Goal: Task Accomplishment & Management: Manage account settings

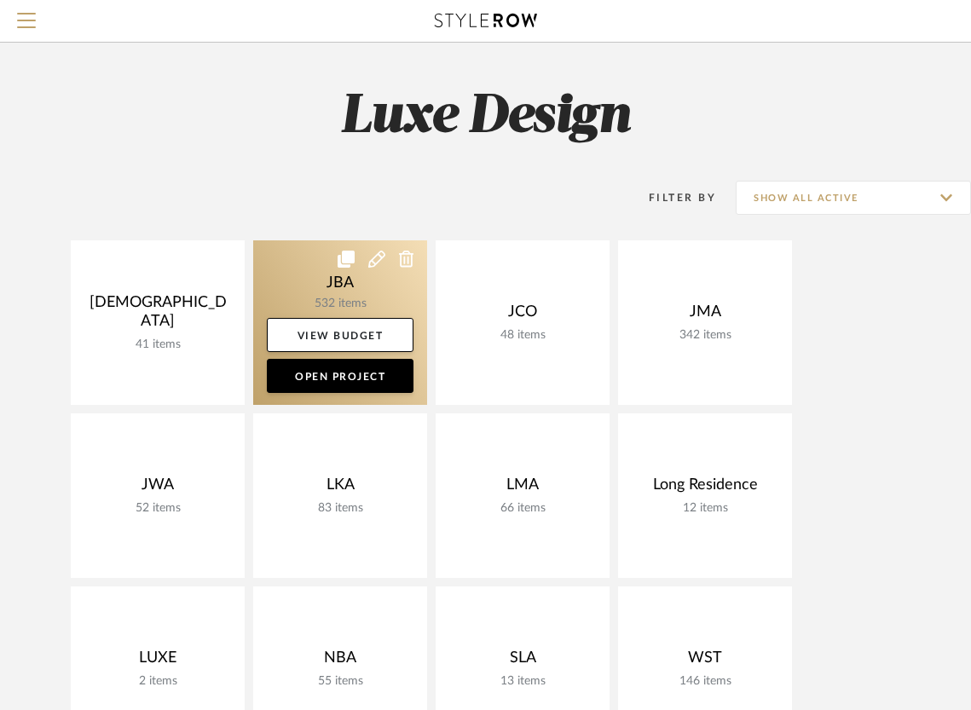
click at [355, 305] on link at bounding box center [340, 322] width 174 height 164
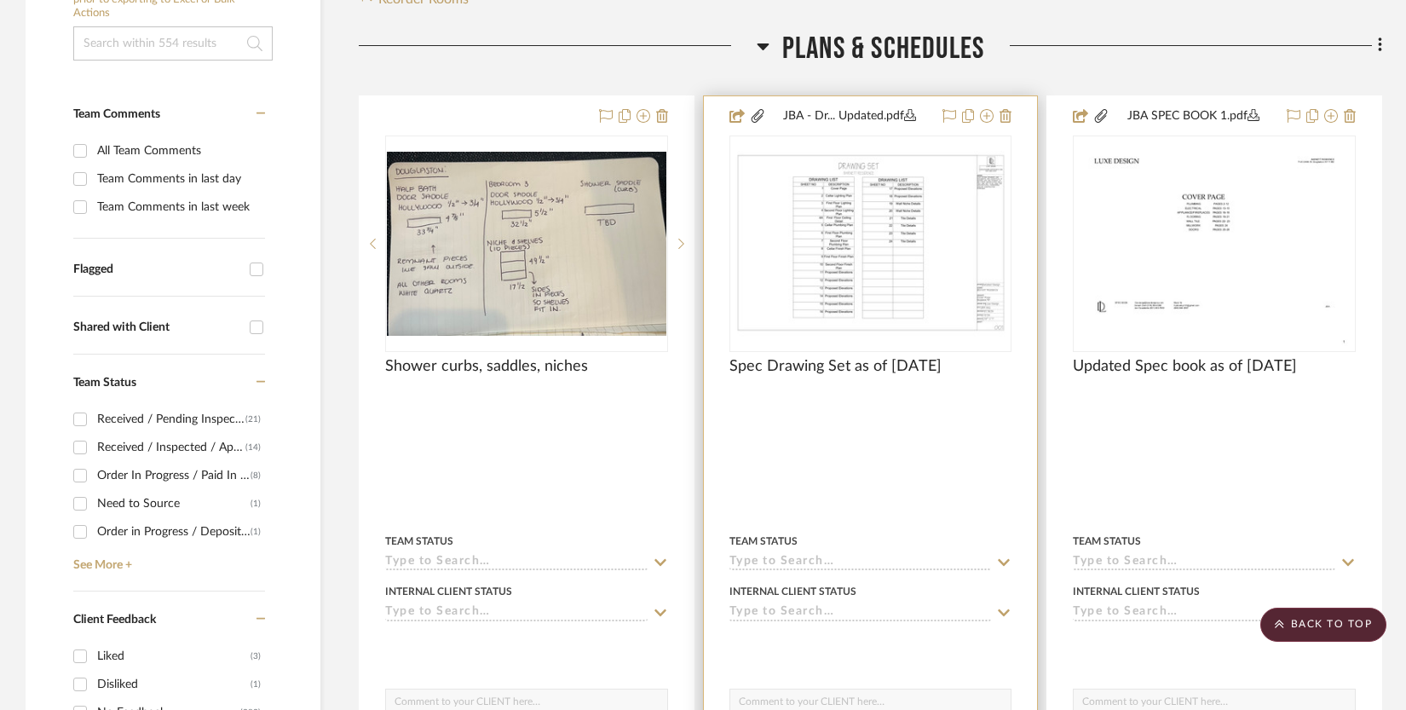
scroll to position [387, 0]
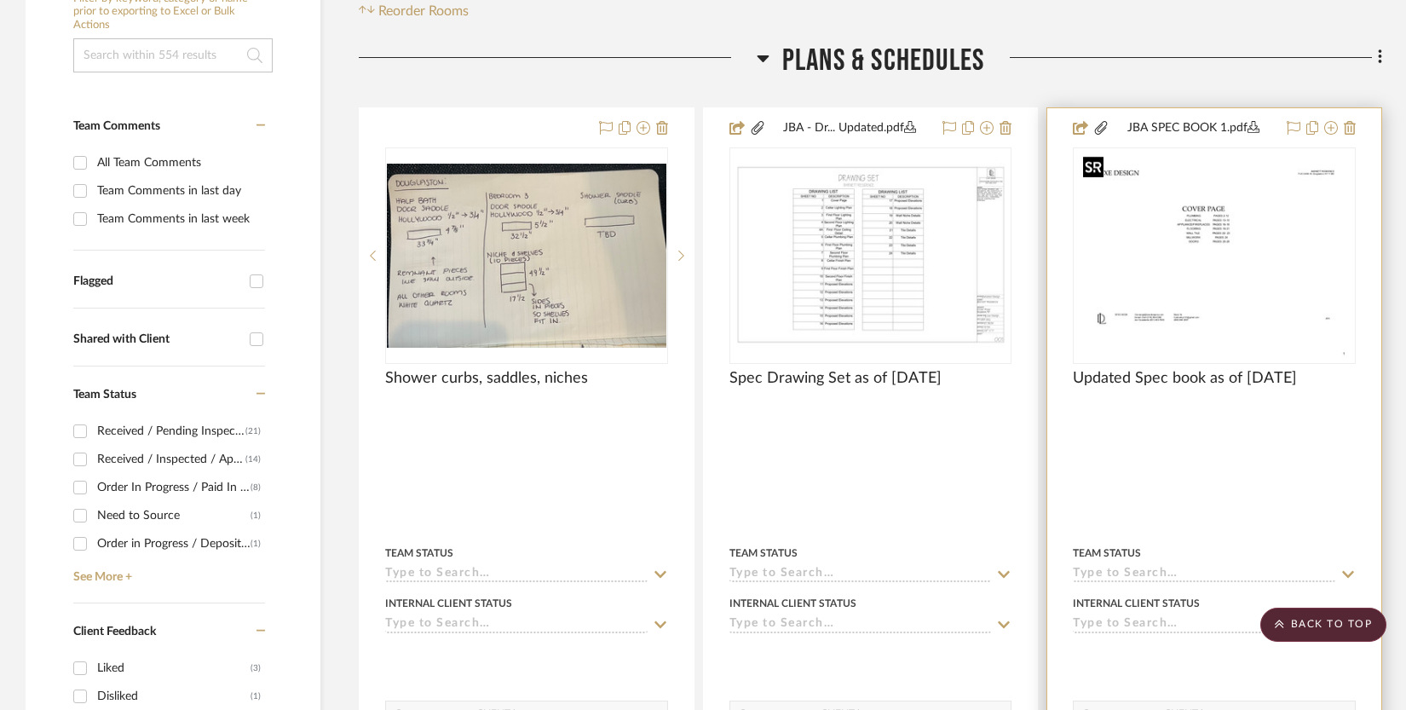
click at [0, 0] on img at bounding box center [0, 0] width 0 height 0
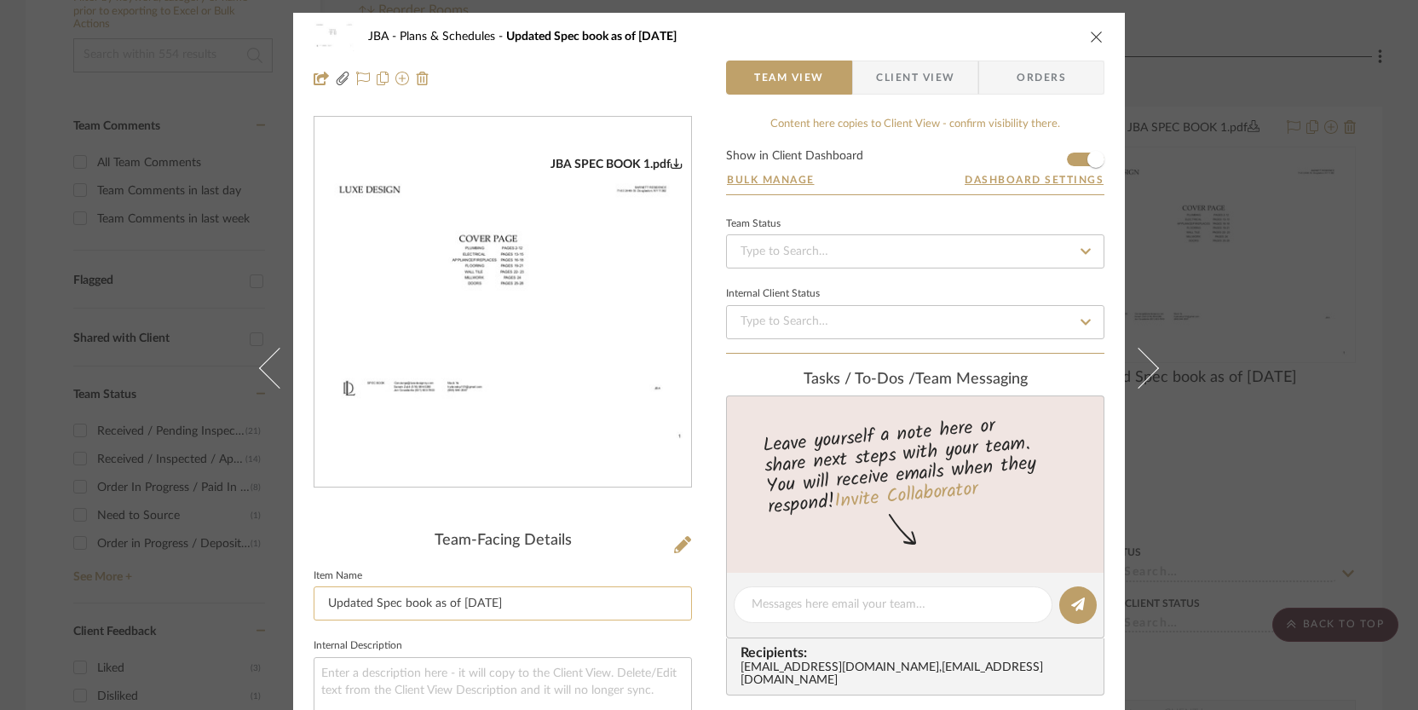
drag, startPoint x: 509, startPoint y: 606, endPoint x: 457, endPoint y: 597, distance: 52.7
click at [457, 597] on input "Updated Spec book as of [DATE]" at bounding box center [503, 603] width 378 height 34
type input "Updated Spec book as of [DATE]"
click at [674, 546] on icon at bounding box center [682, 544] width 17 height 17
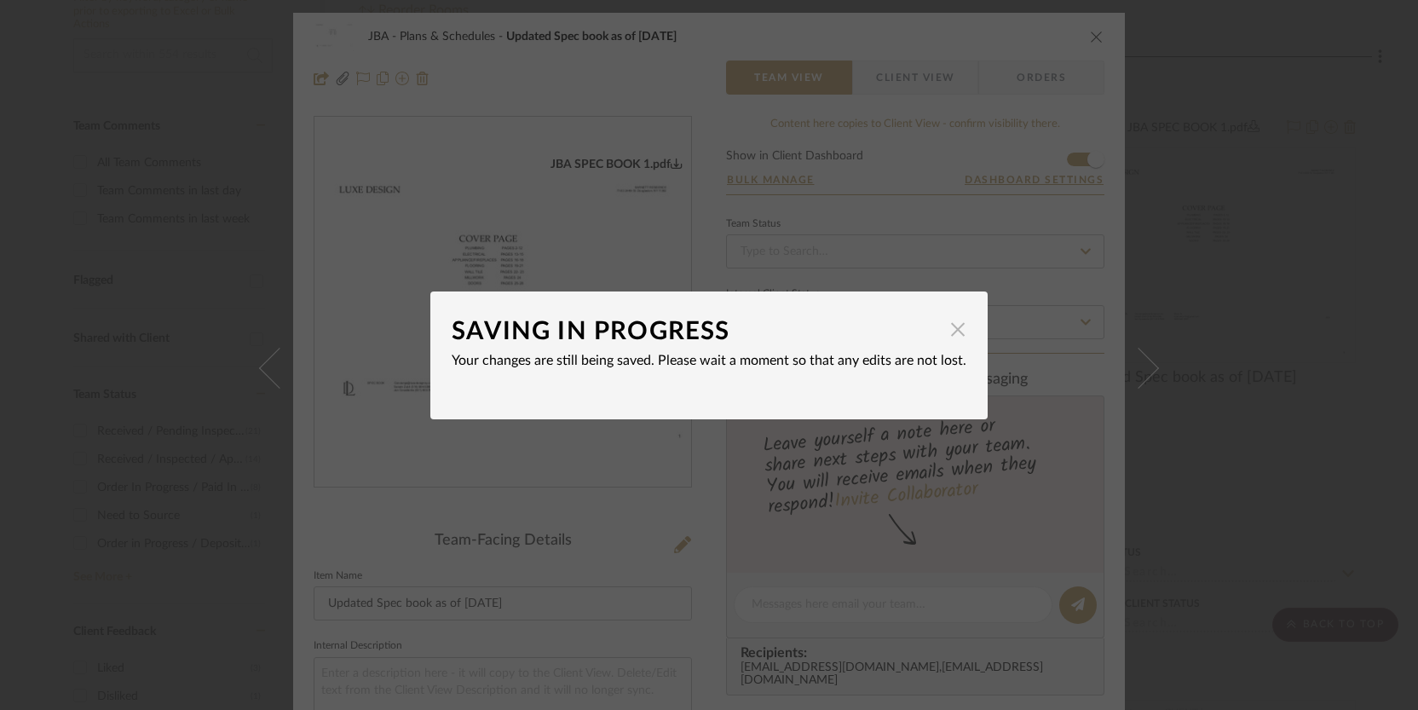
click at [954, 332] on span "button" at bounding box center [958, 330] width 34 height 34
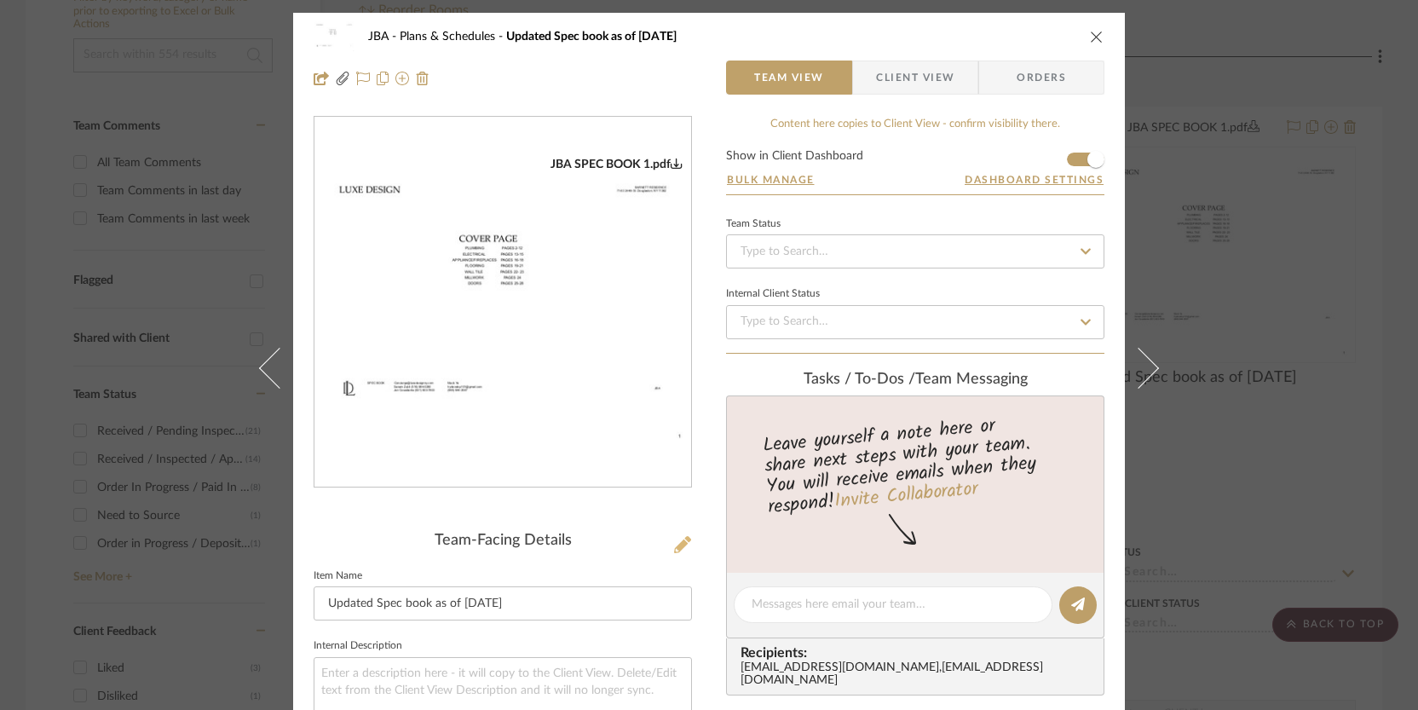
click at [679, 539] on icon at bounding box center [682, 544] width 17 height 17
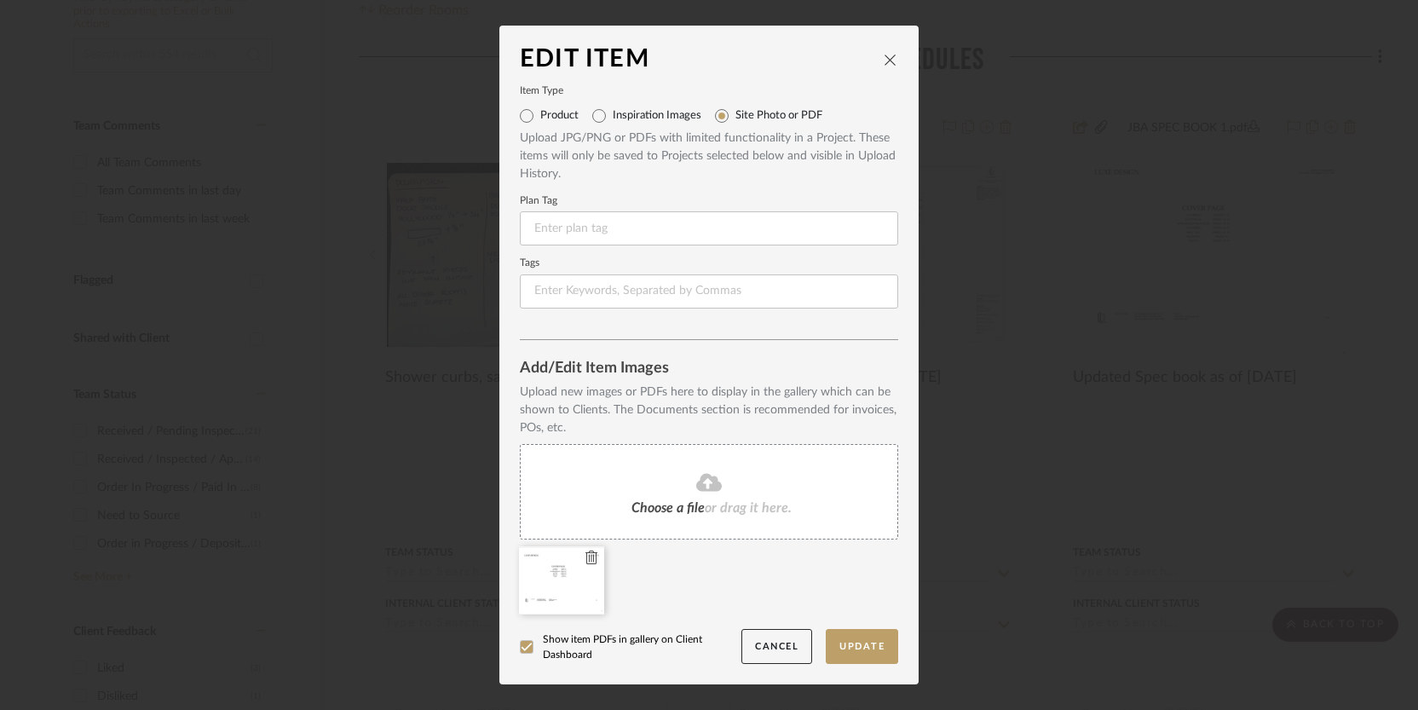
click at [590, 557] on icon at bounding box center [591, 558] width 12 height 14
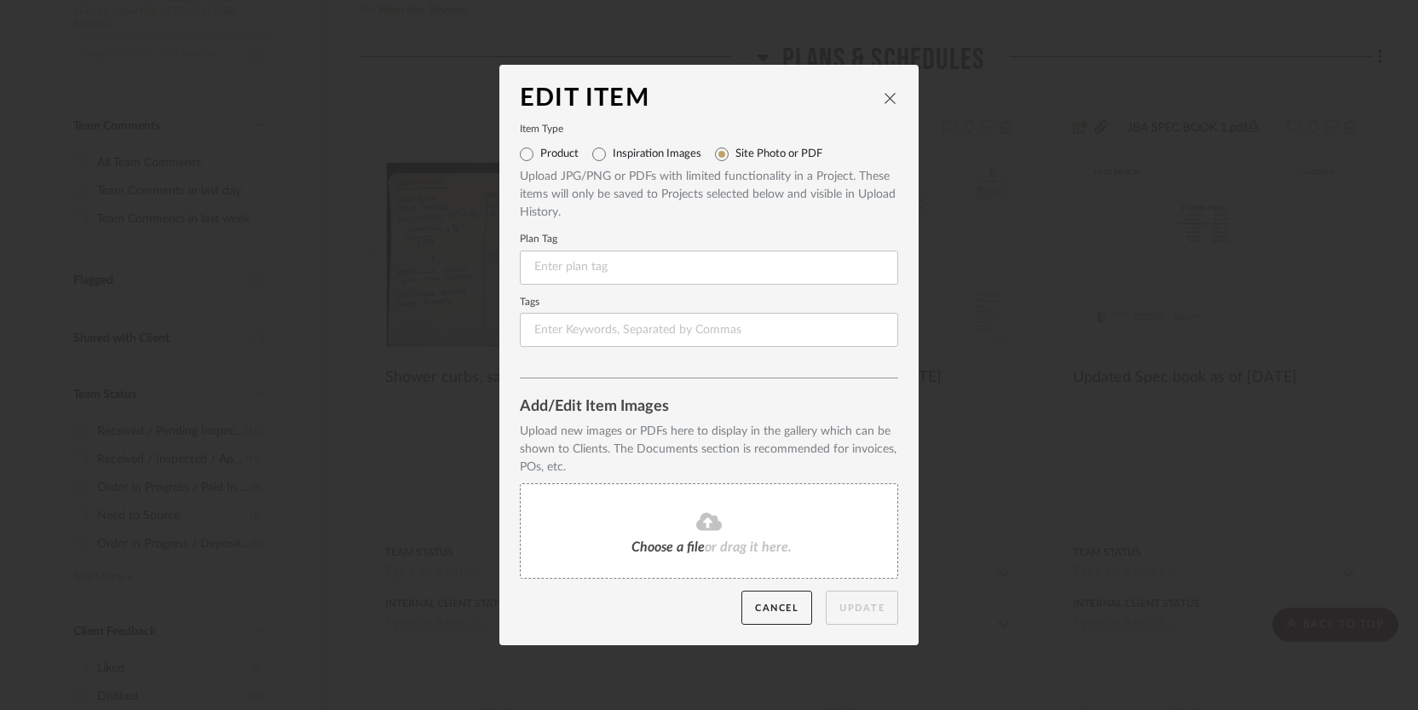
click at [649, 525] on fa-icon at bounding box center [708, 522] width 155 height 22
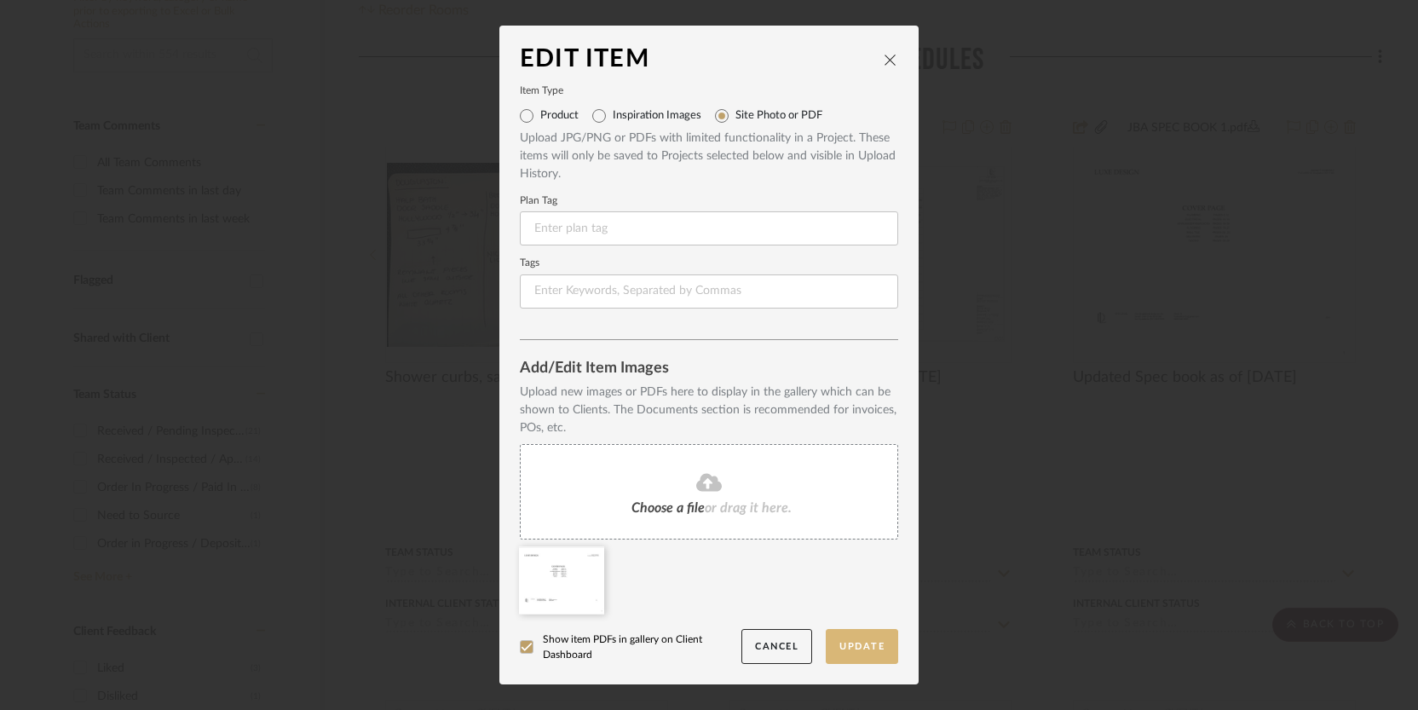
click at [856, 641] on button "Update" at bounding box center [862, 646] width 72 height 35
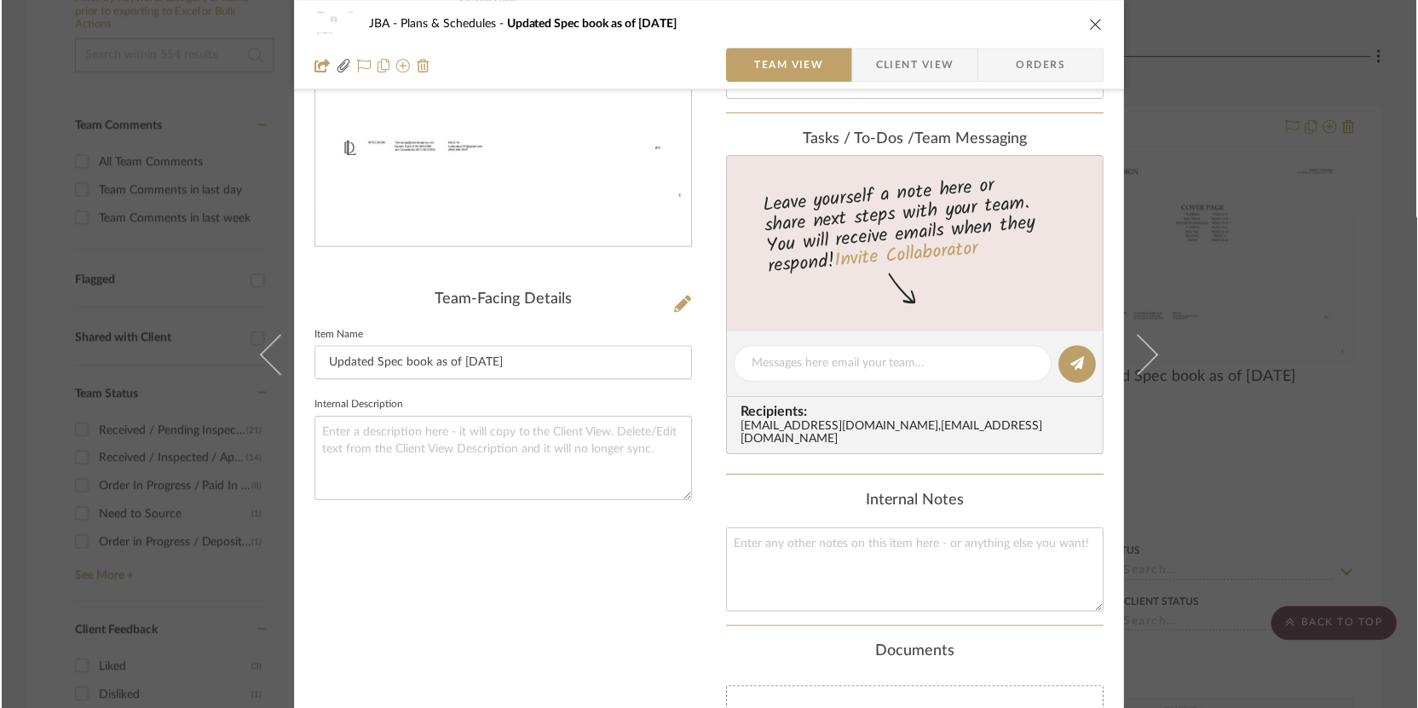
scroll to position [128, 0]
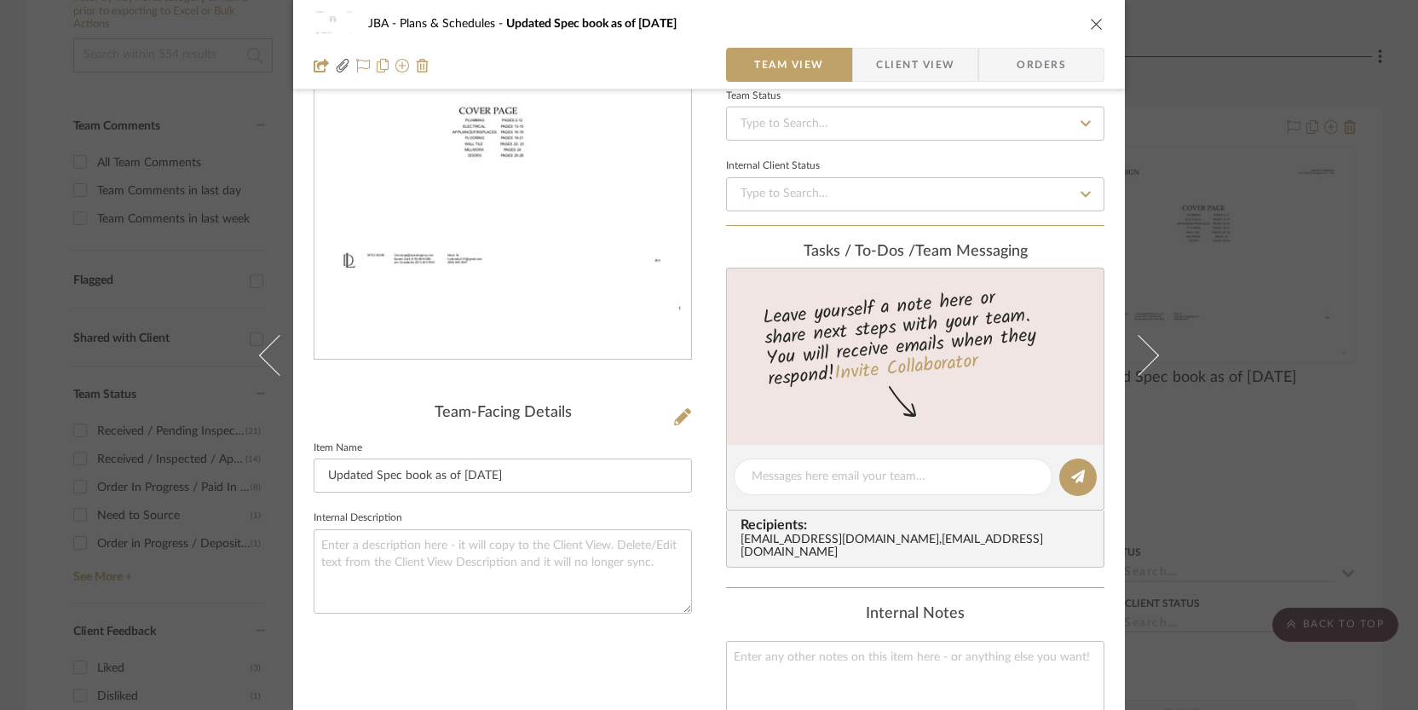
click at [554, 269] on img "0" at bounding box center [502, 174] width 377 height 291
click at [970, 22] on icon "close" at bounding box center [1097, 24] width 14 height 14
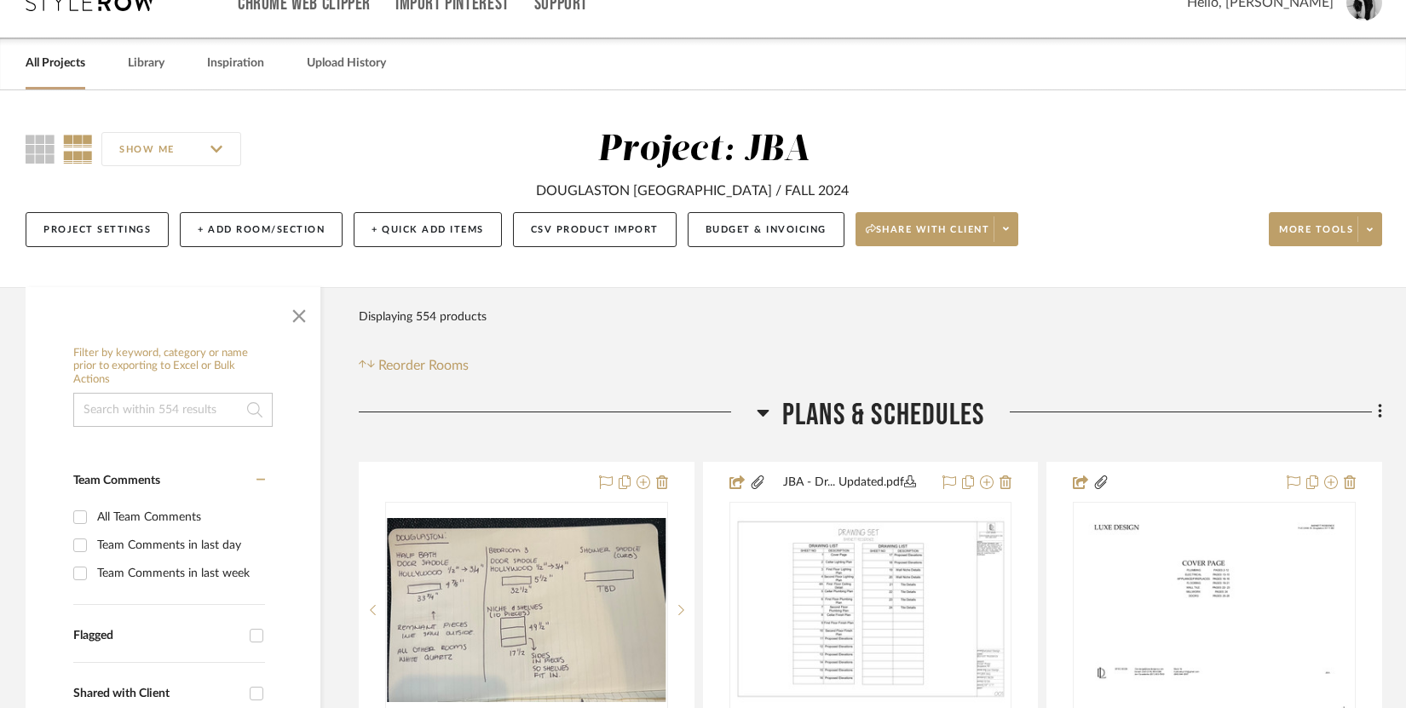
scroll to position [0, 0]
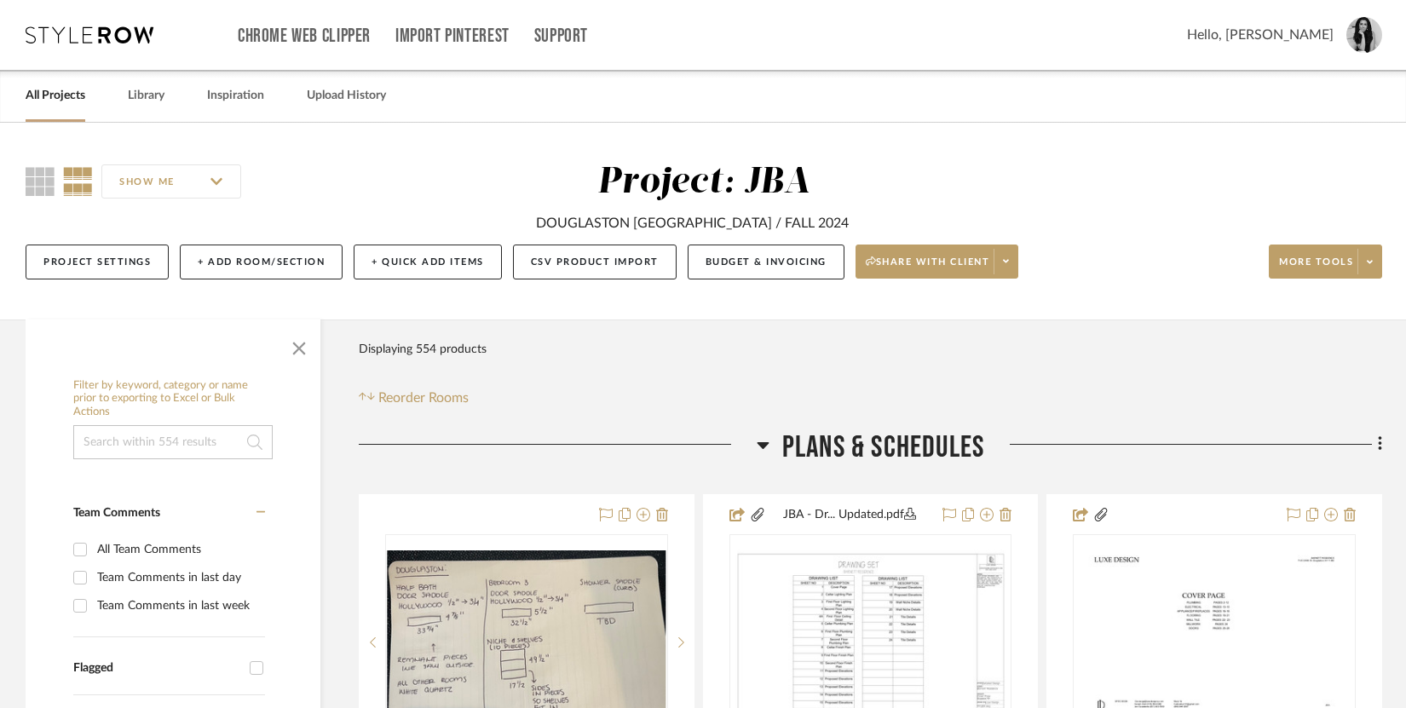
click at [66, 89] on link "All Projects" at bounding box center [56, 95] width 60 height 23
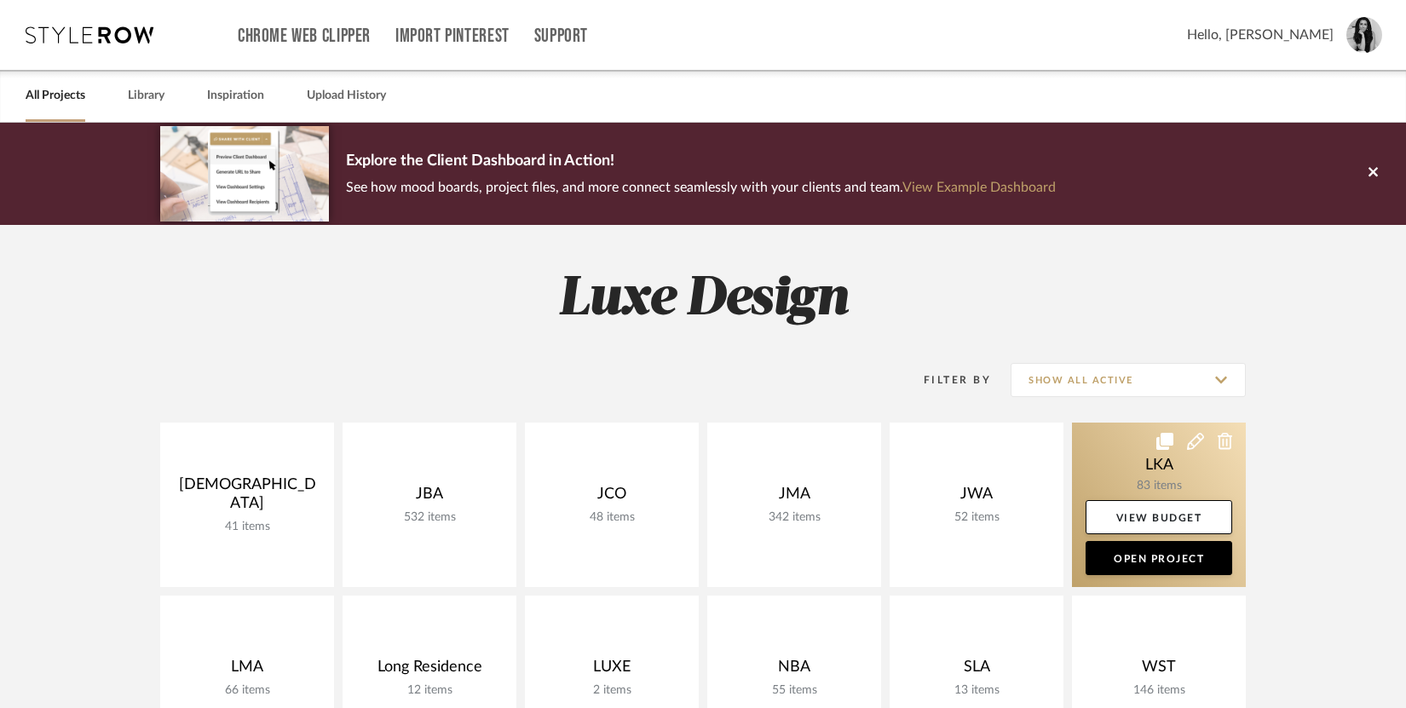
click at [970, 463] on link at bounding box center [1159, 505] width 174 height 164
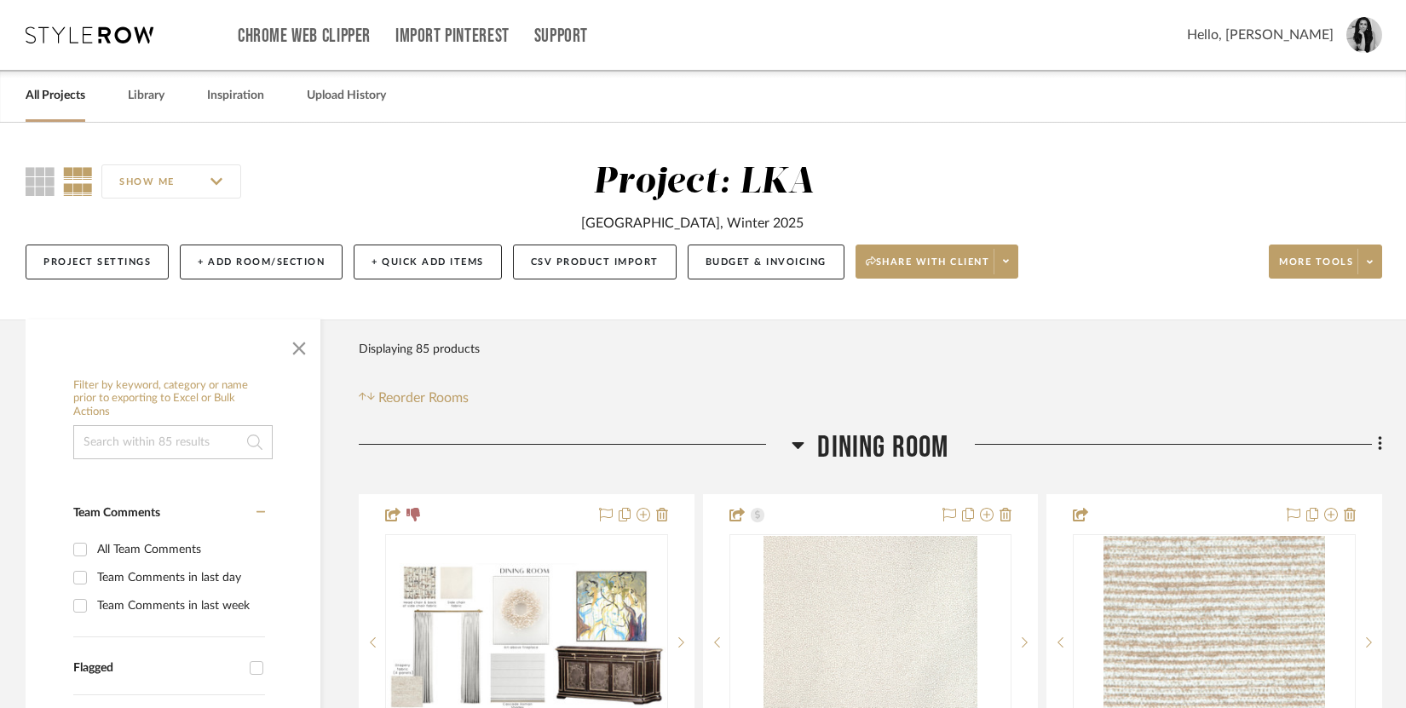
click at [295, 343] on span "button" at bounding box center [299, 345] width 41 height 41
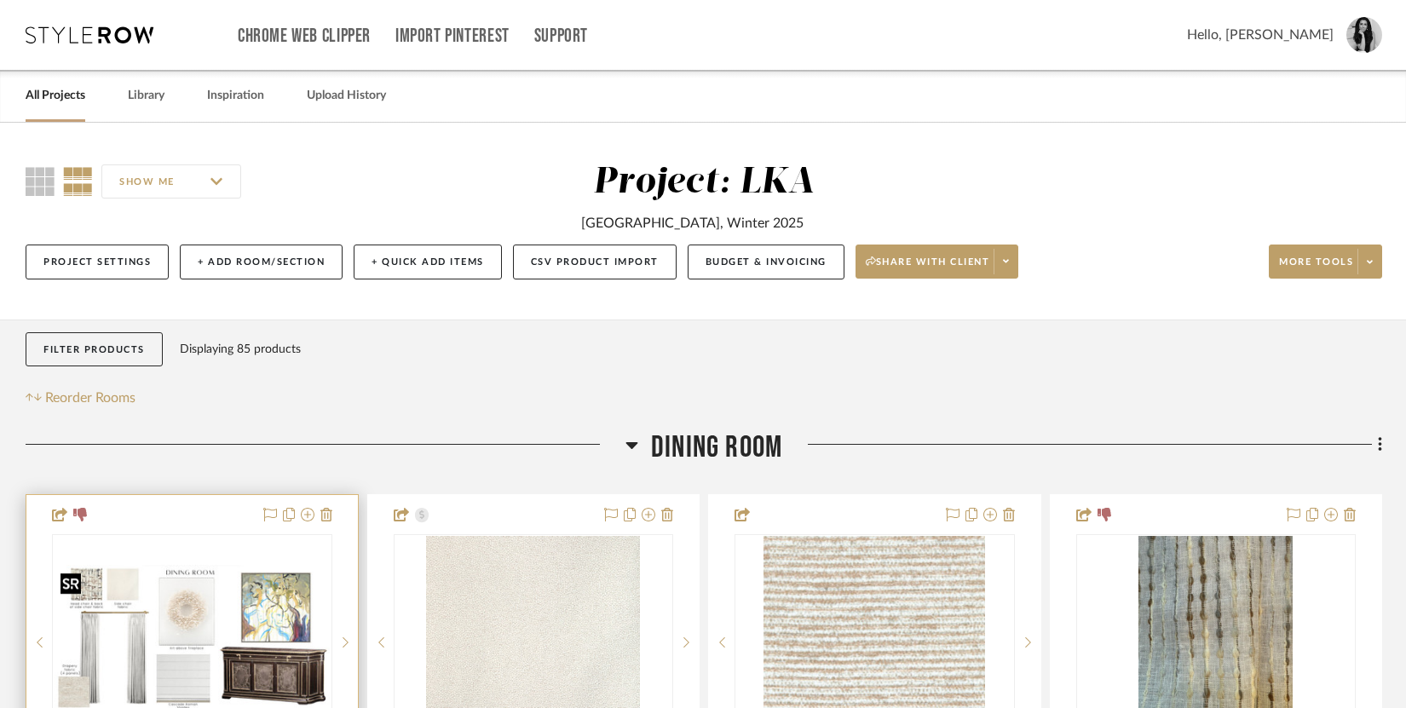
scroll to position [316, 0]
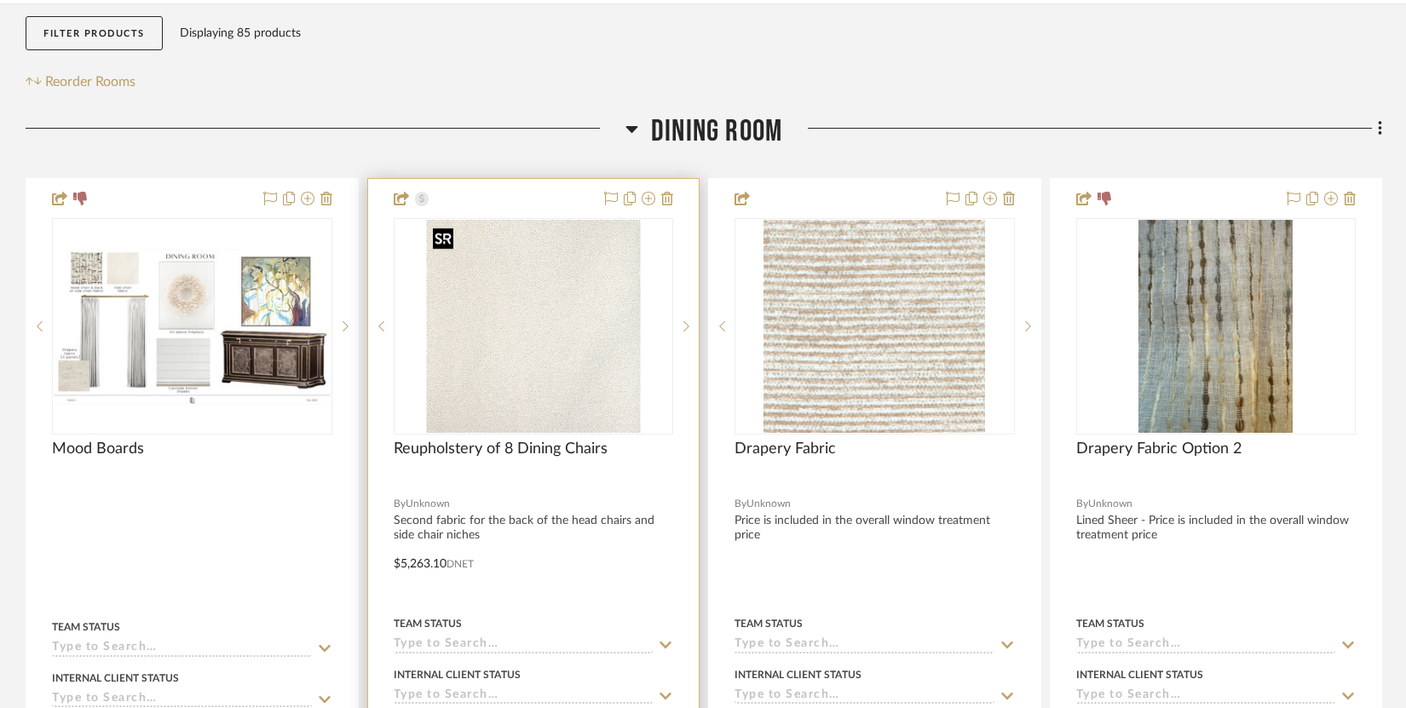
click at [552, 285] on img "0" at bounding box center [533, 326] width 214 height 213
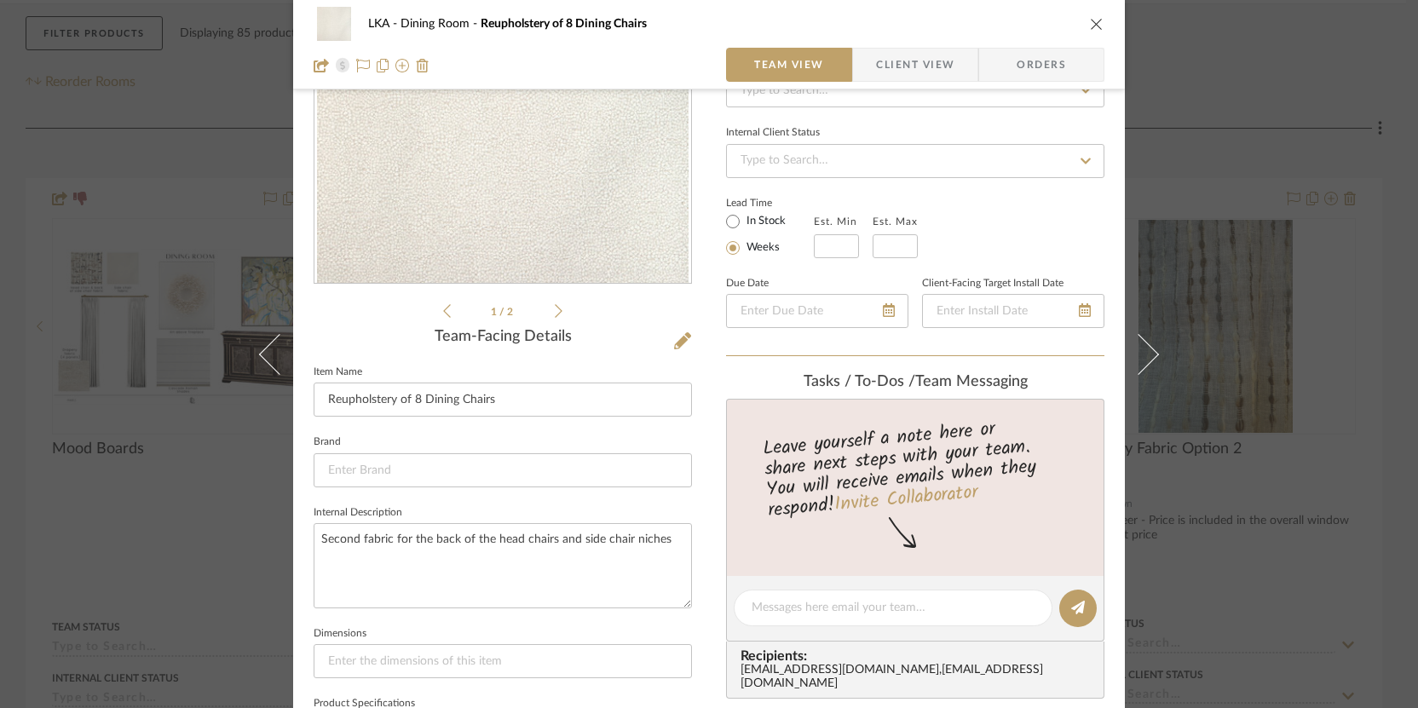
scroll to position [201, 0]
click at [899, 69] on span "Client View" at bounding box center [915, 65] width 78 height 34
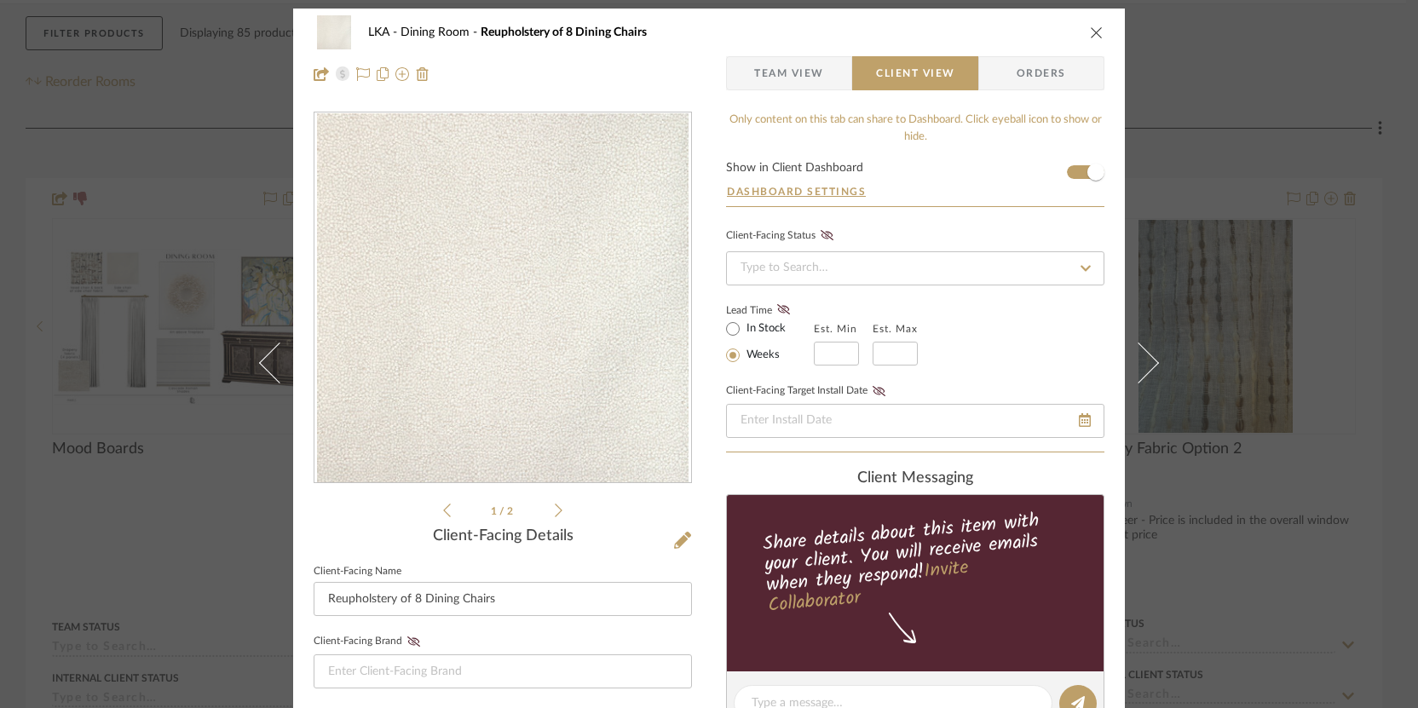
scroll to position [0, 0]
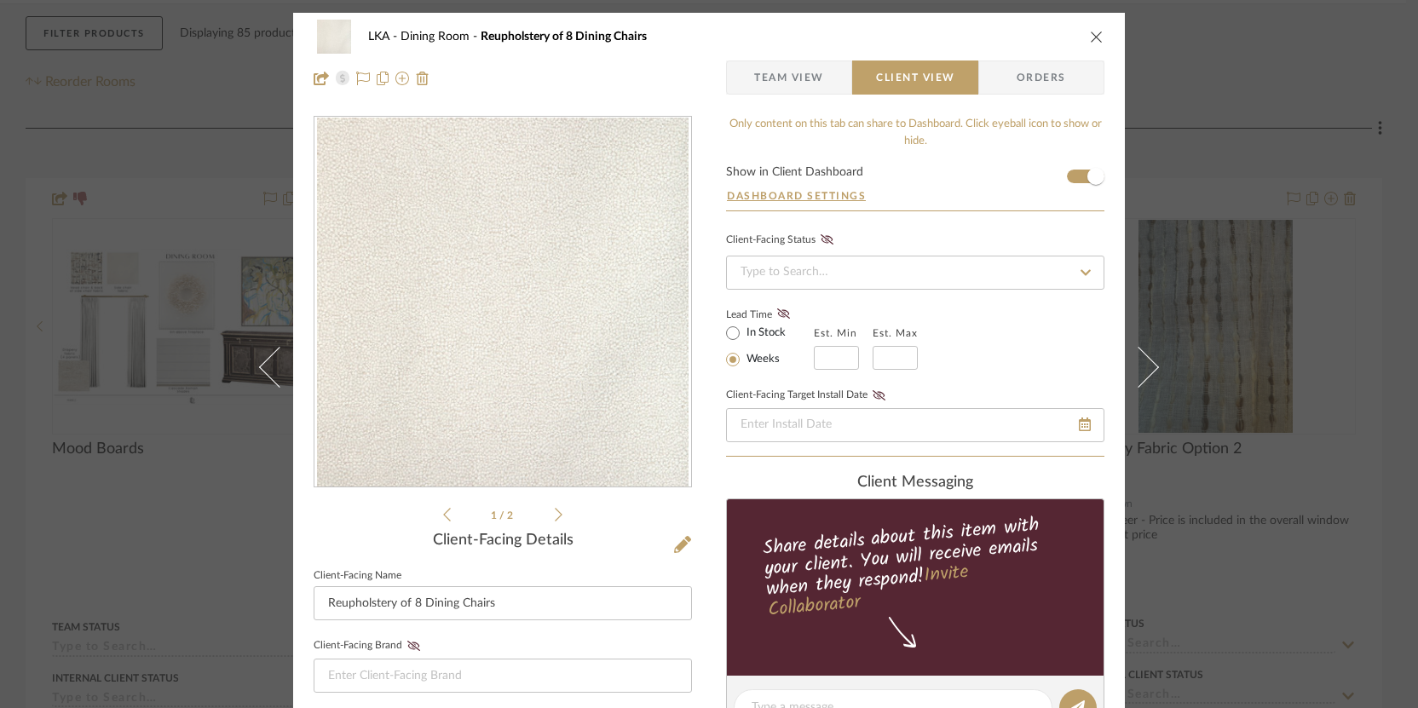
click at [970, 34] on icon "close" at bounding box center [1097, 37] width 14 height 14
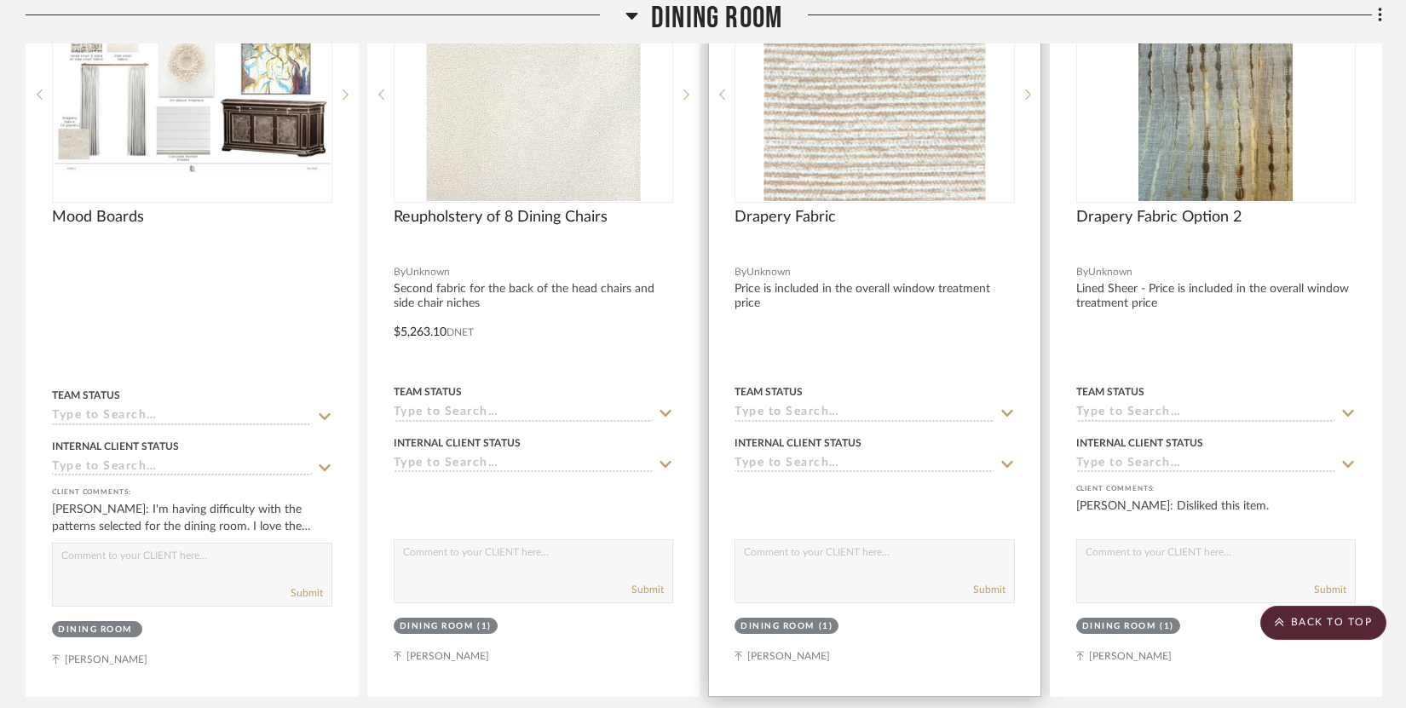
scroll to position [296, 0]
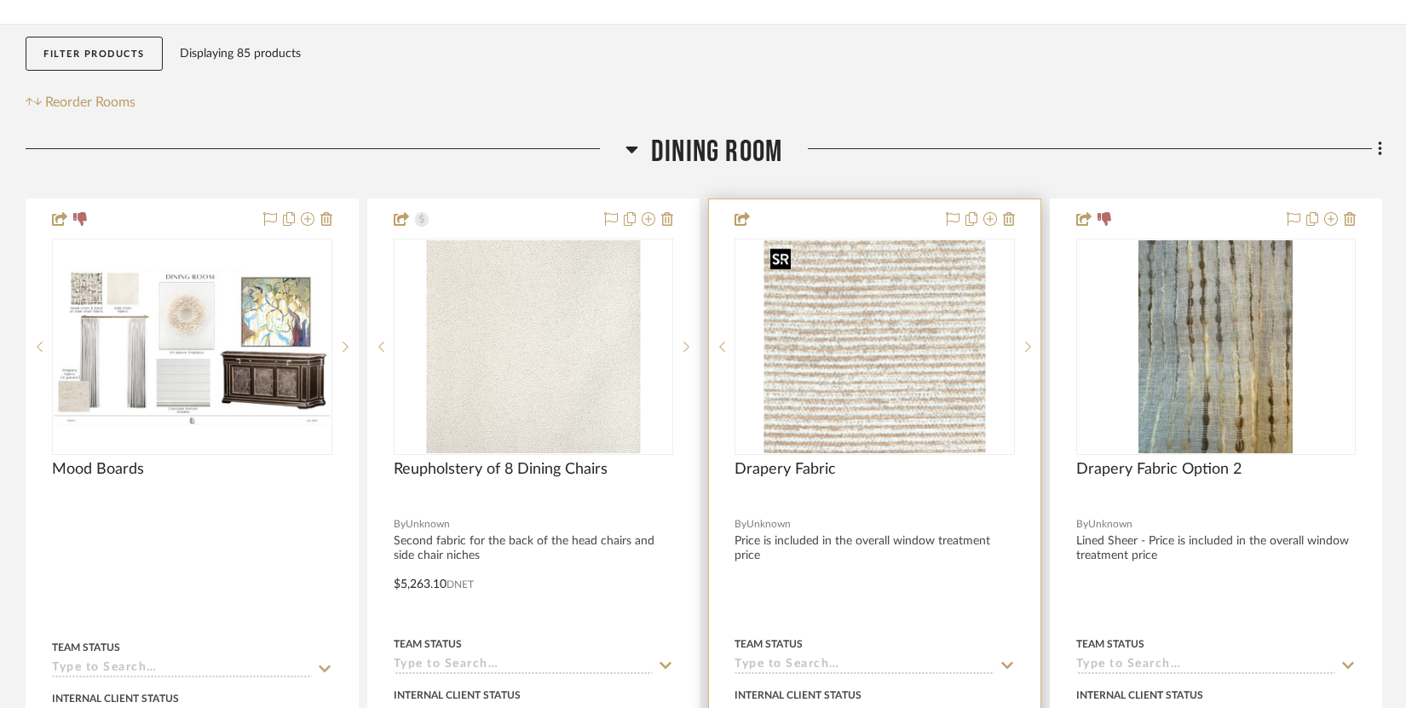
click at [893, 261] on img "0" at bounding box center [875, 346] width 222 height 213
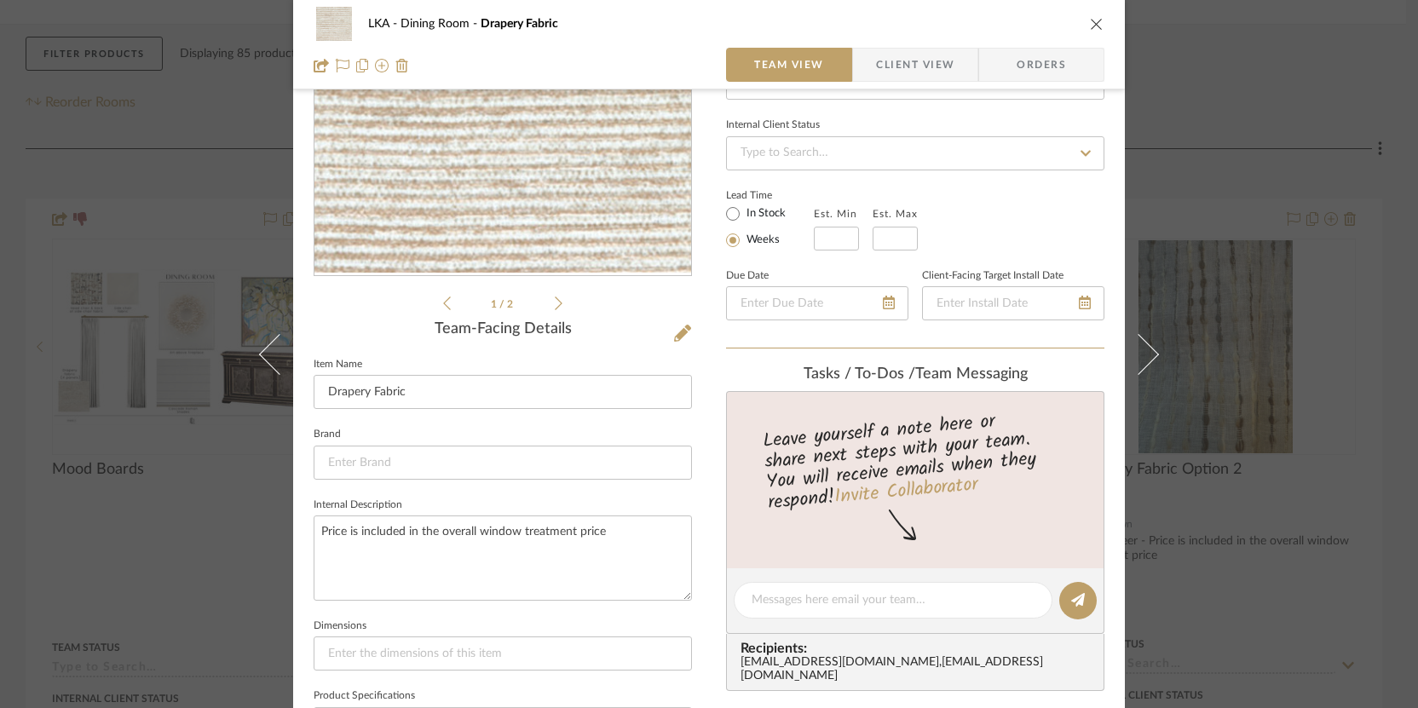
scroll to position [337, 0]
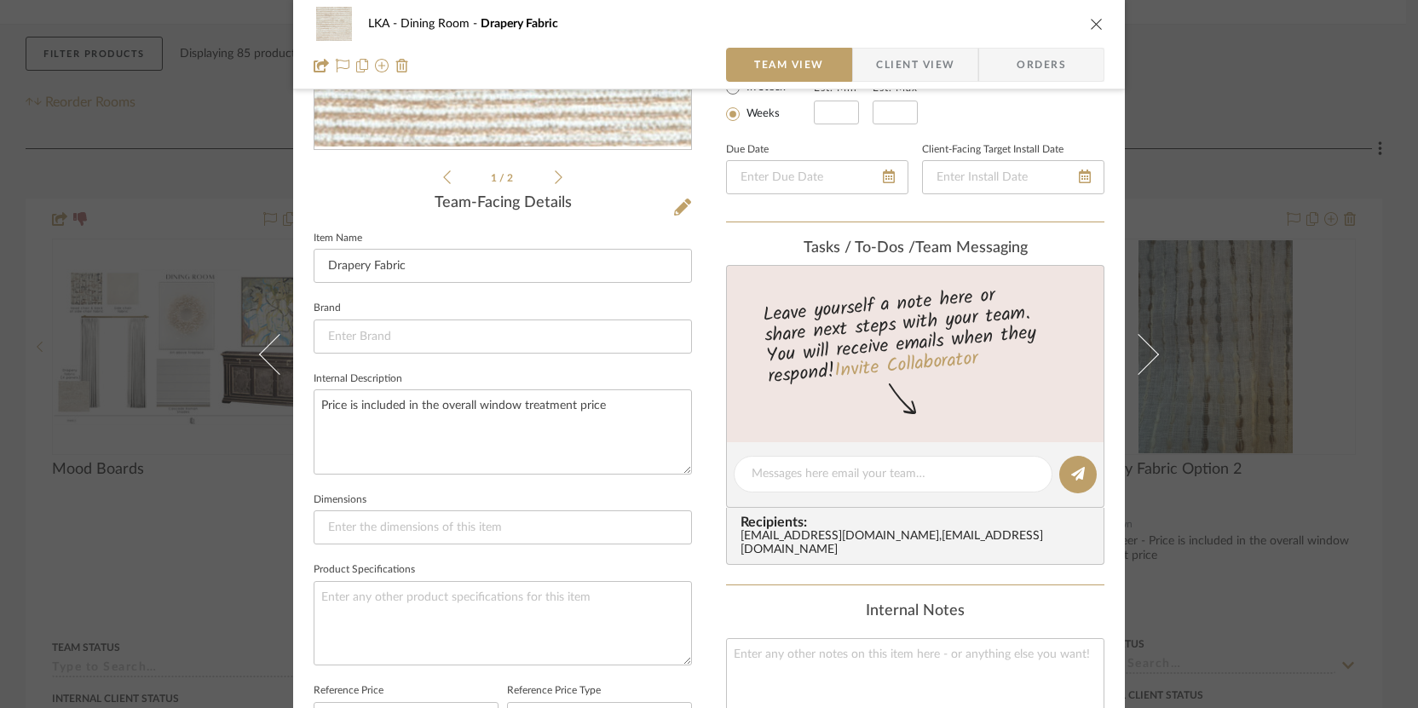
click at [912, 64] on span "Client View" at bounding box center [915, 65] width 78 height 34
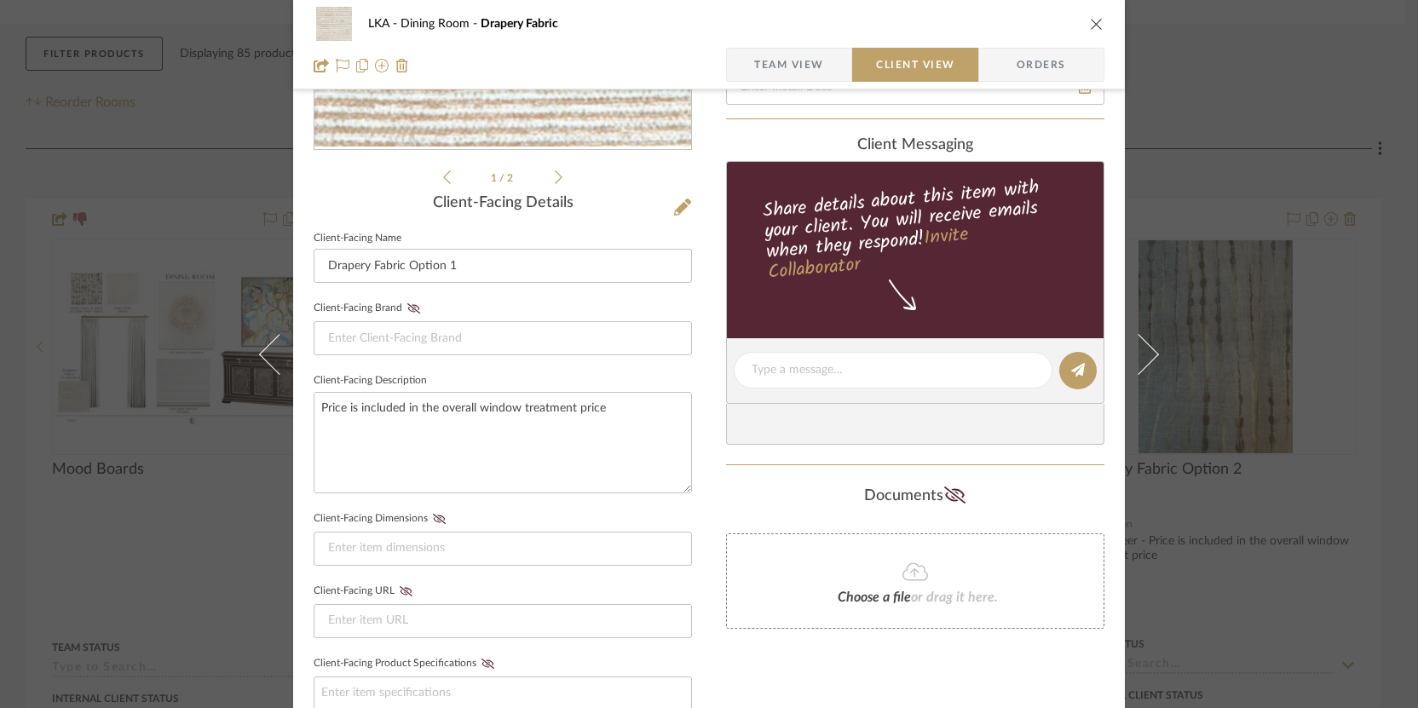
click at [970, 17] on icon "close" at bounding box center [1097, 24] width 14 height 14
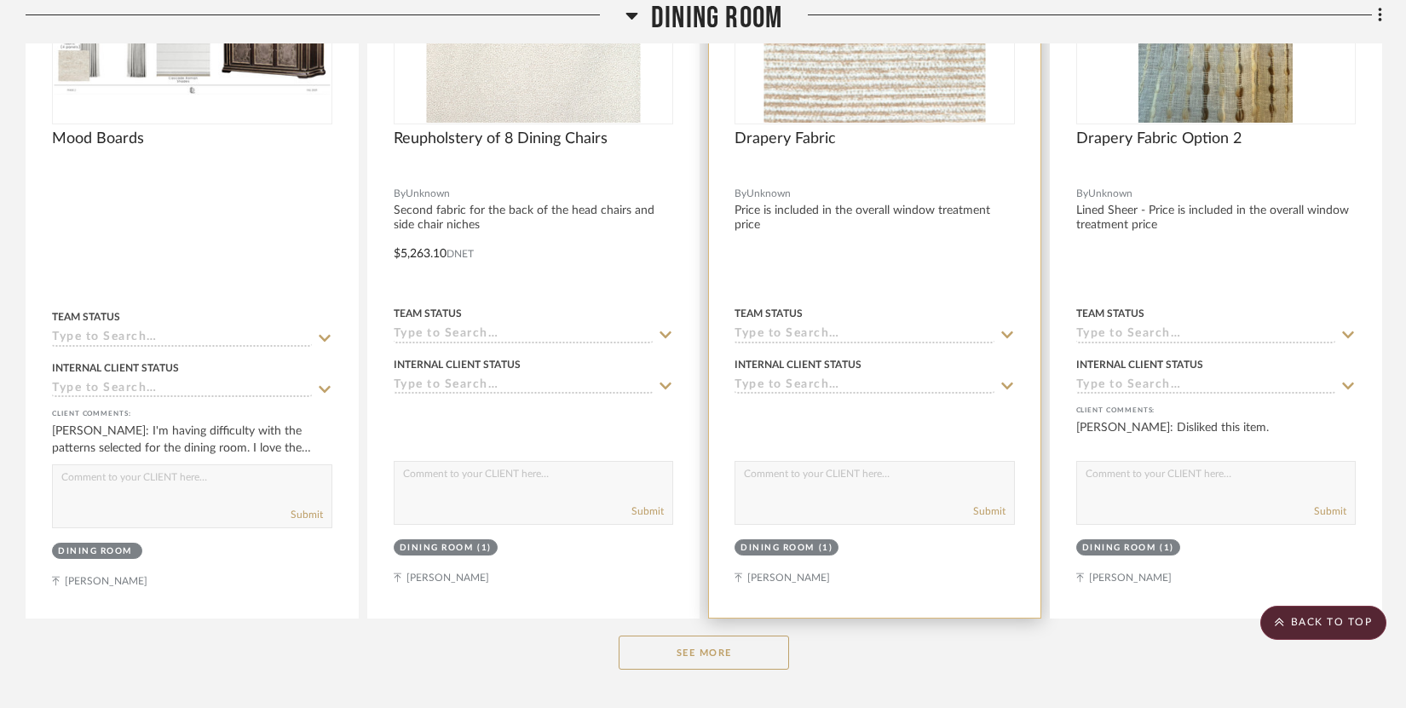
scroll to position [770, 0]
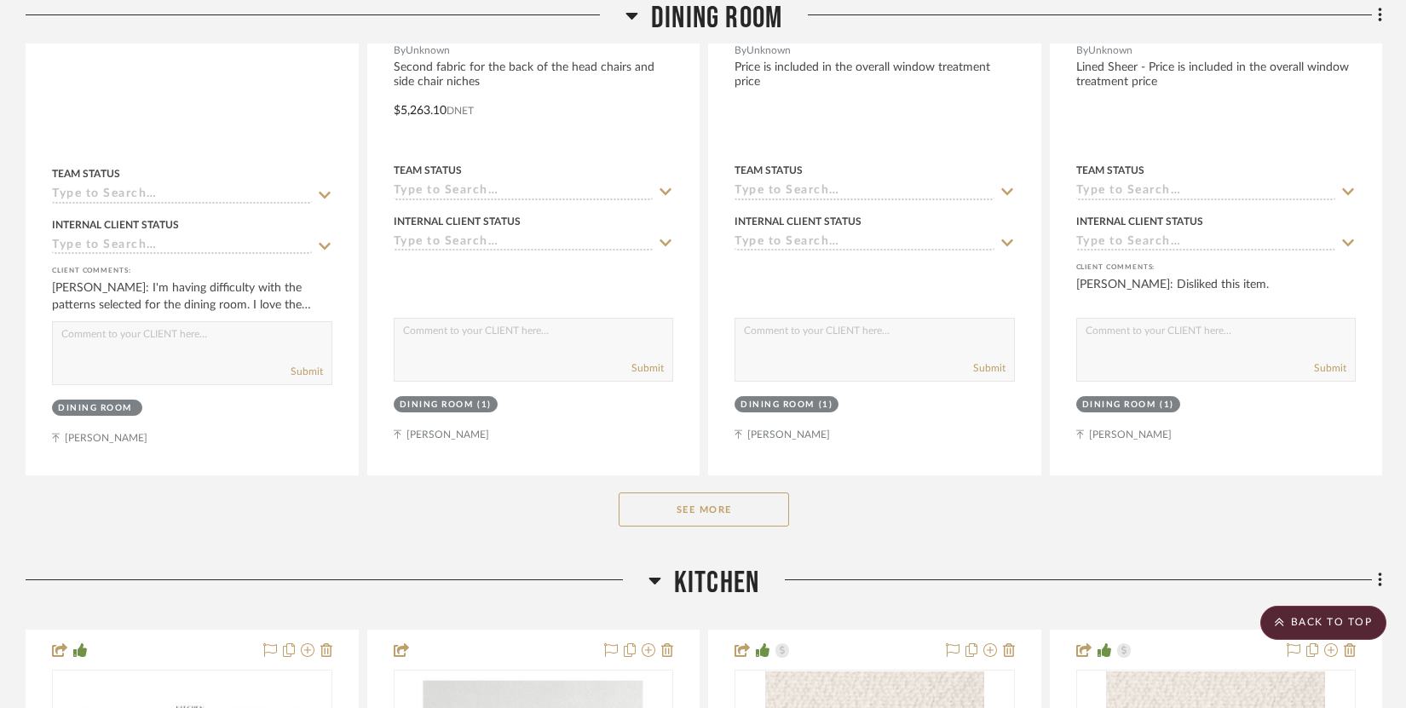
click at [706, 505] on button "See More" at bounding box center [704, 510] width 170 height 34
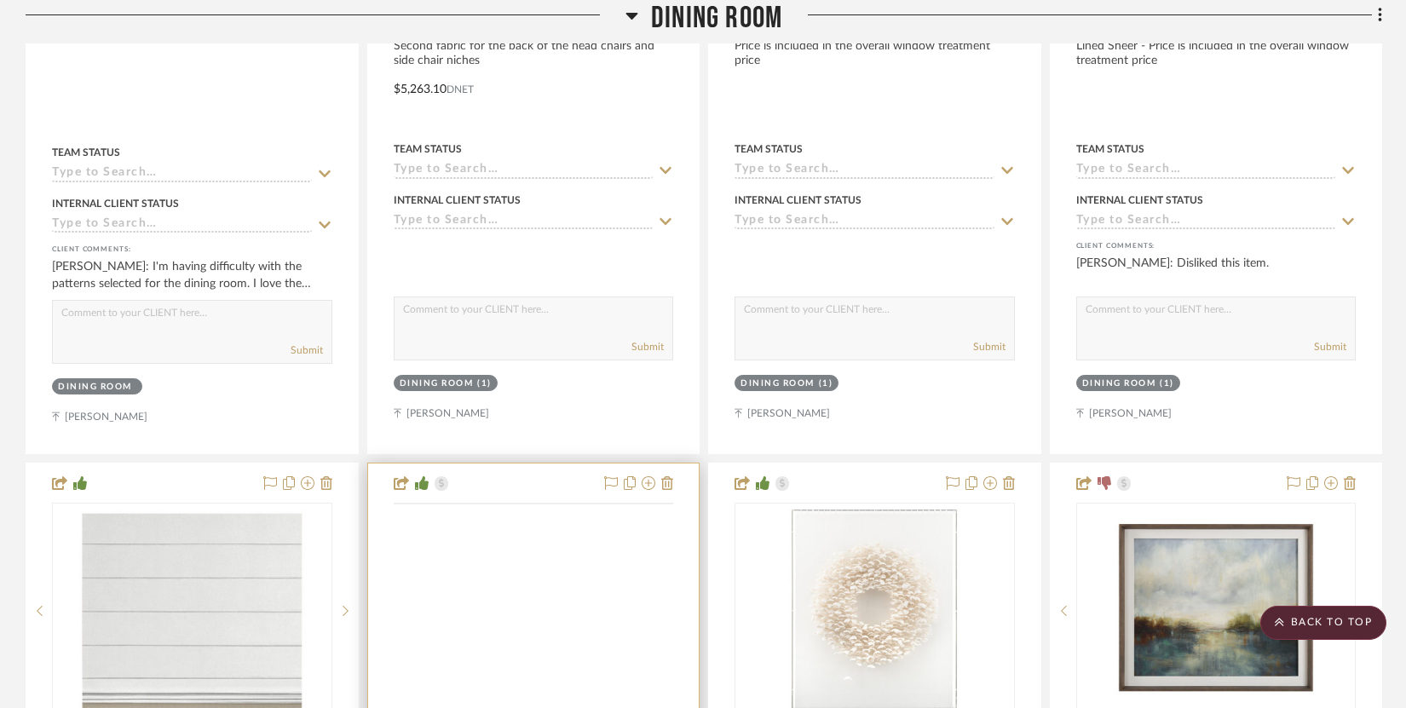
scroll to position [1016, 0]
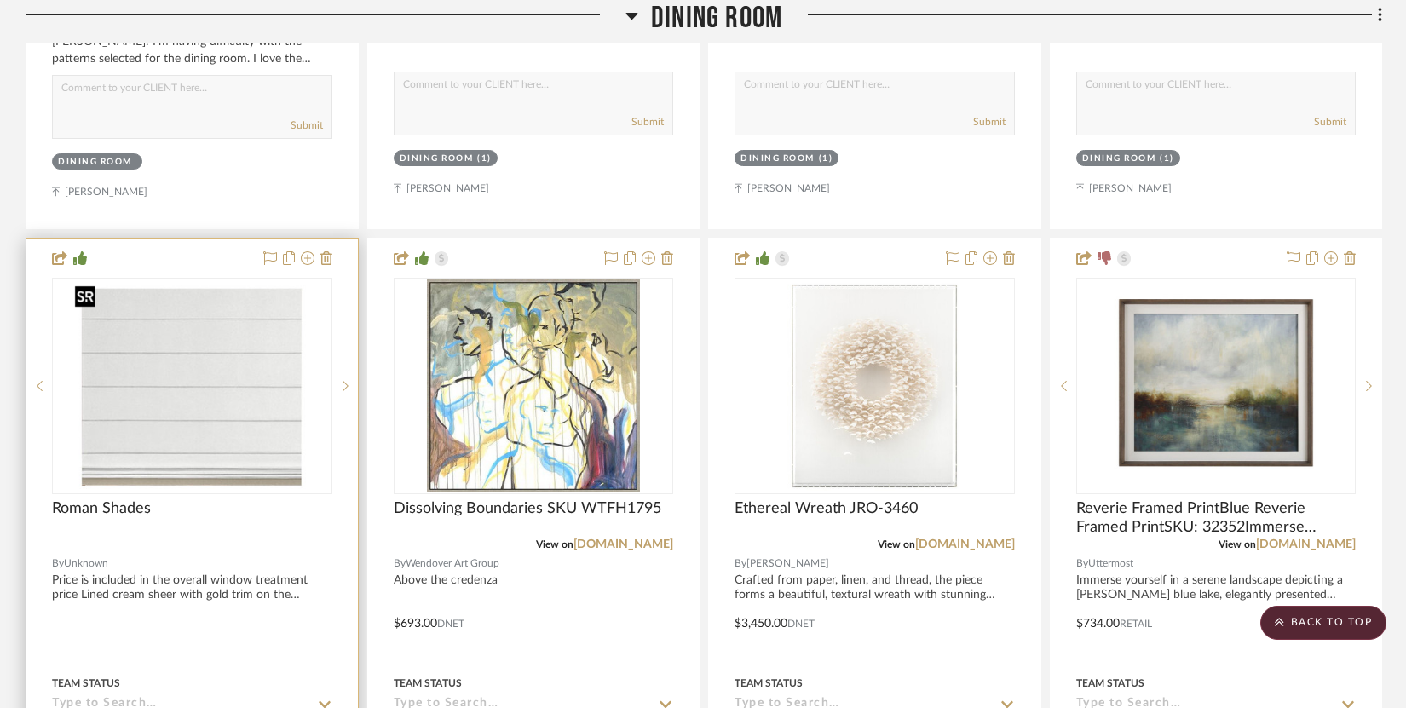
click at [0, 0] on img at bounding box center [0, 0] width 0 height 0
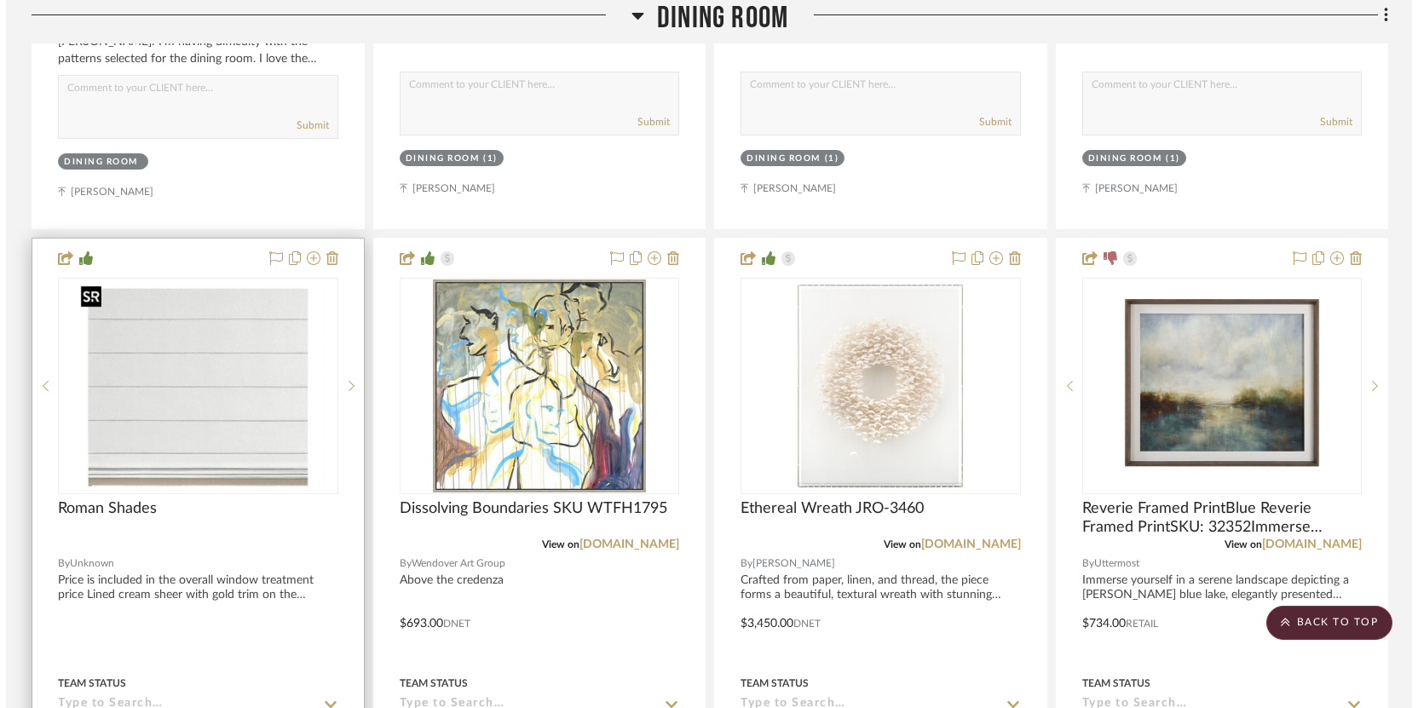
scroll to position [0, 0]
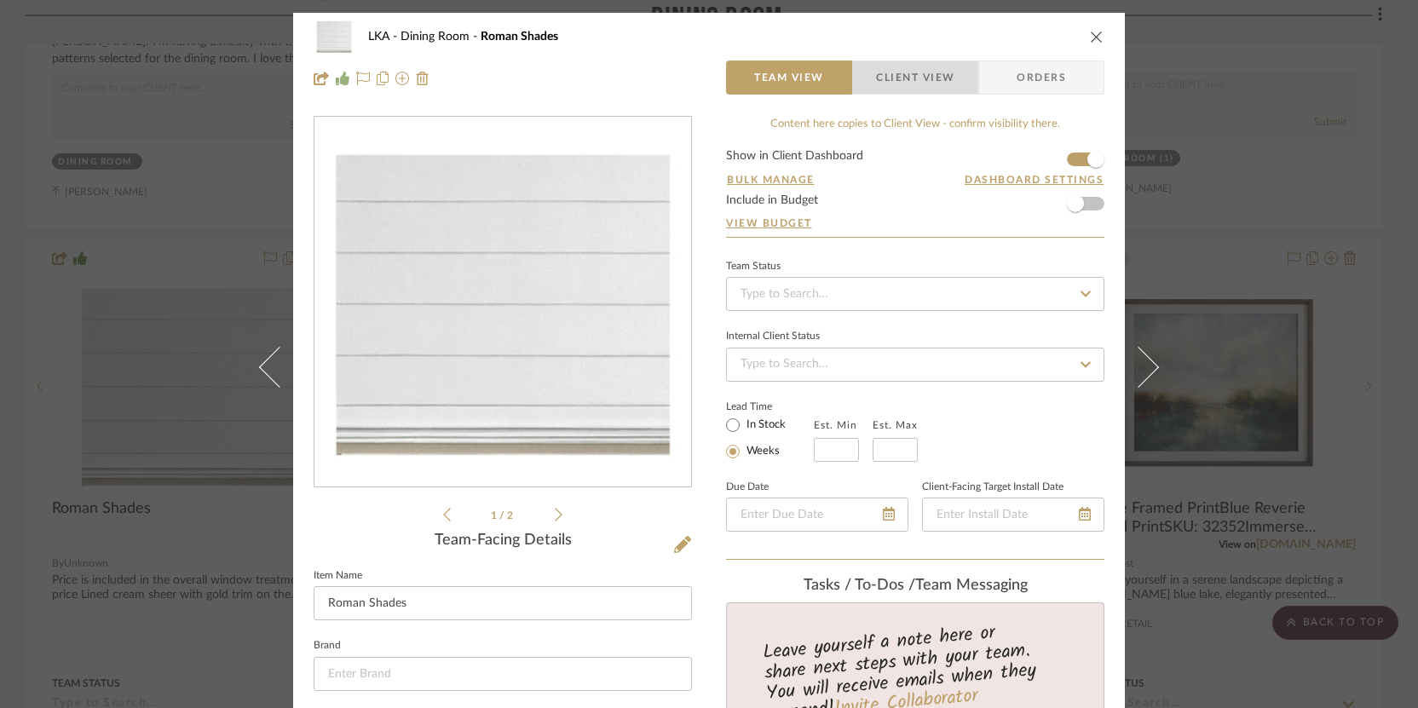
click at [924, 78] on span "Client View" at bounding box center [915, 78] width 78 height 34
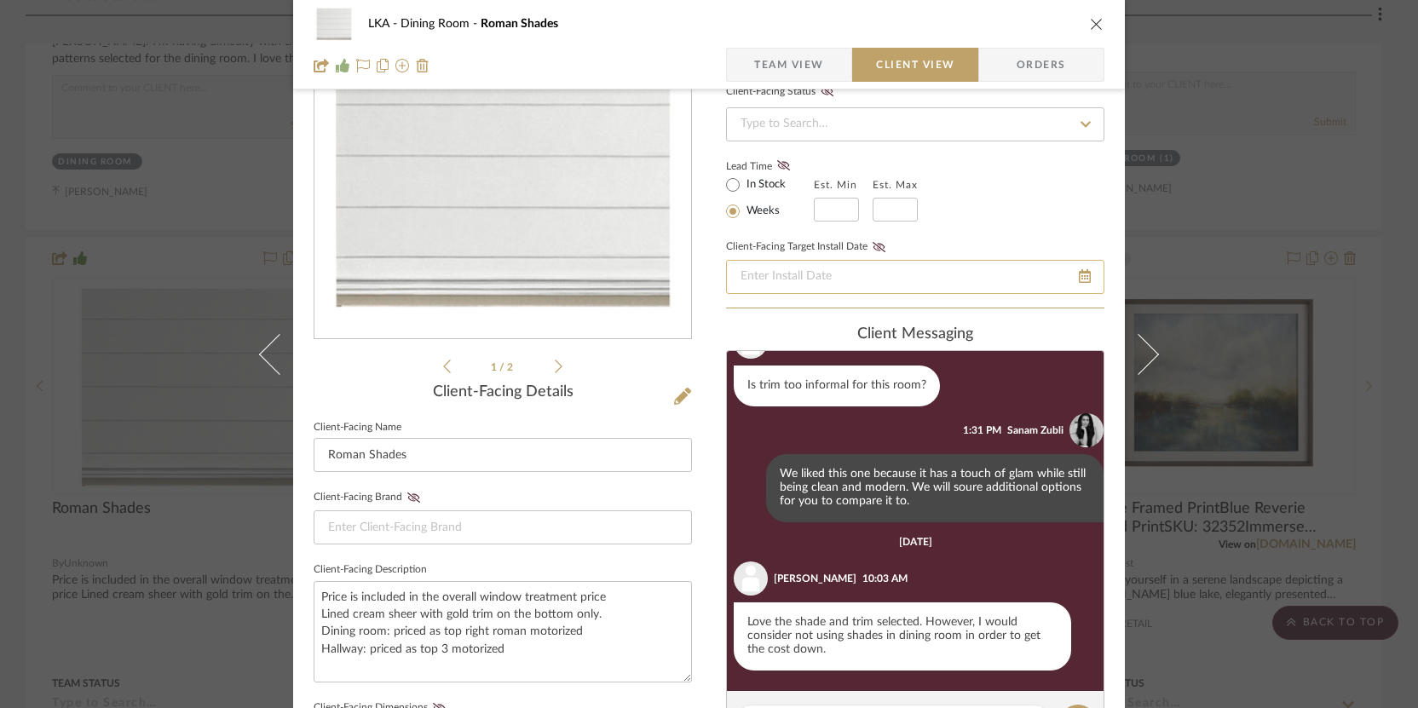
scroll to position [234, 0]
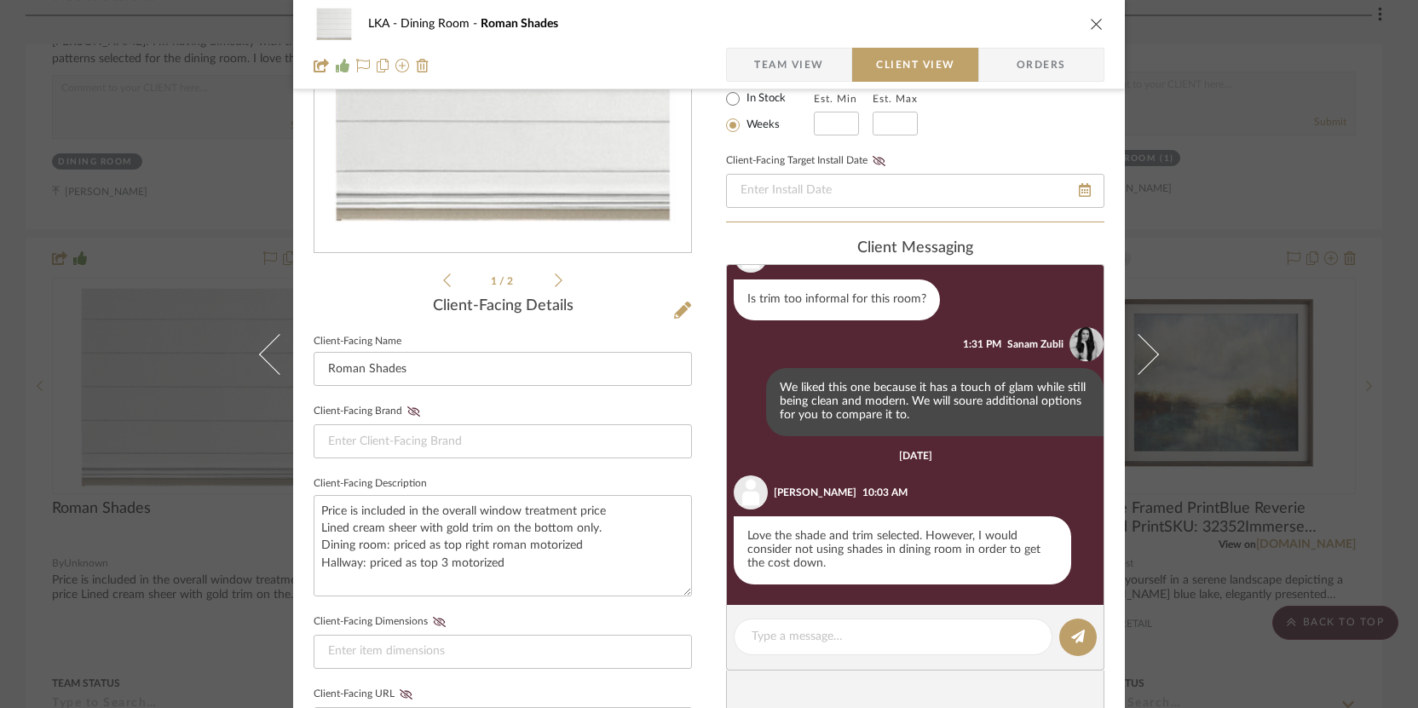
click at [970, 27] on icon "close" at bounding box center [1097, 24] width 14 height 14
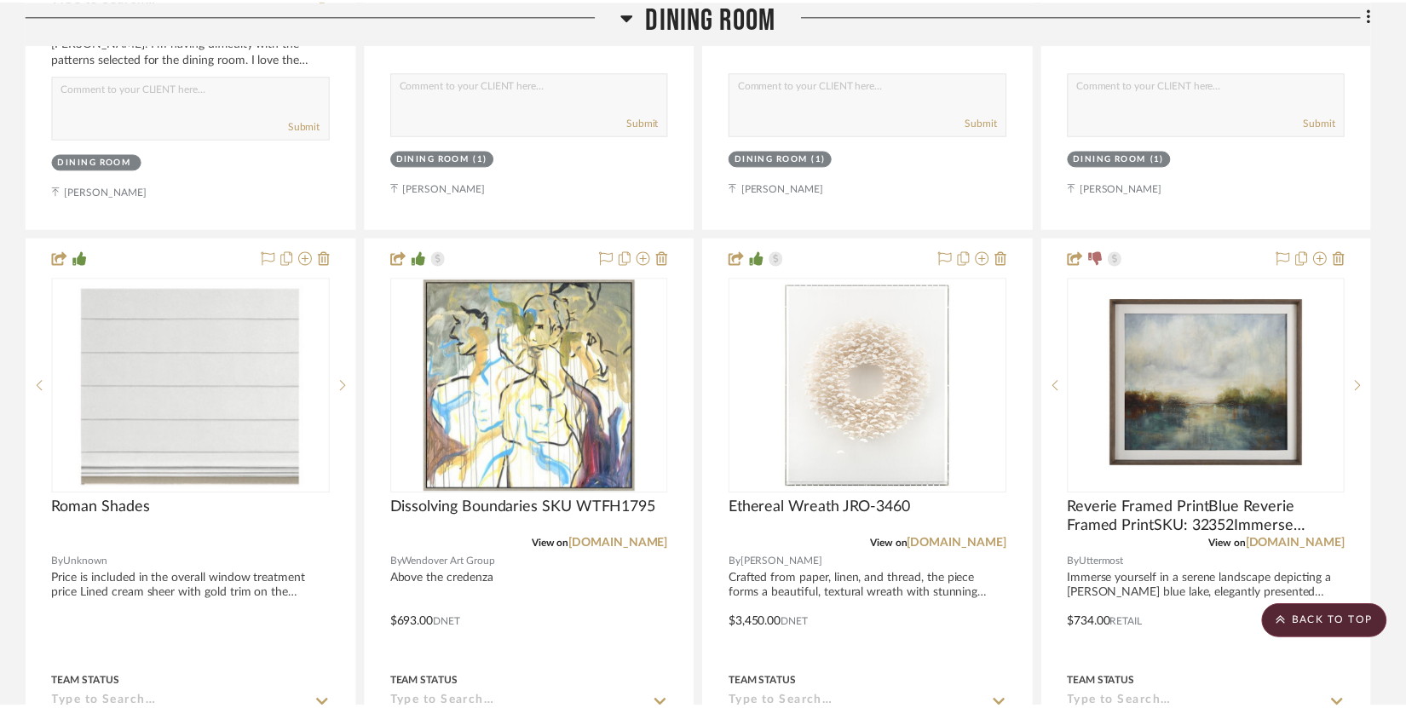
scroll to position [1016, 0]
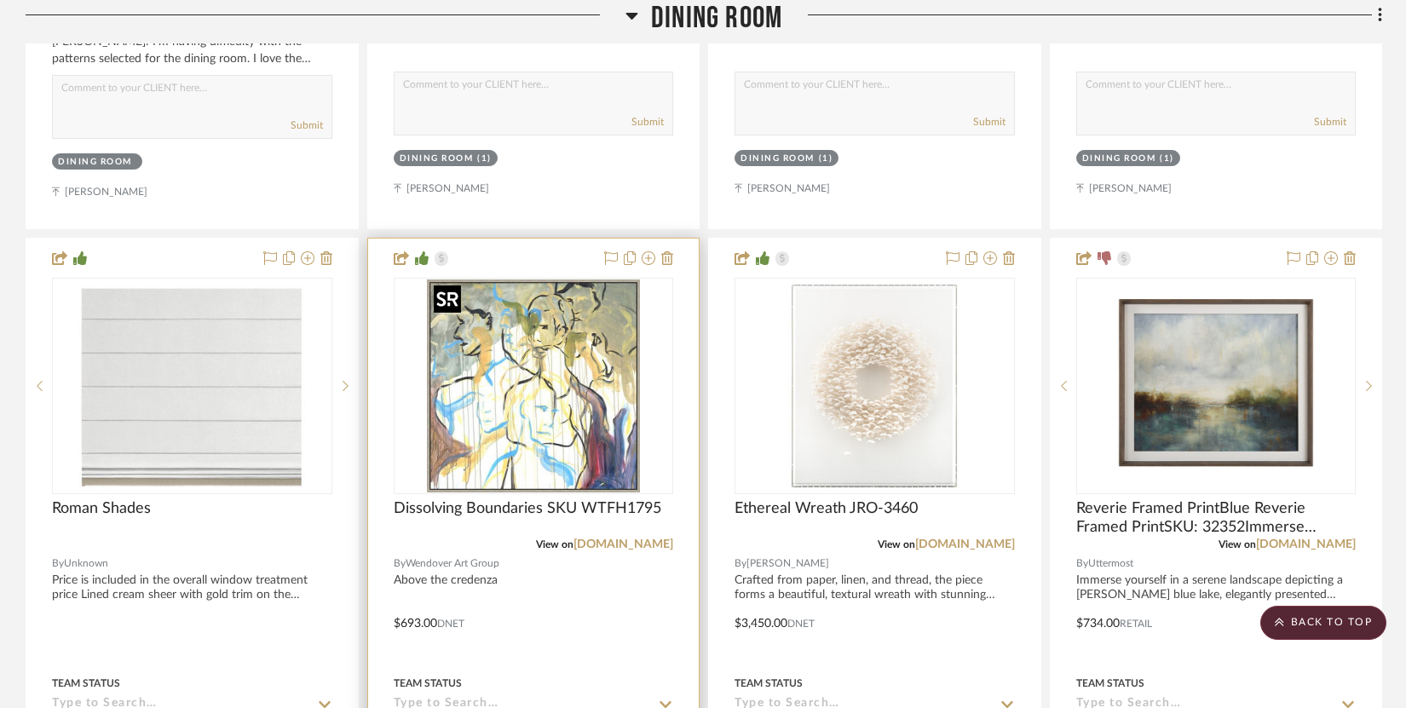
click at [504, 455] on img "0" at bounding box center [533, 386] width 213 height 213
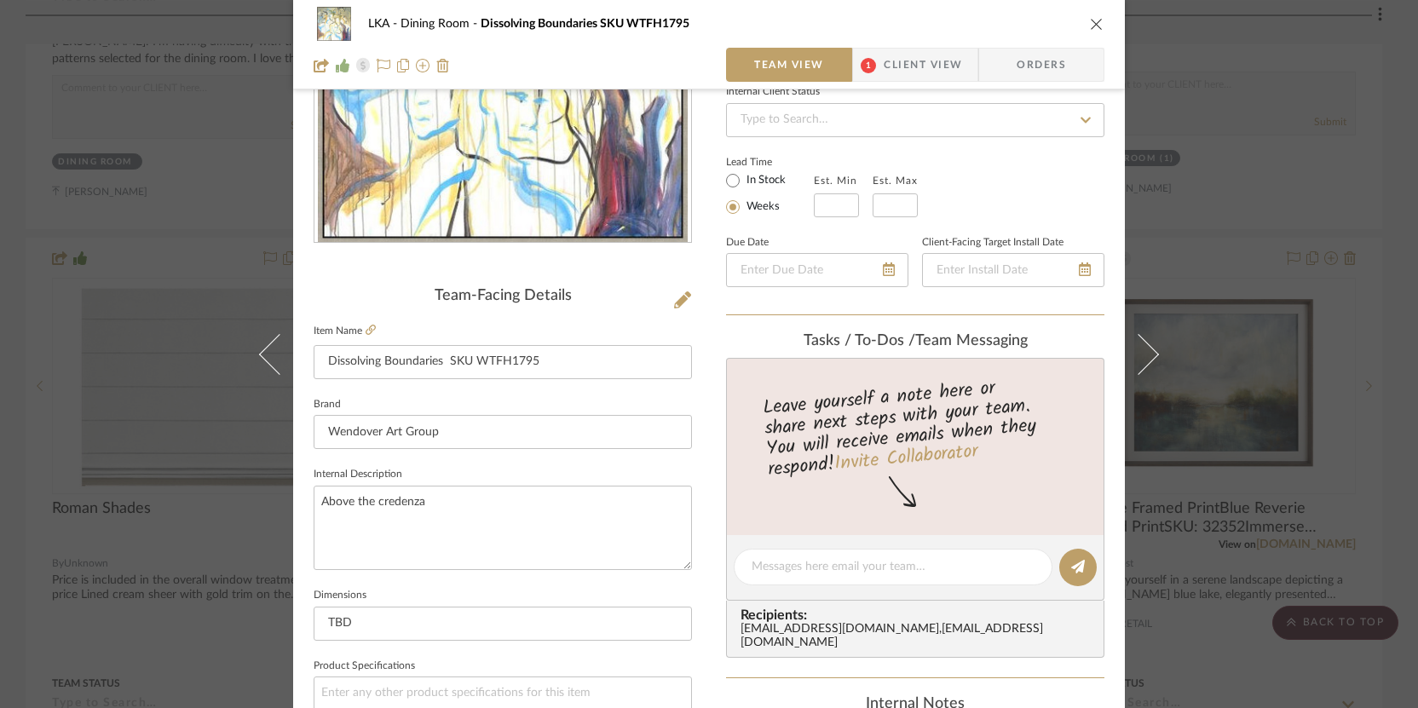
scroll to position [331, 0]
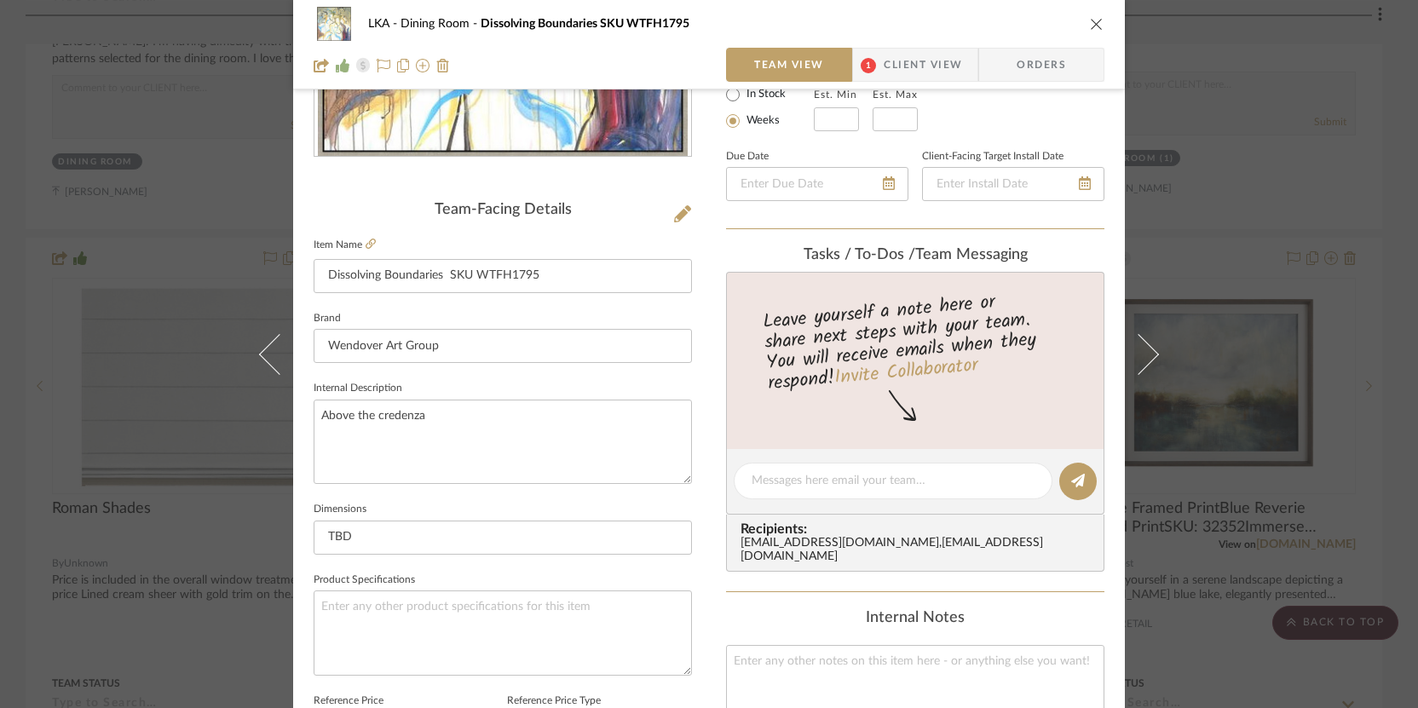
click at [902, 72] on span "Client View" at bounding box center [923, 65] width 78 height 34
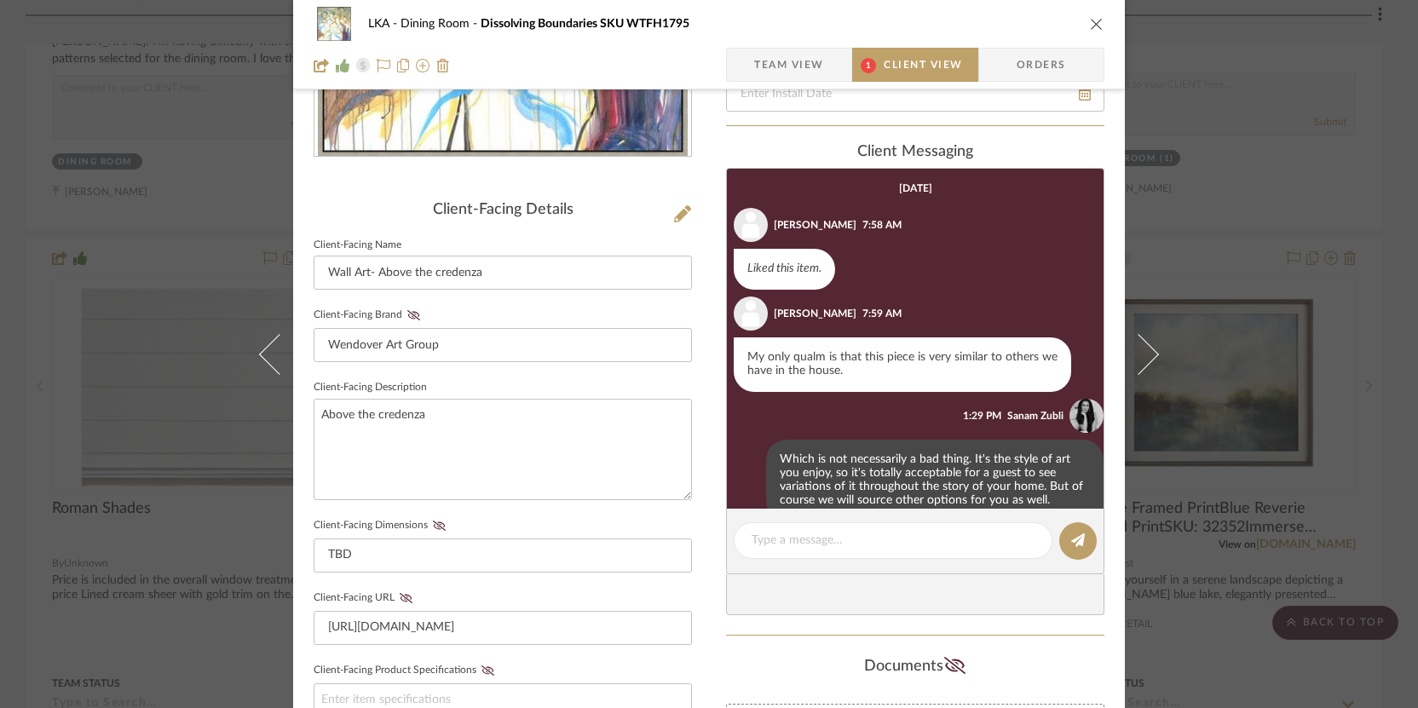
scroll to position [176, 0]
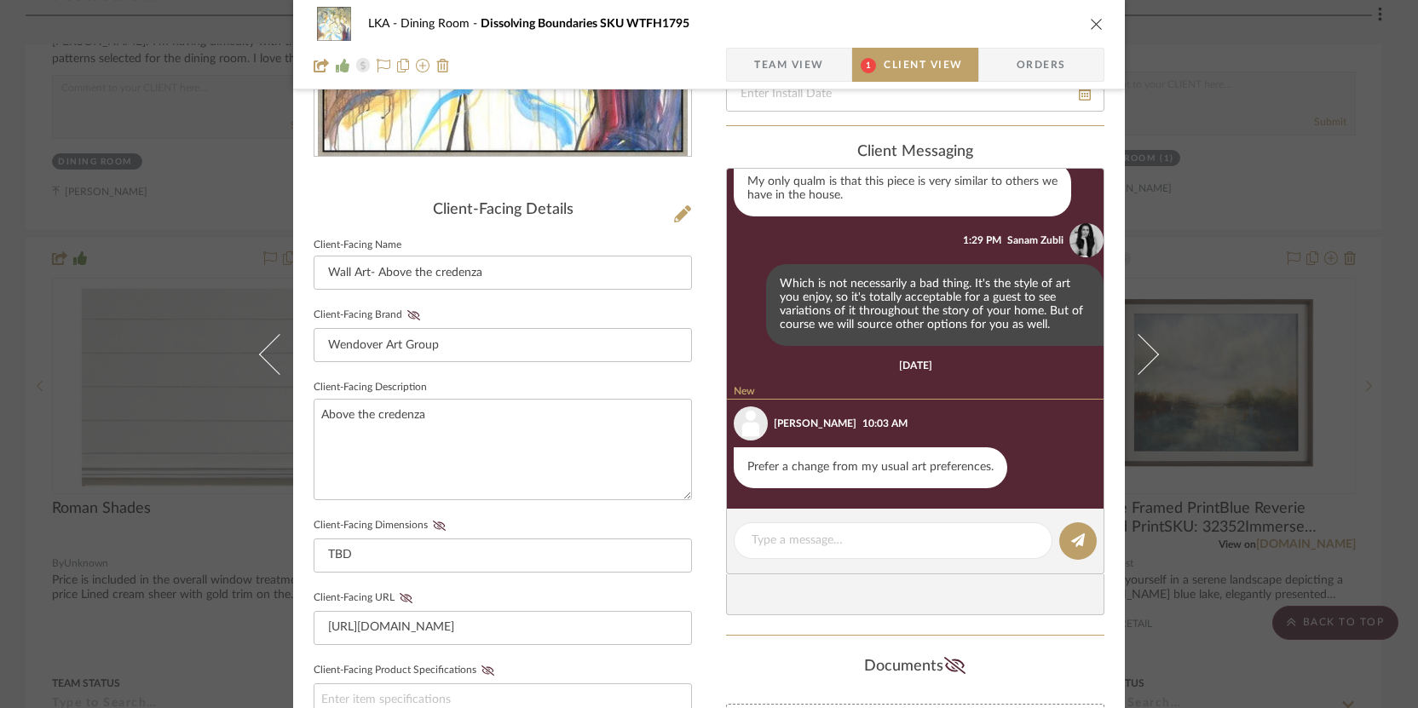
click at [970, 24] on icon "close" at bounding box center [1097, 24] width 14 height 14
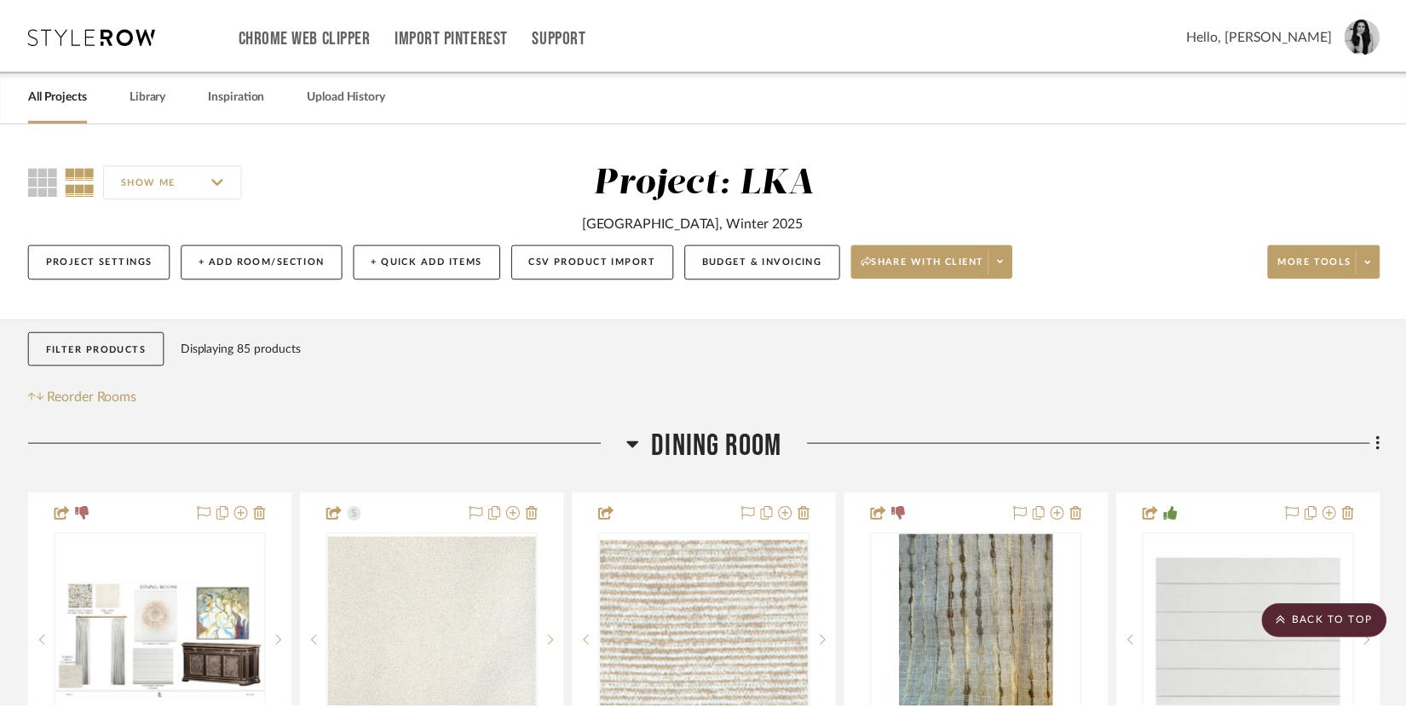
scroll to position [1016, 0]
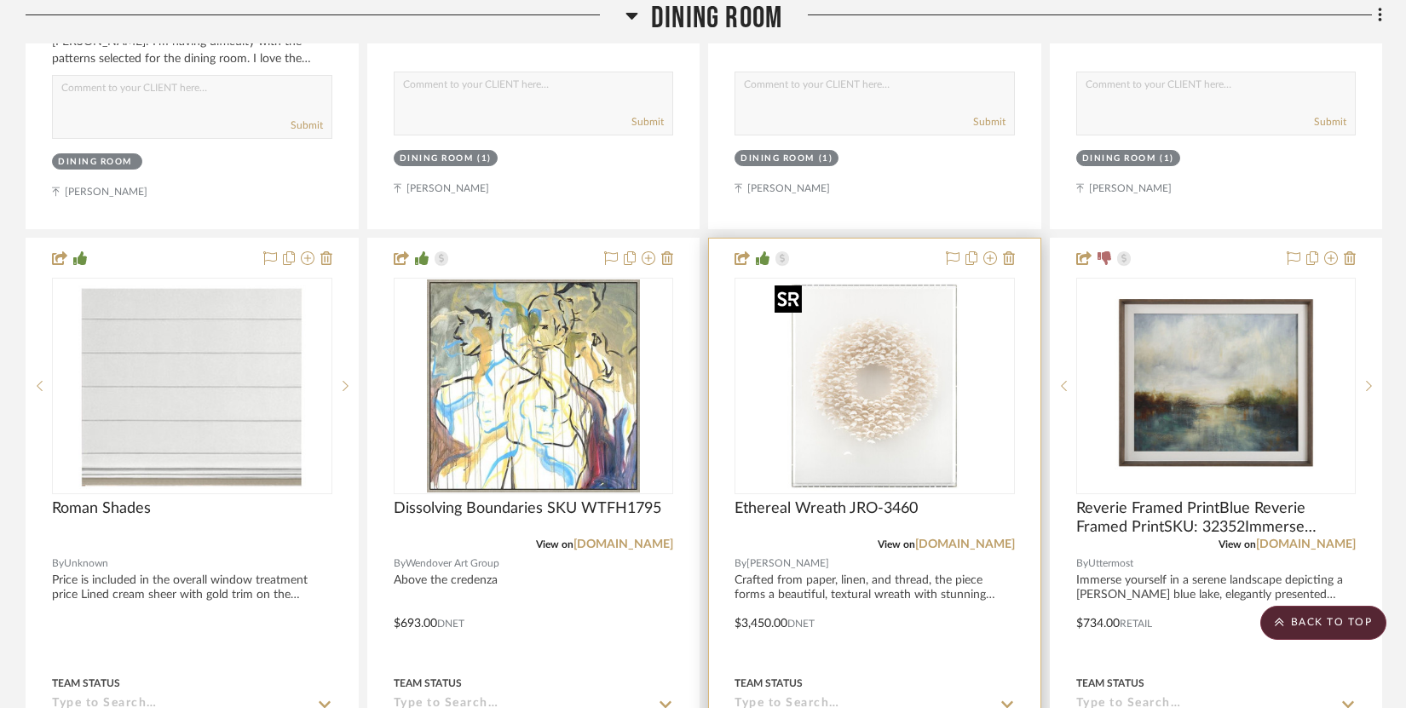
click at [943, 407] on img "0" at bounding box center [874, 386] width 213 height 213
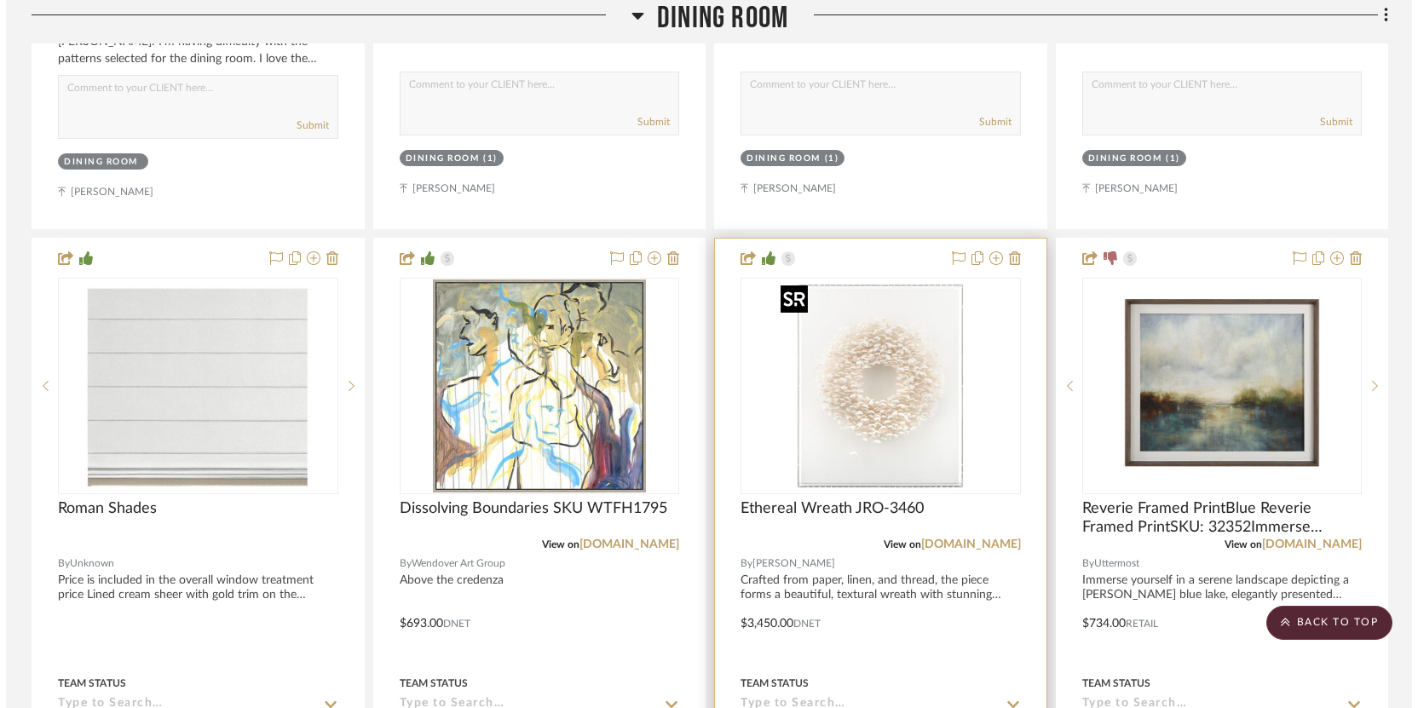
scroll to position [0, 0]
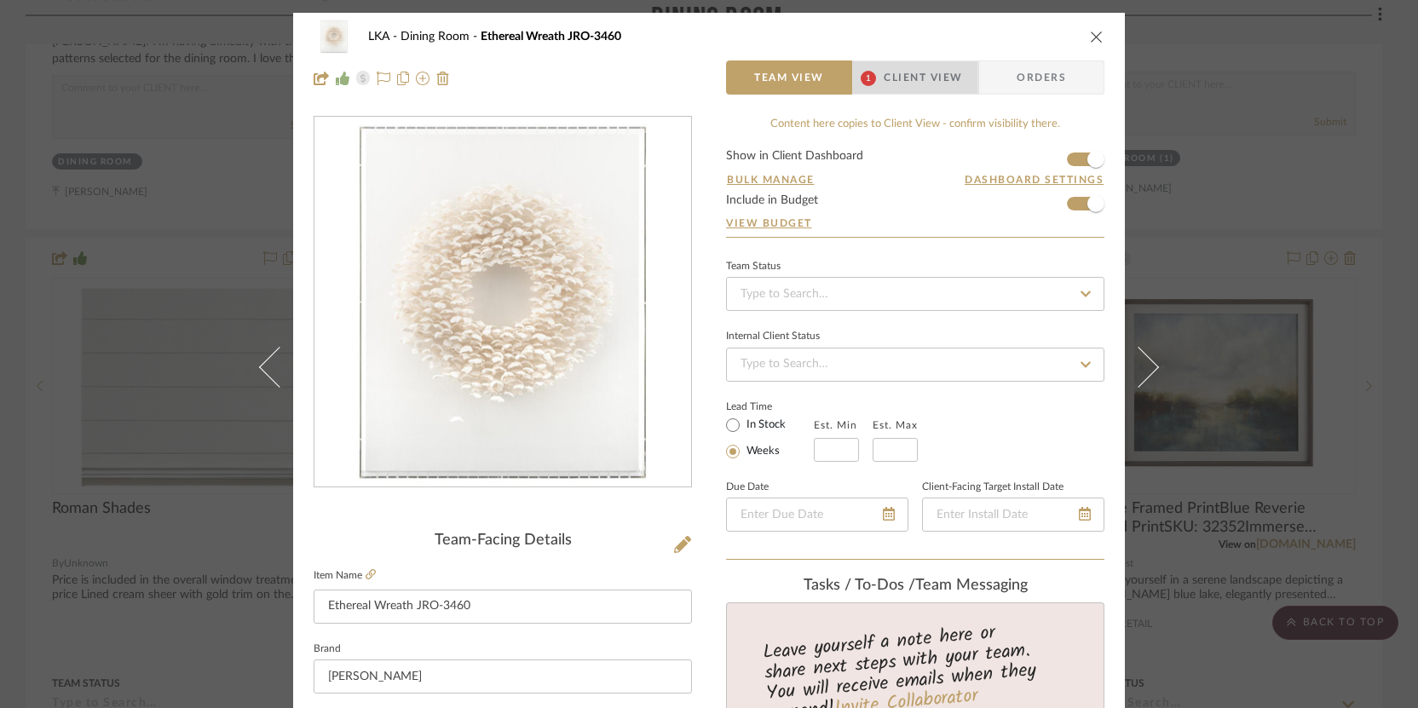
click at [901, 76] on span "Client View" at bounding box center [923, 78] width 78 height 34
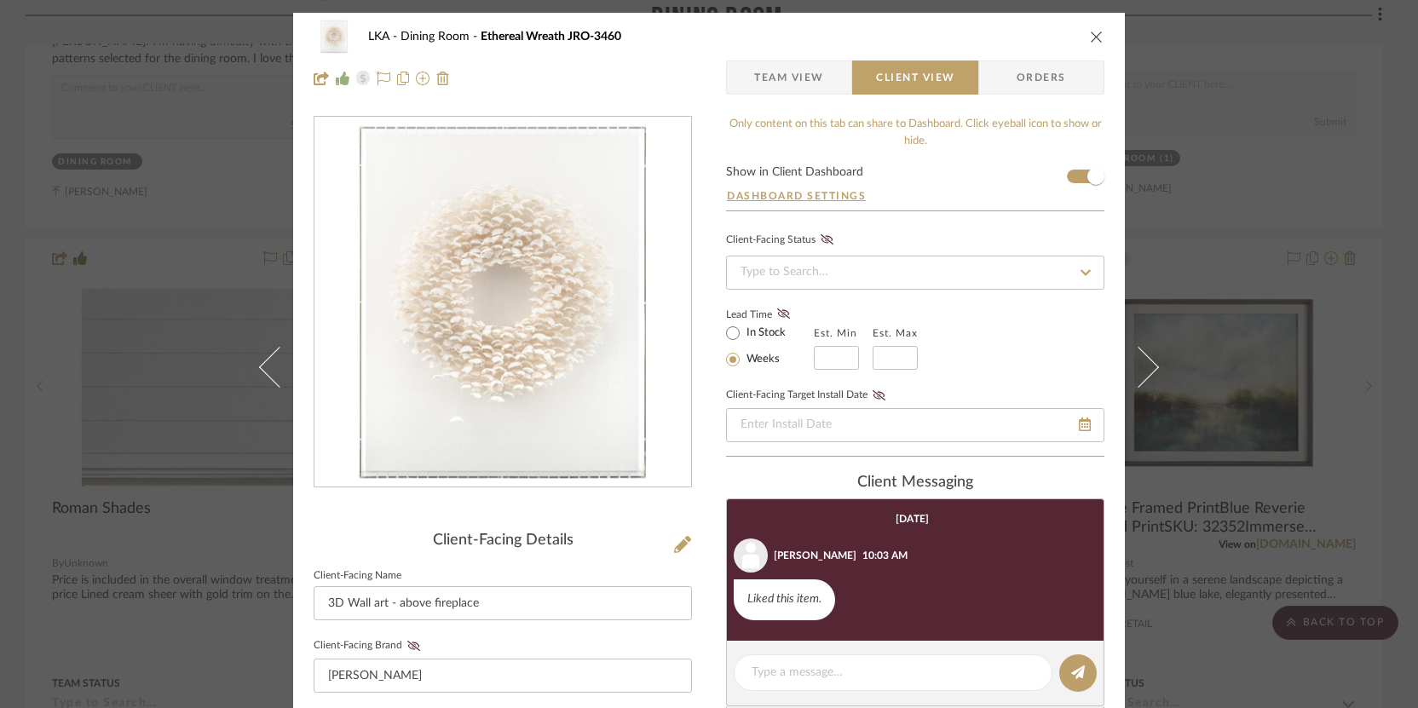
click at [970, 31] on icon "close" at bounding box center [1097, 37] width 14 height 14
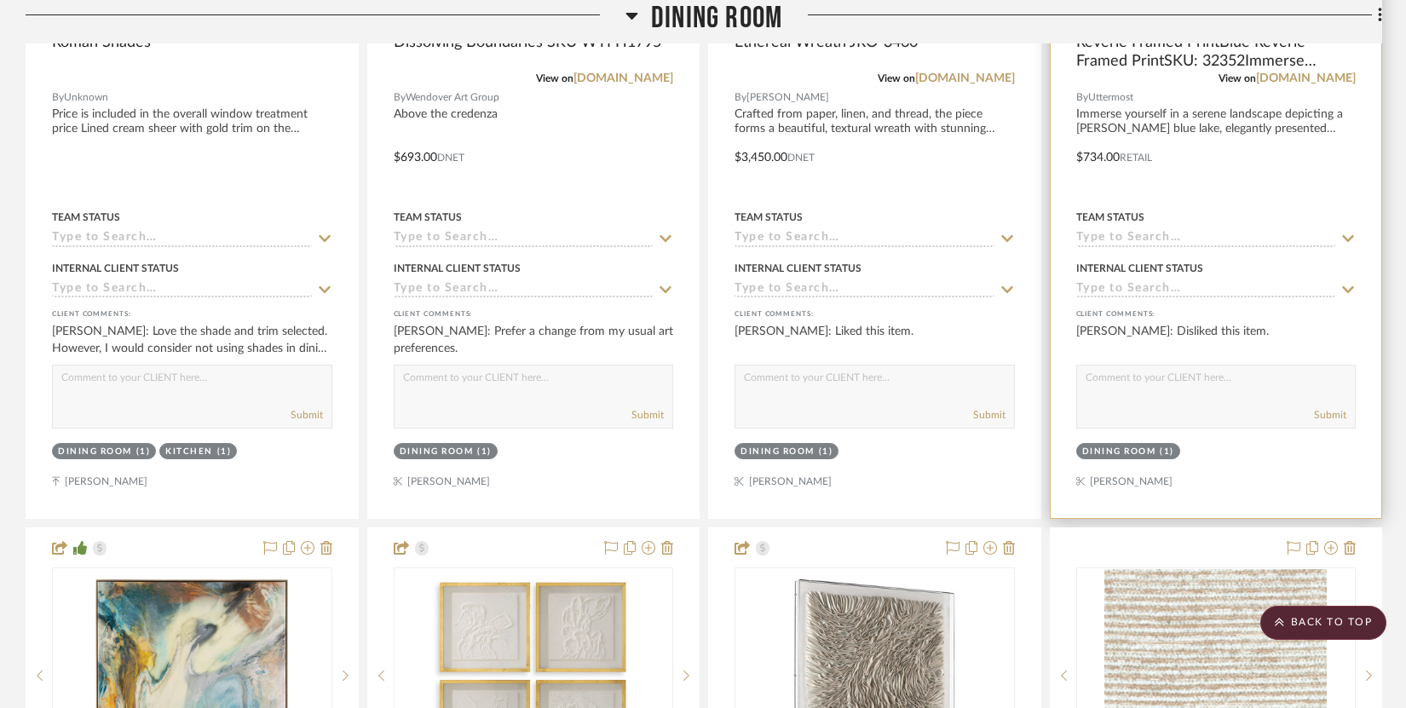
scroll to position [1789, 0]
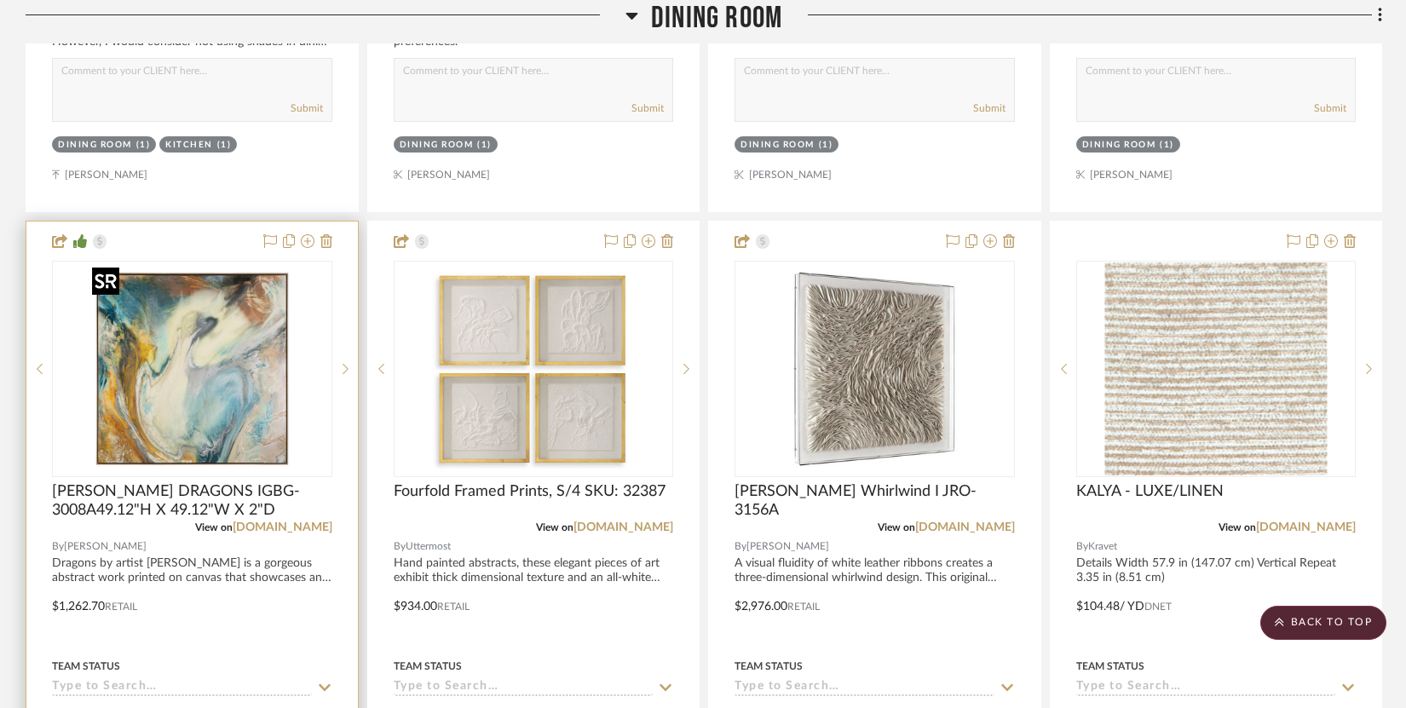
click at [257, 419] on img "0" at bounding box center [191, 368] width 213 height 213
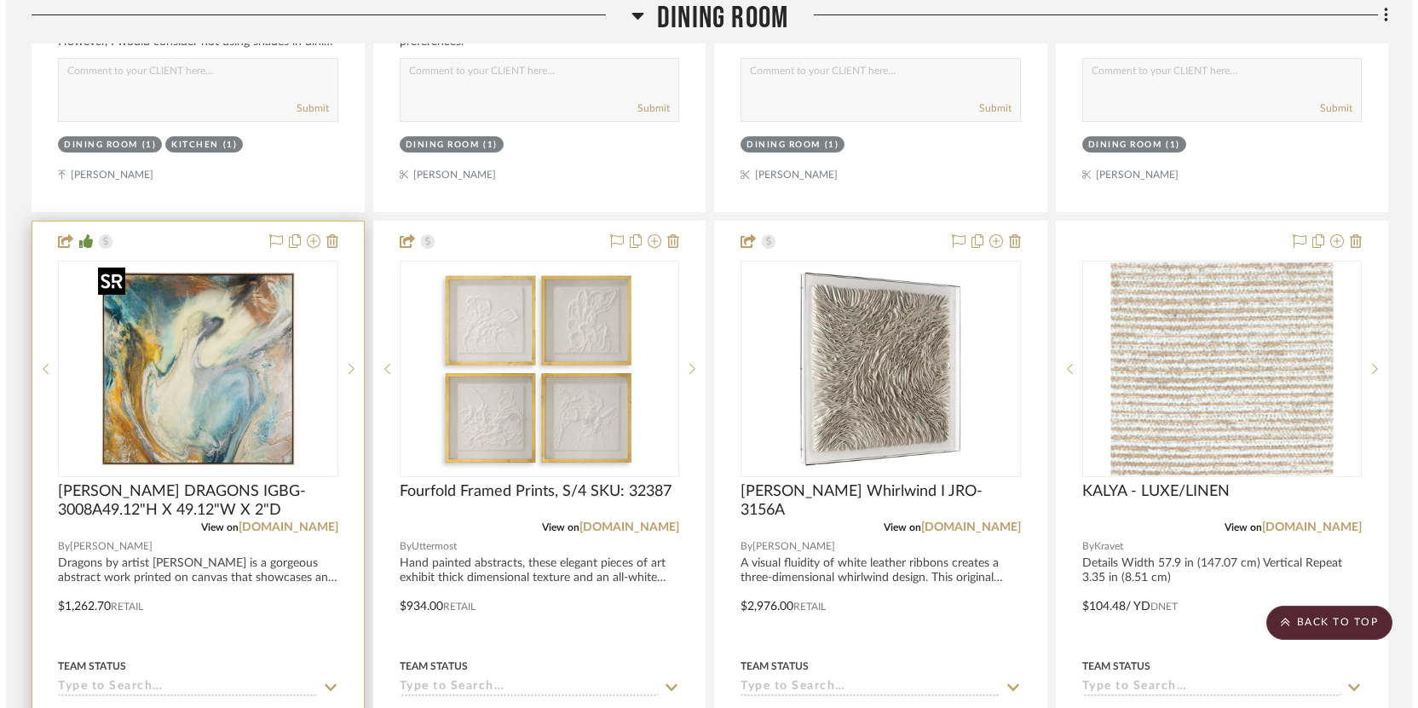
scroll to position [0, 0]
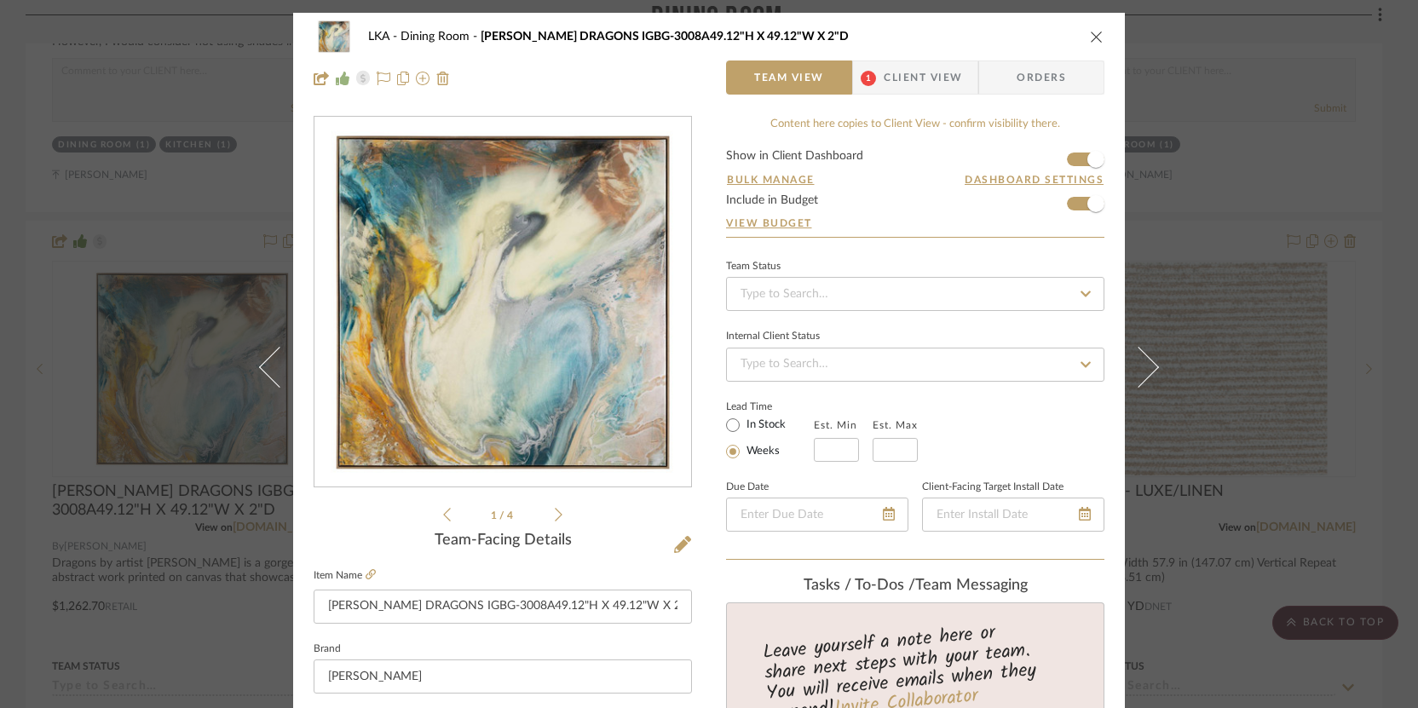
click at [911, 65] on span "Client View" at bounding box center [923, 78] width 78 height 34
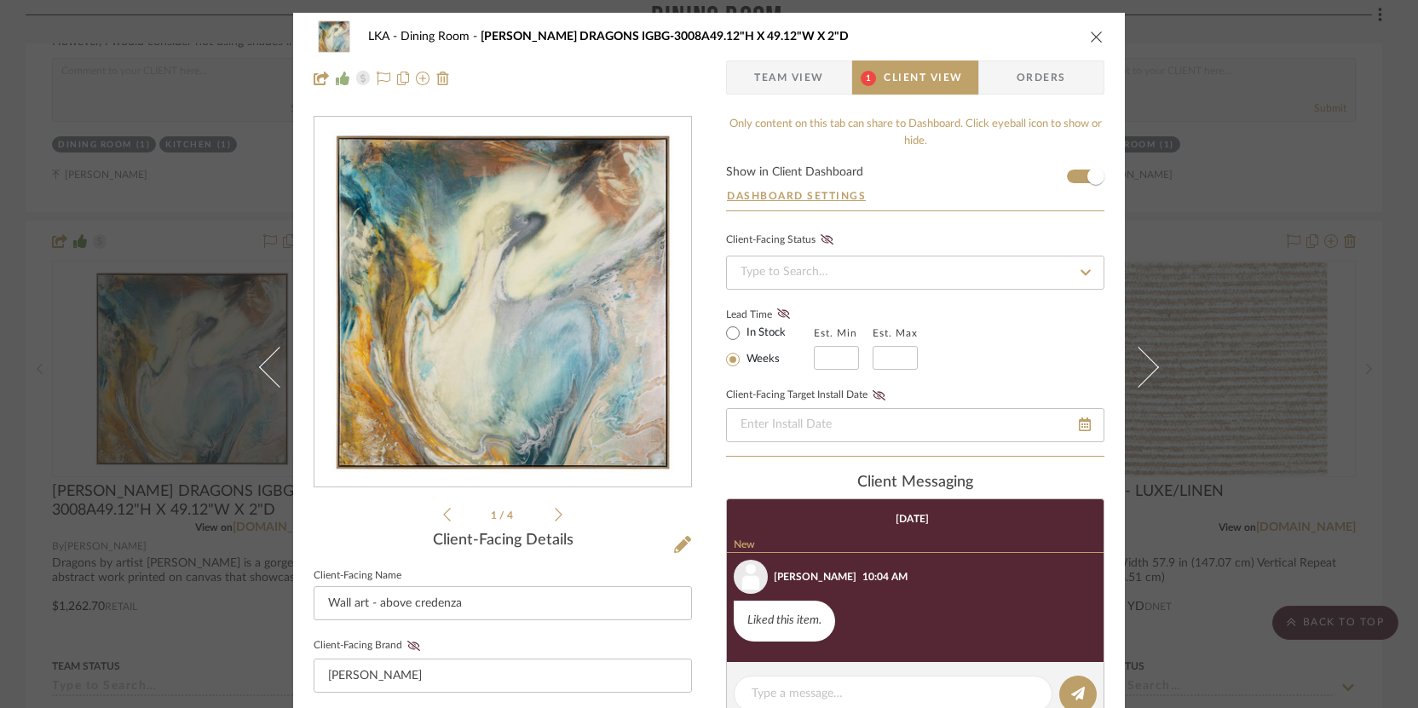
click at [970, 29] on button "close" at bounding box center [1096, 36] width 15 height 15
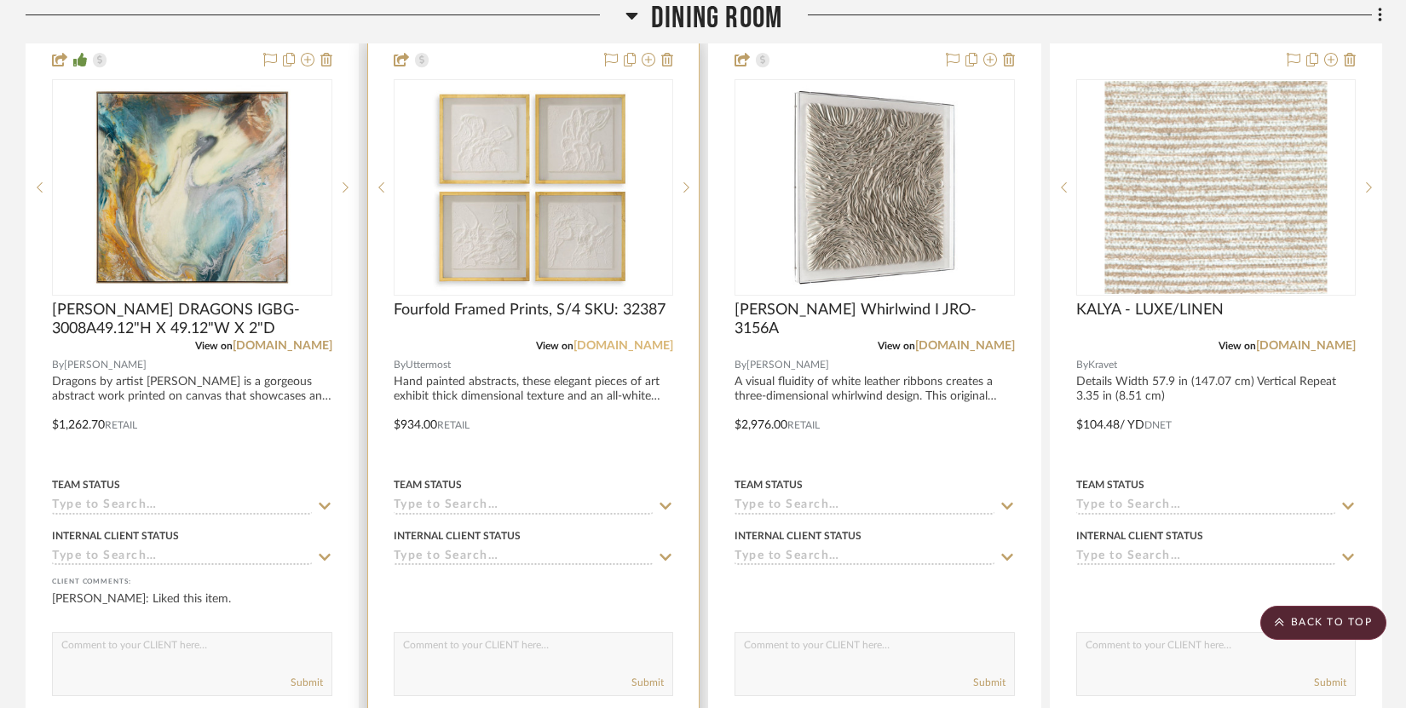
scroll to position [1973, 0]
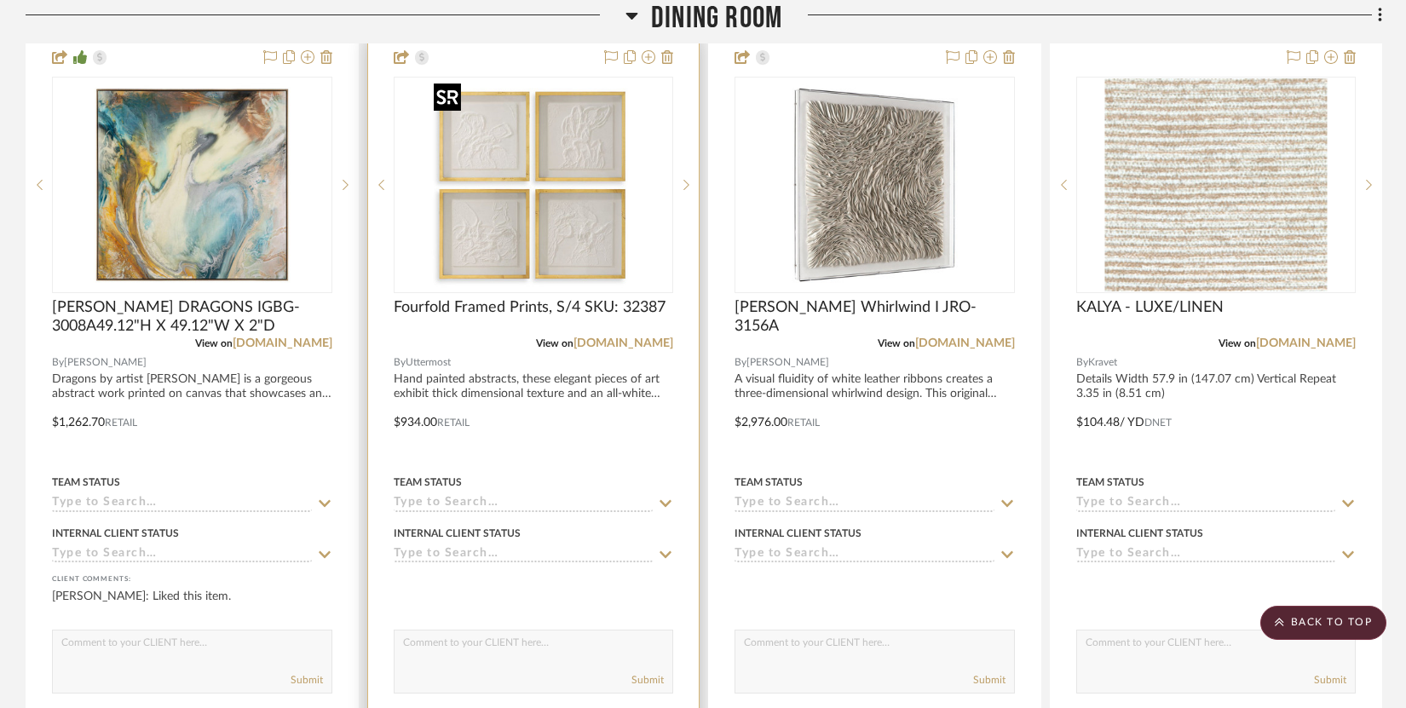
click at [582, 231] on img "0" at bounding box center [533, 184] width 213 height 213
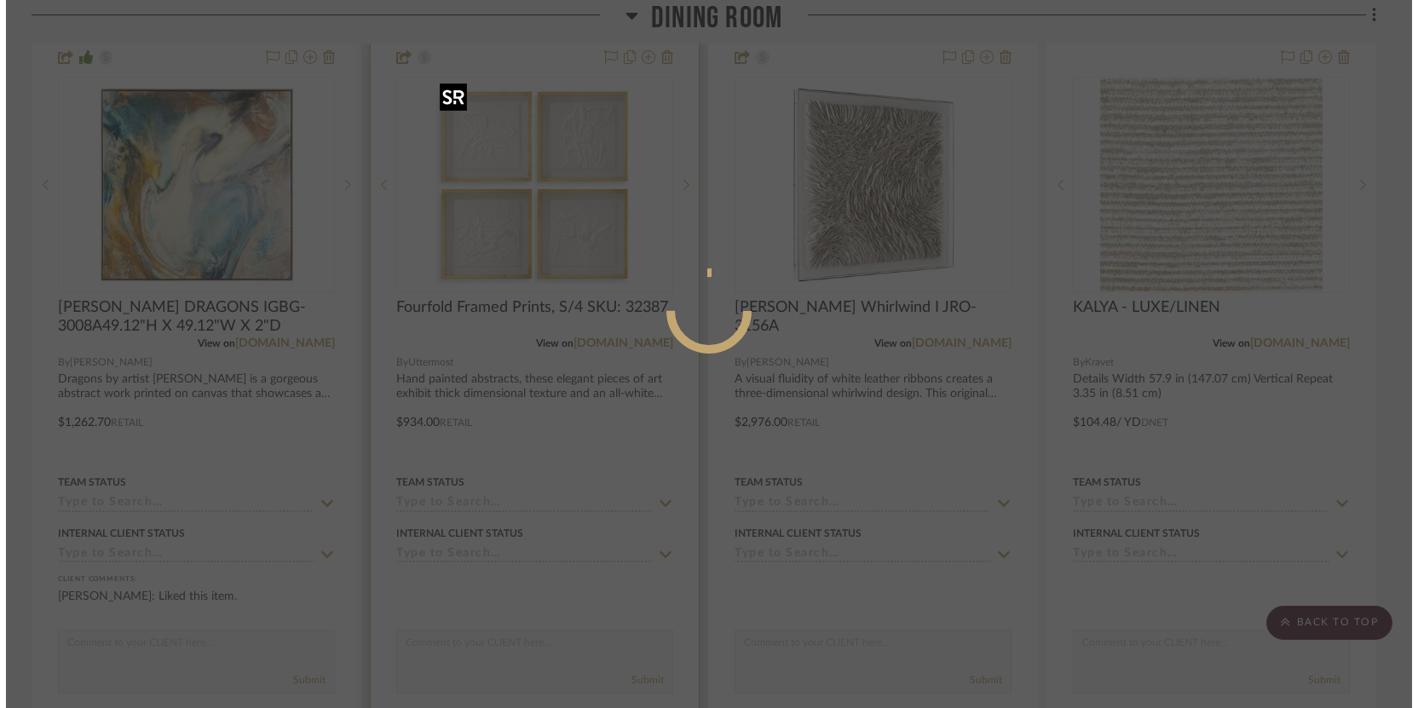
scroll to position [0, 0]
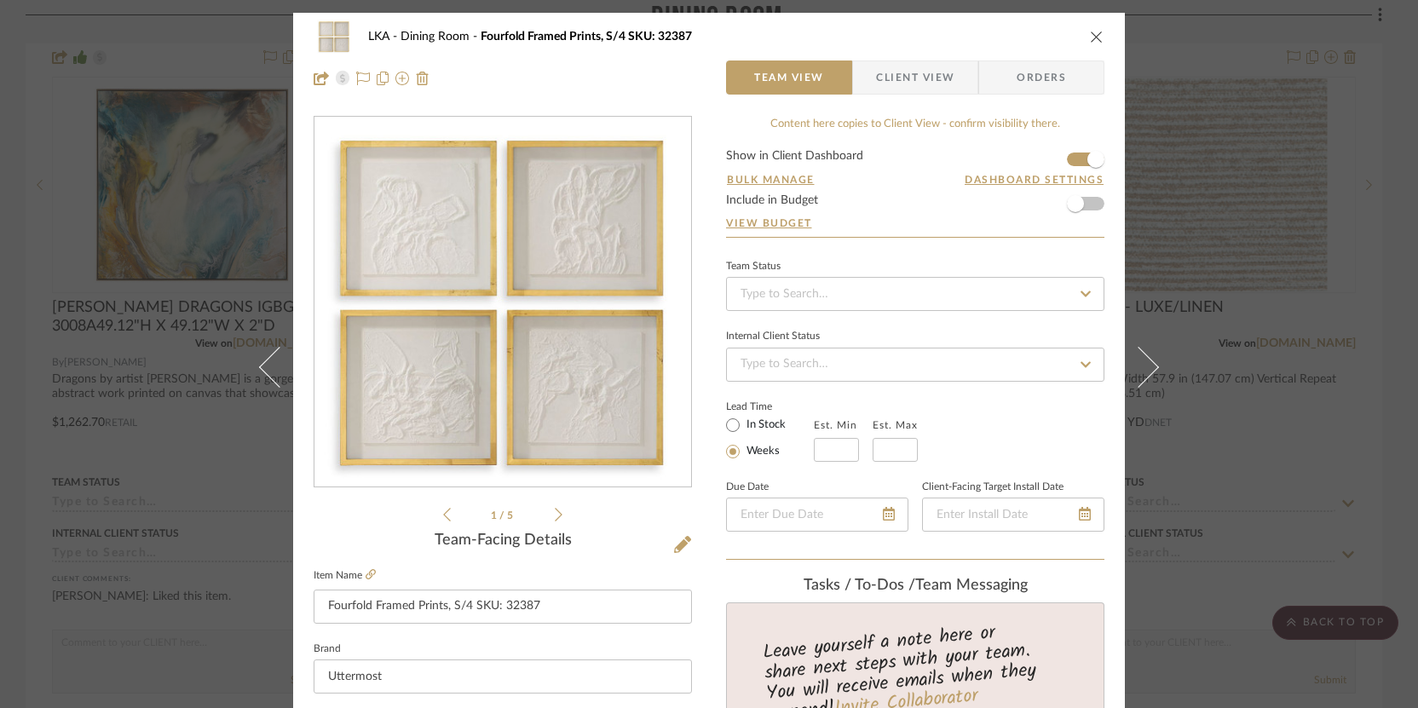
click at [920, 80] on span "Client View" at bounding box center [915, 78] width 78 height 34
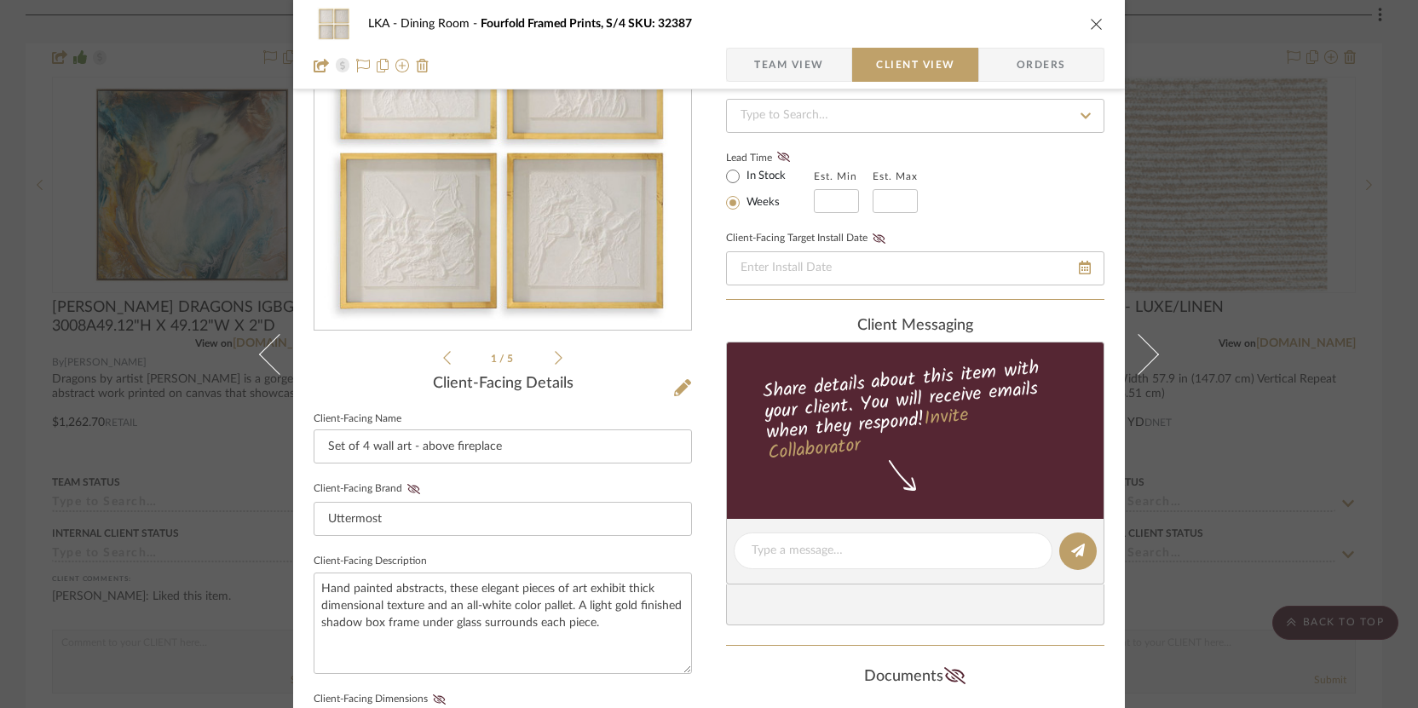
scroll to position [332, 0]
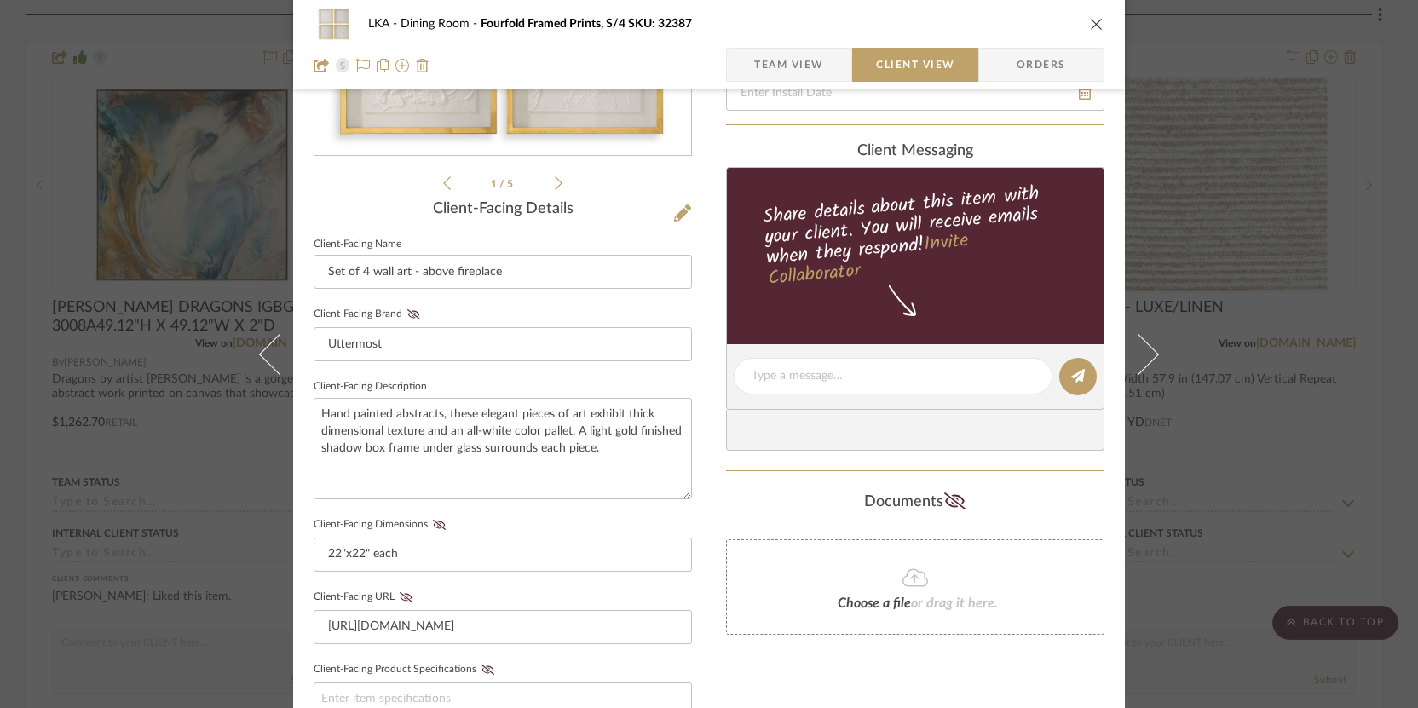
click at [970, 24] on icon "close" at bounding box center [1097, 24] width 14 height 14
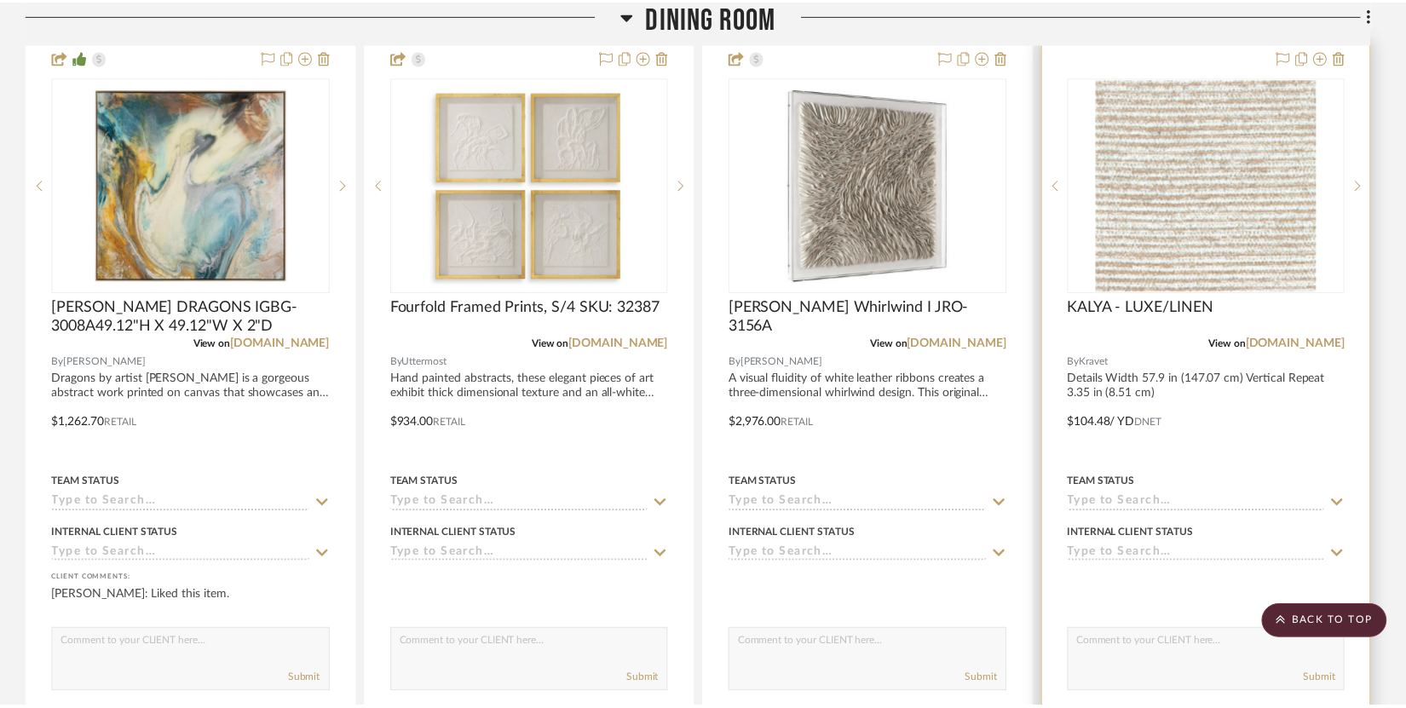
scroll to position [1973, 0]
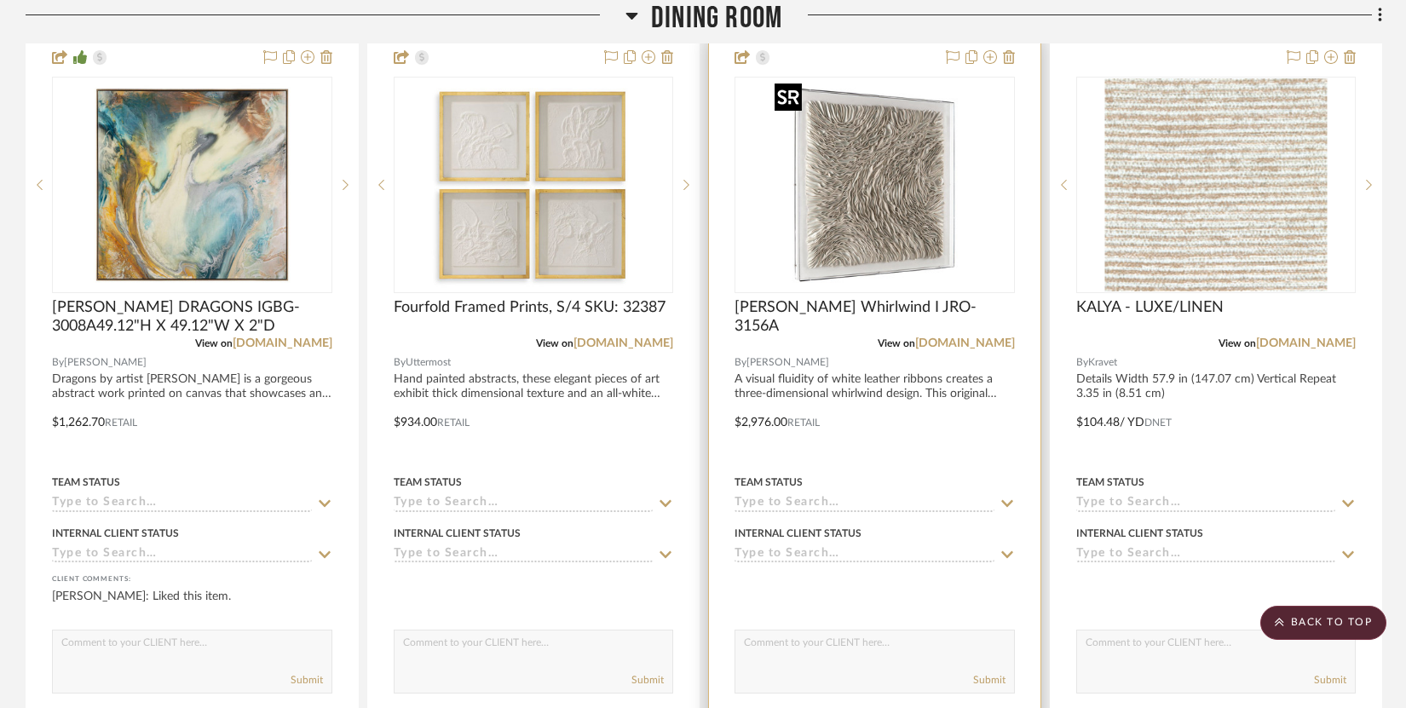
click at [879, 204] on img "0" at bounding box center [874, 184] width 213 height 213
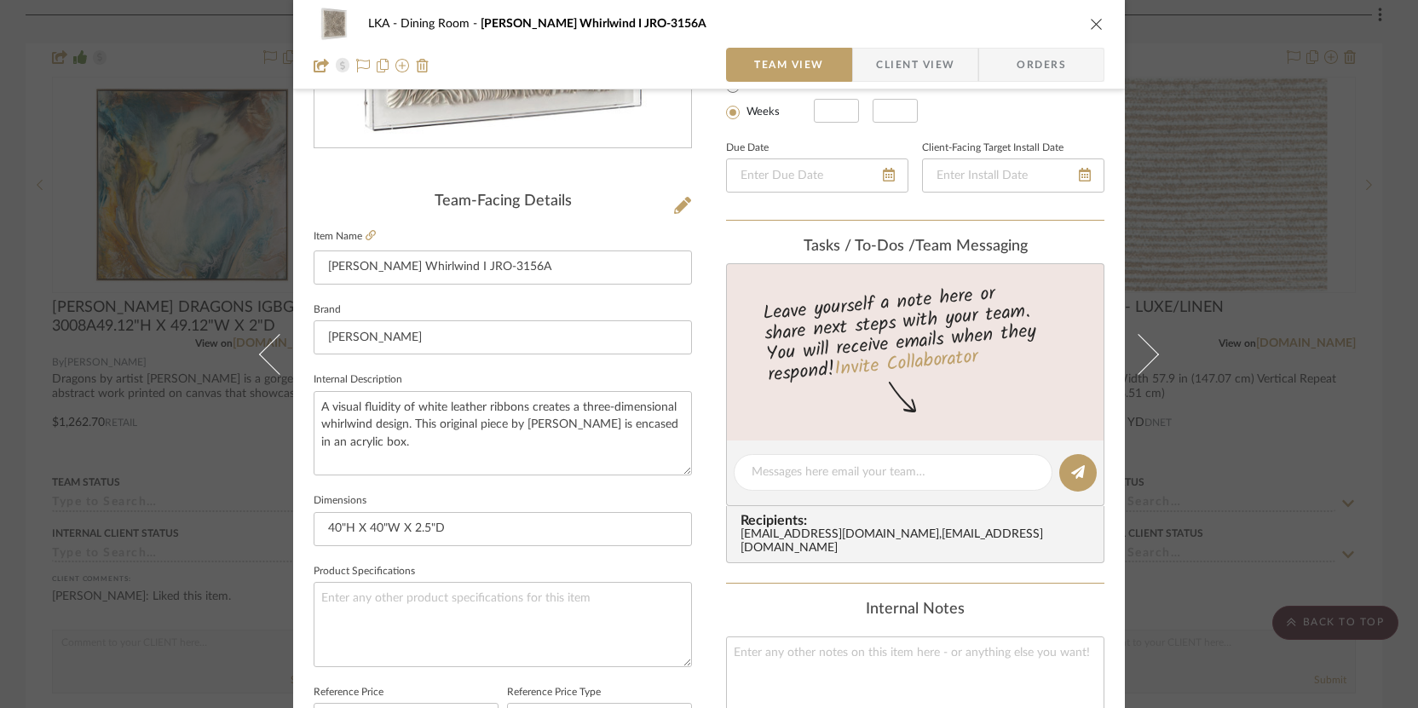
scroll to position [537, 0]
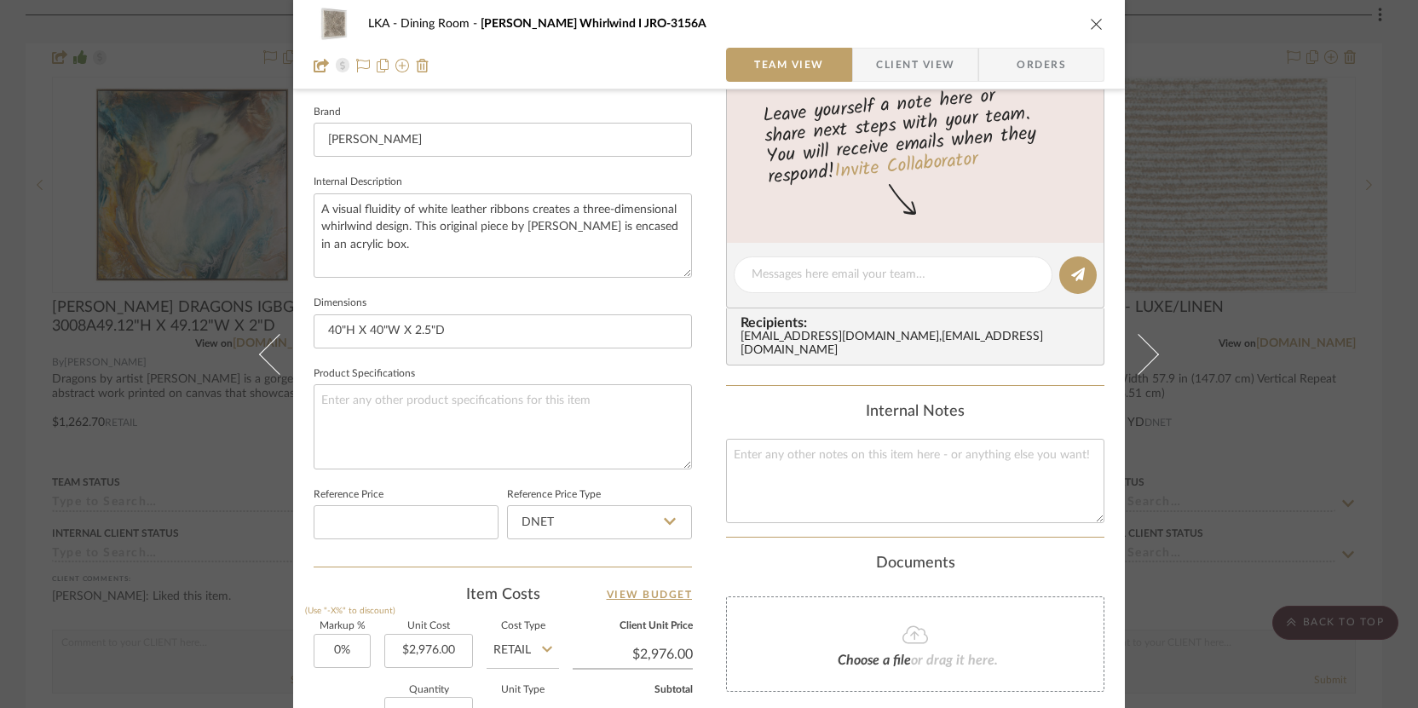
click at [914, 57] on span "Client View" at bounding box center [915, 65] width 78 height 34
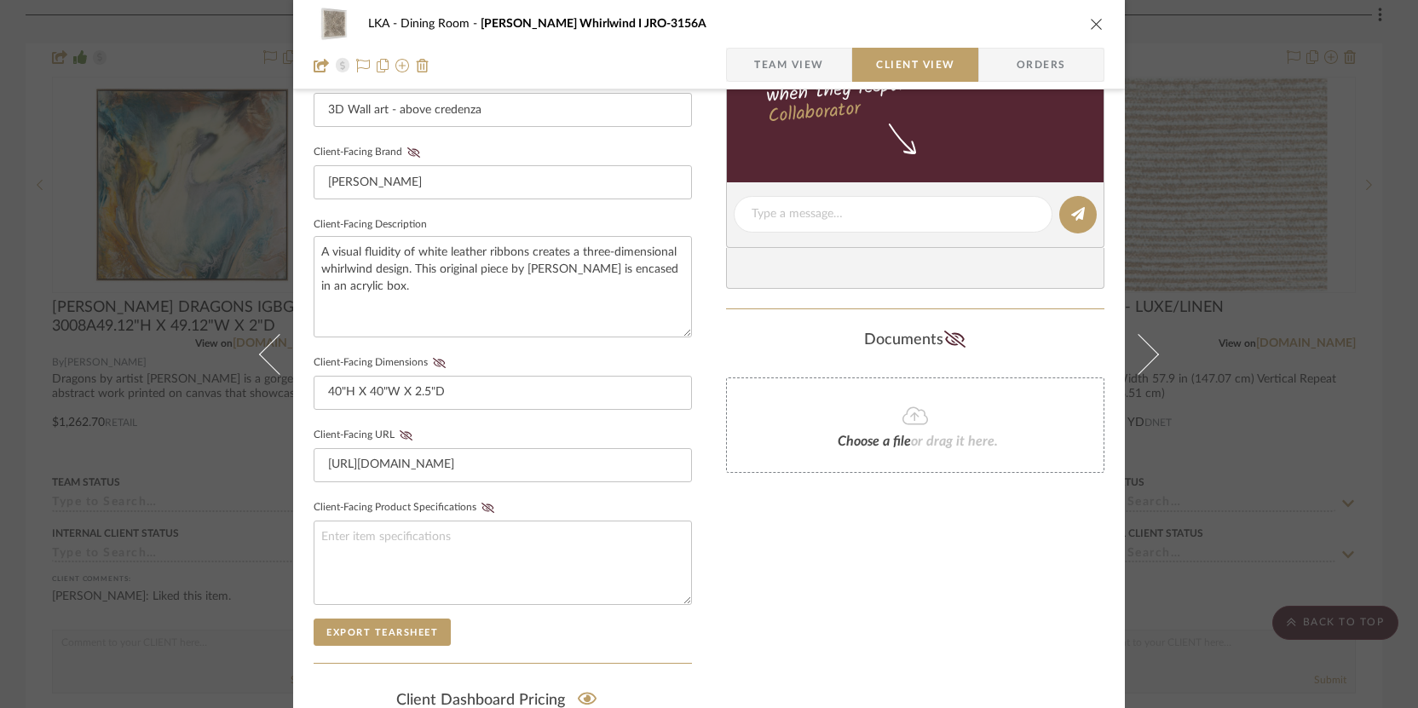
scroll to position [130, 0]
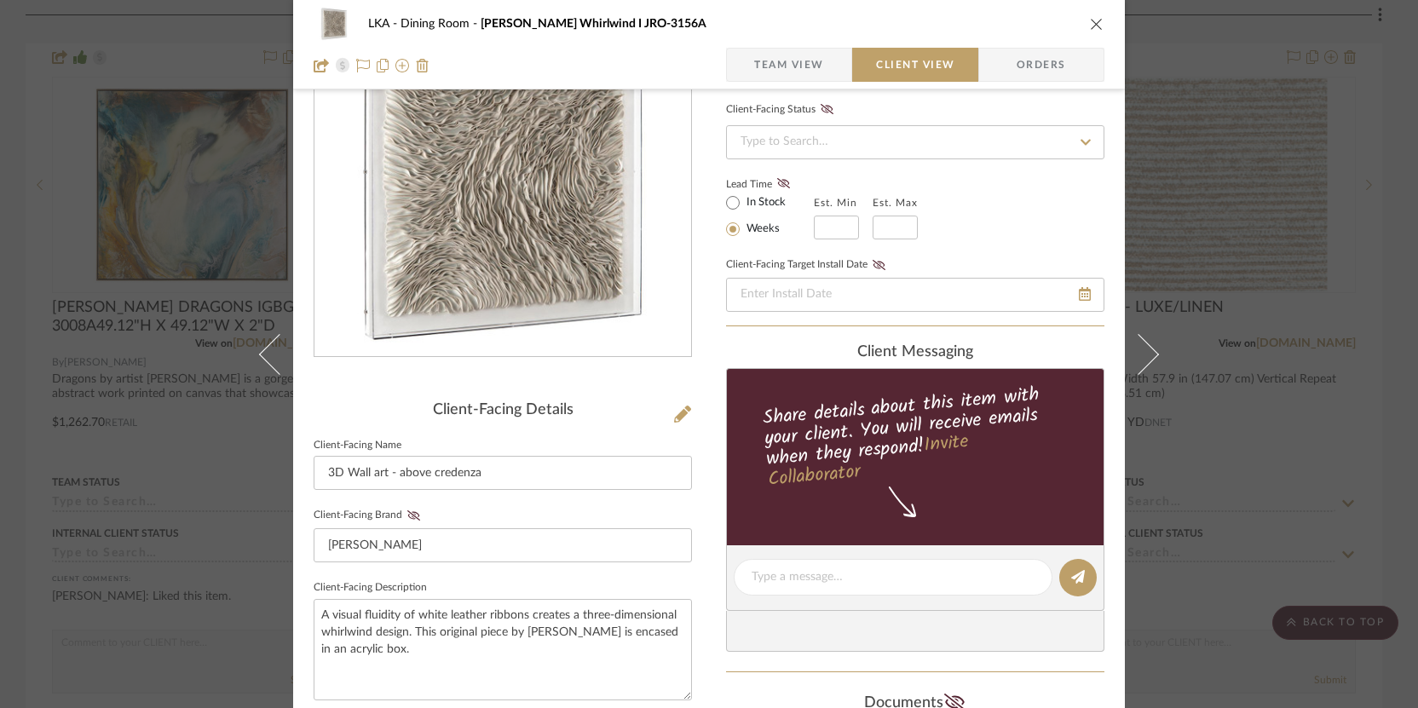
click at [970, 7] on div "LKA Dining Room [PERSON_NAME] Whirlwind I JRO-3156A Team View Client View Orders" at bounding box center [709, 44] width 832 height 89
click at [970, 17] on icon "close" at bounding box center [1097, 24] width 14 height 14
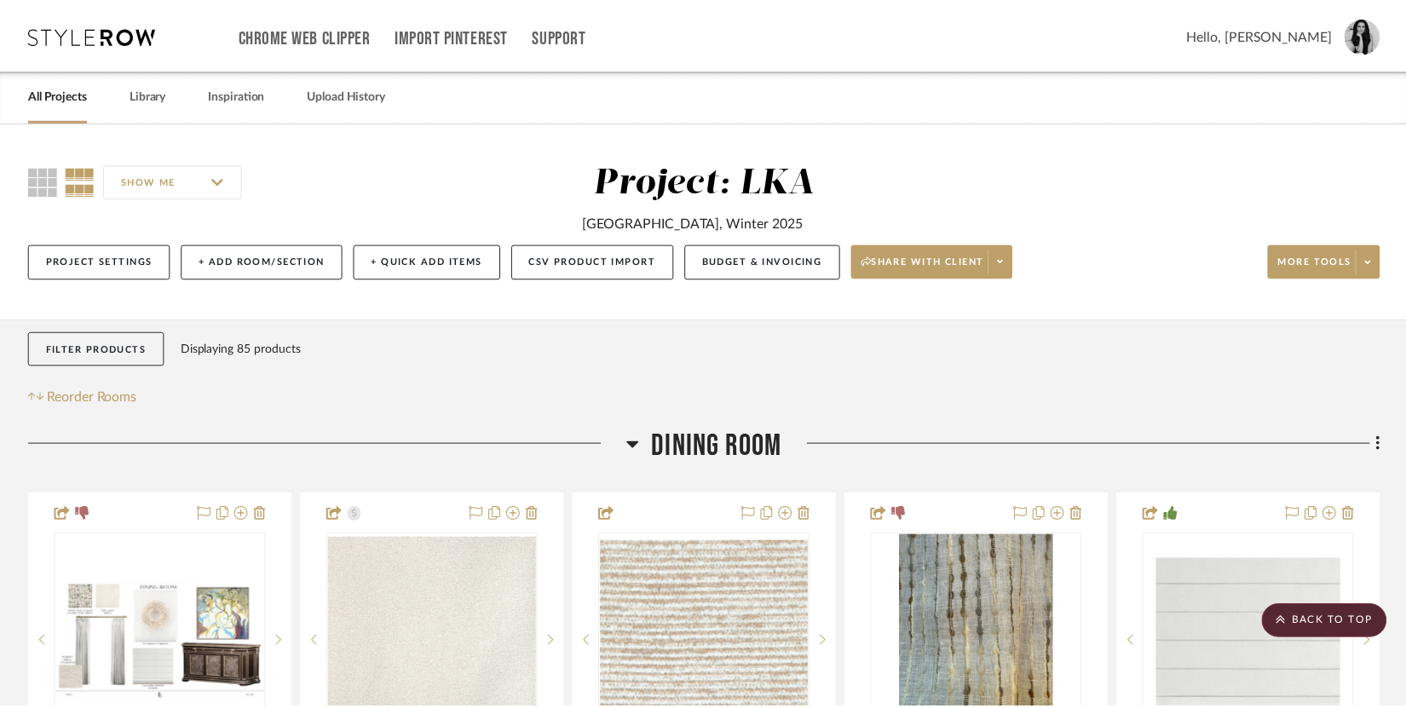
scroll to position [1973, 0]
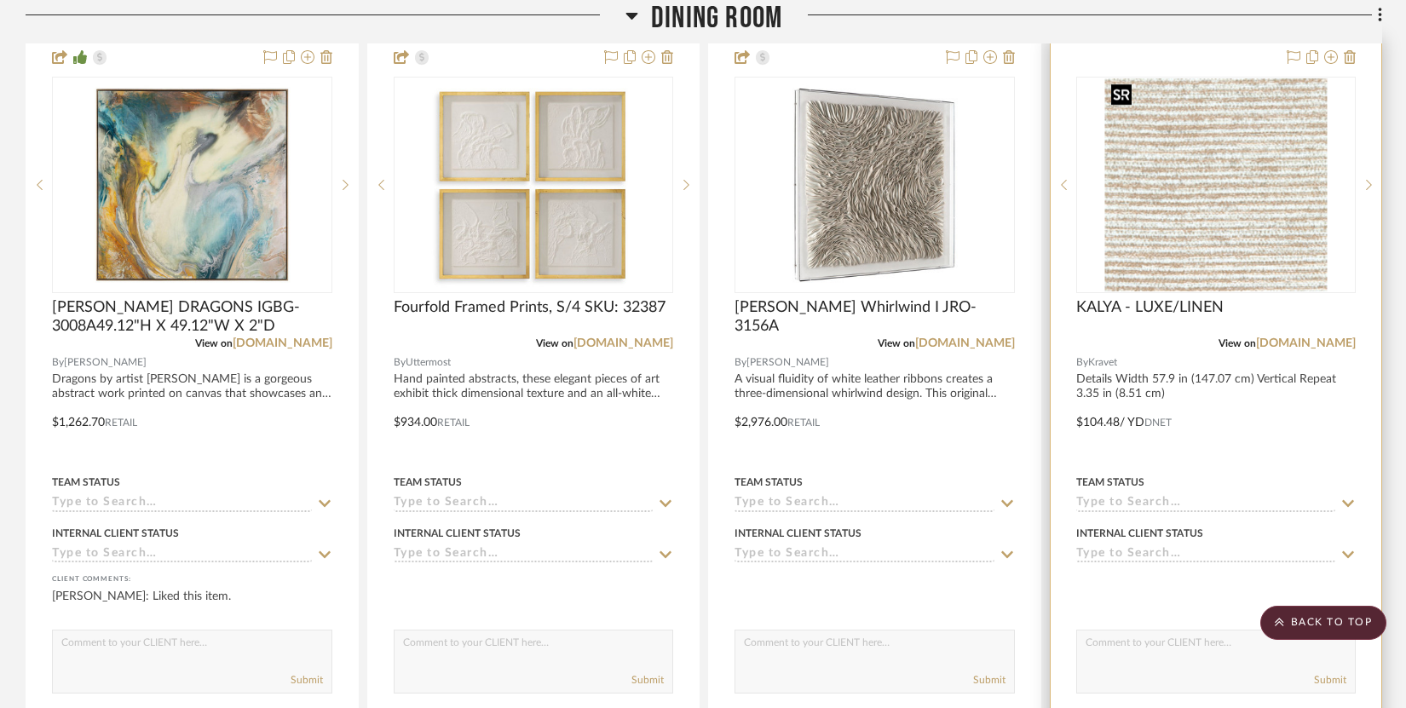
click at [970, 221] on img "0" at bounding box center [1215, 184] width 222 height 213
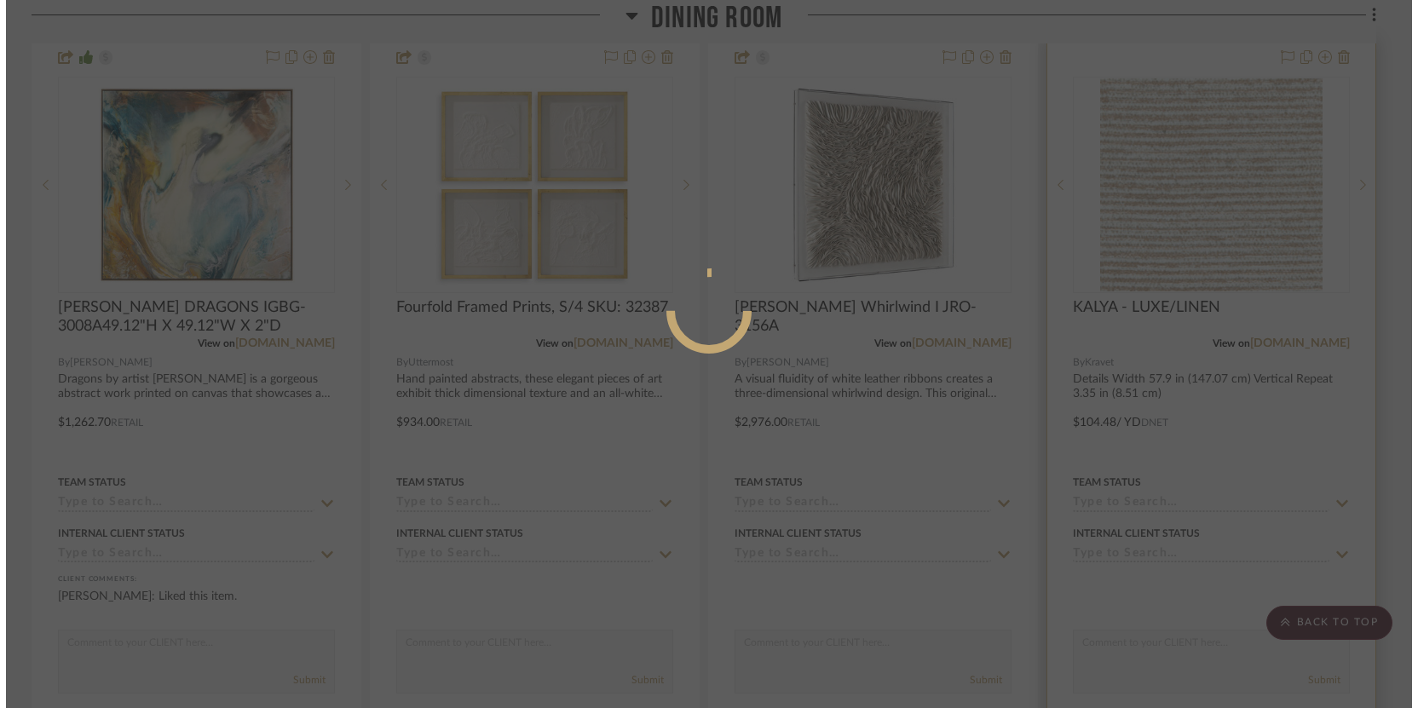
scroll to position [0, 0]
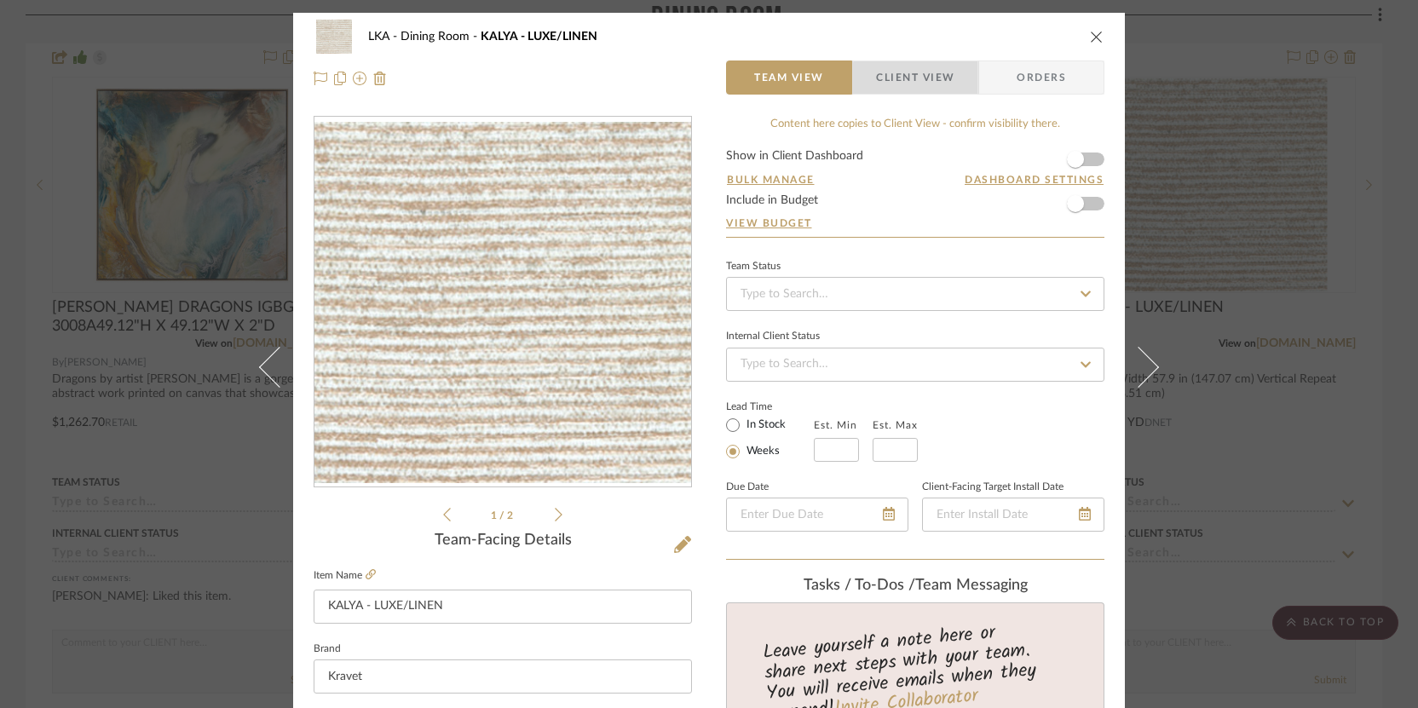
click at [948, 92] on span "Client View" at bounding box center [915, 78] width 78 height 34
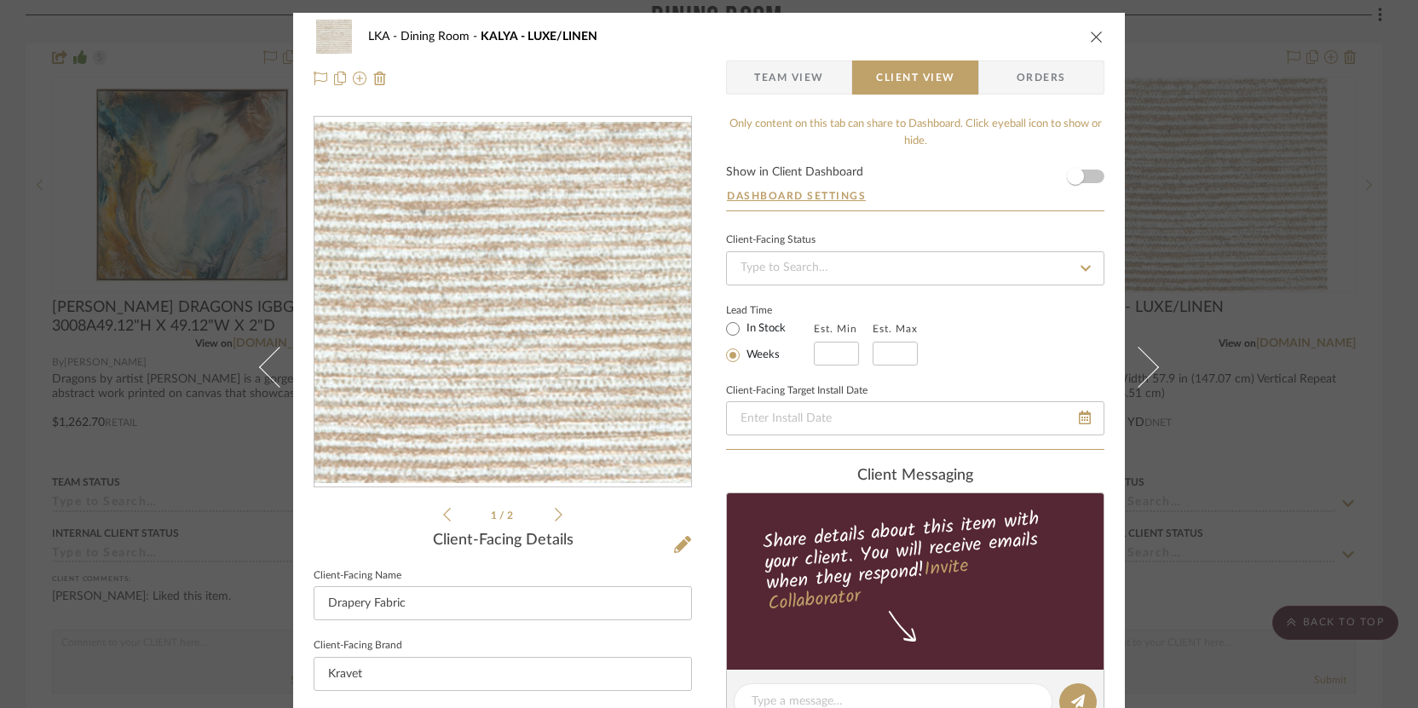
click at [970, 35] on icon "close" at bounding box center [1097, 37] width 14 height 14
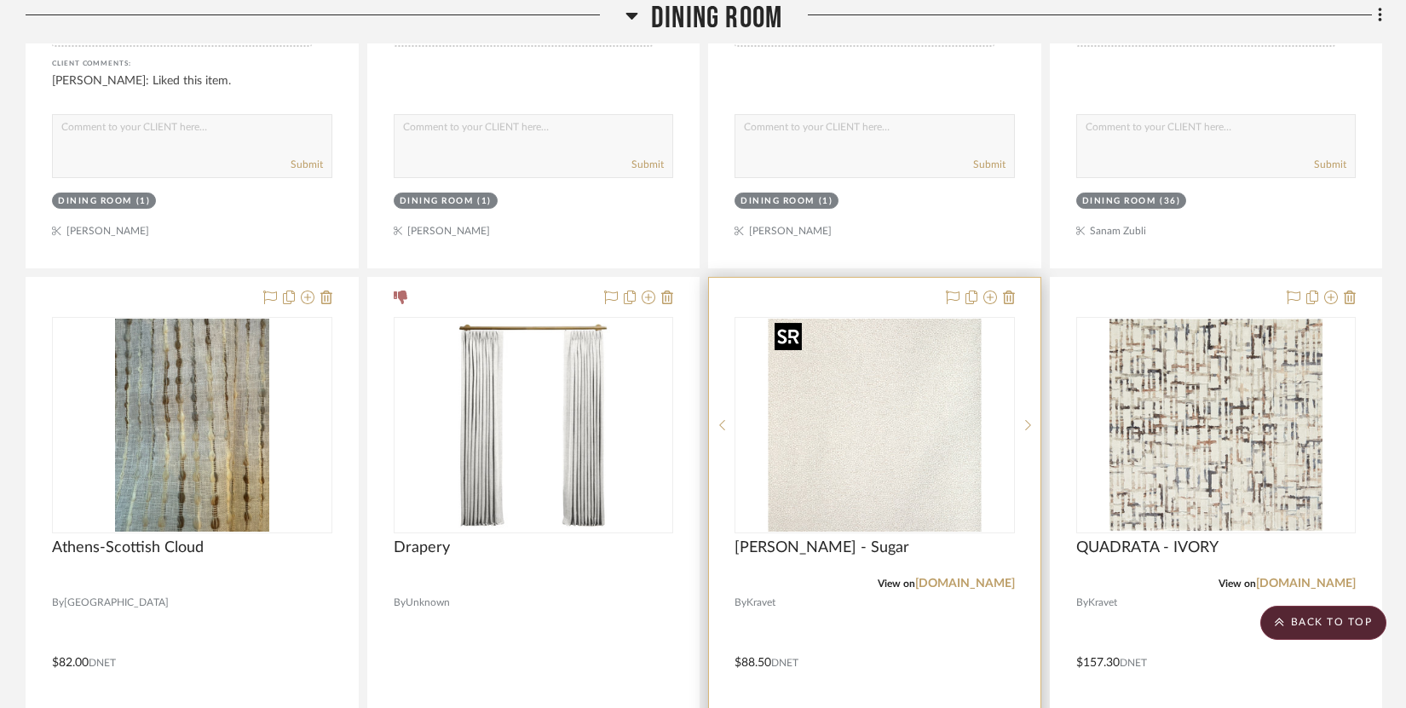
scroll to position [2600, 0]
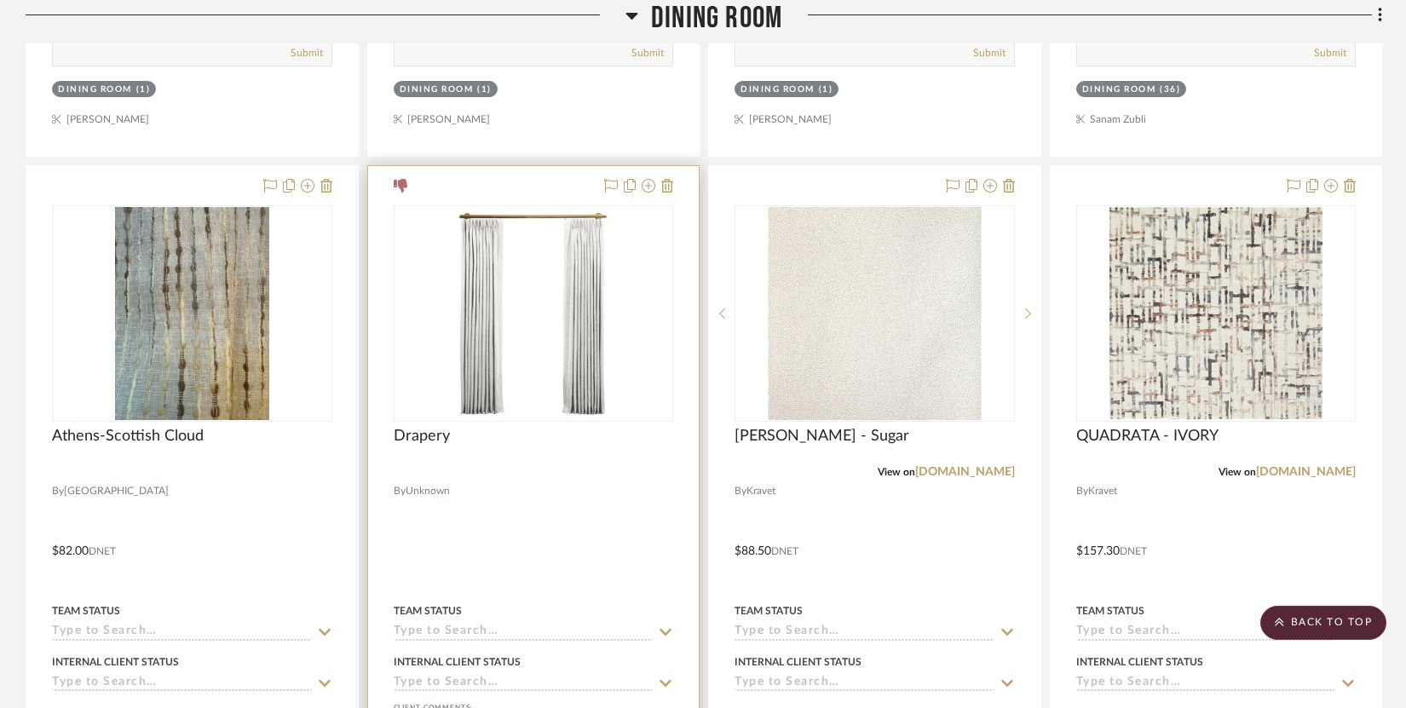
click at [621, 326] on div "0" at bounding box center [534, 313] width 279 height 215
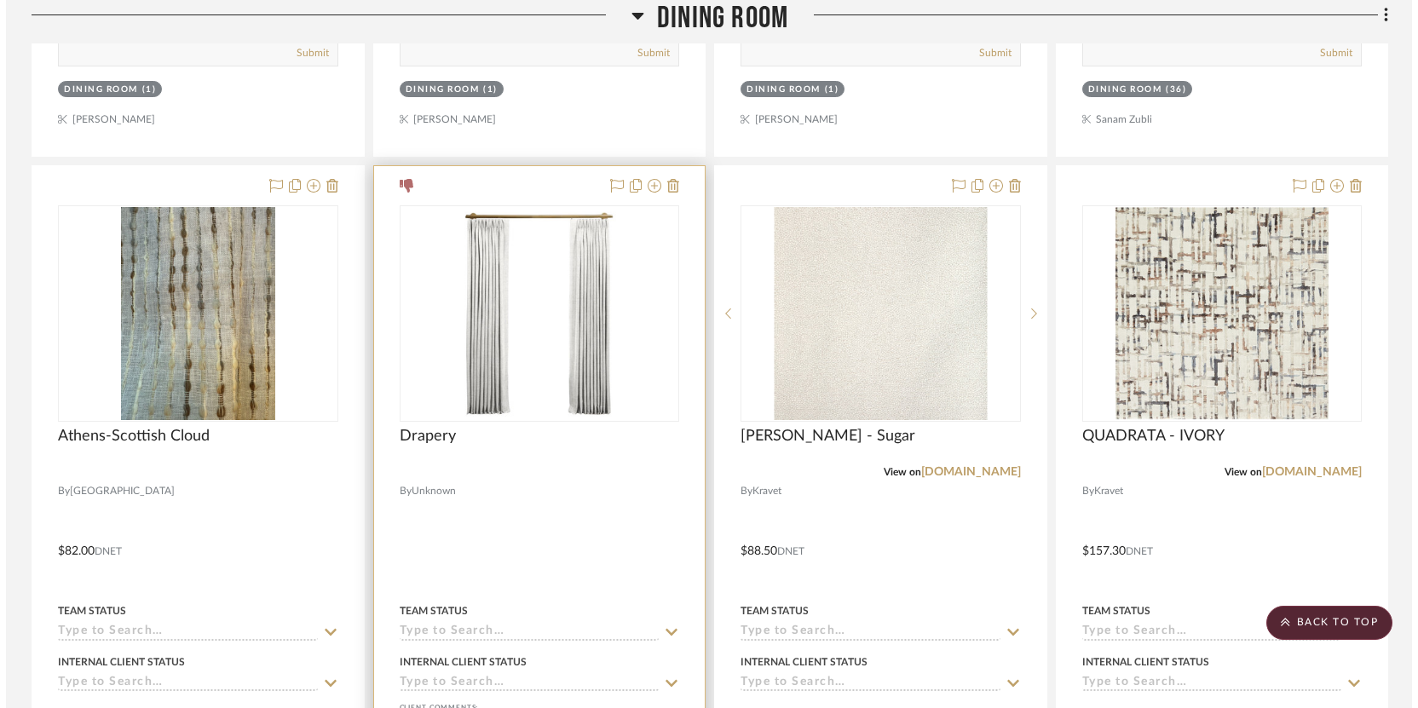
scroll to position [0, 0]
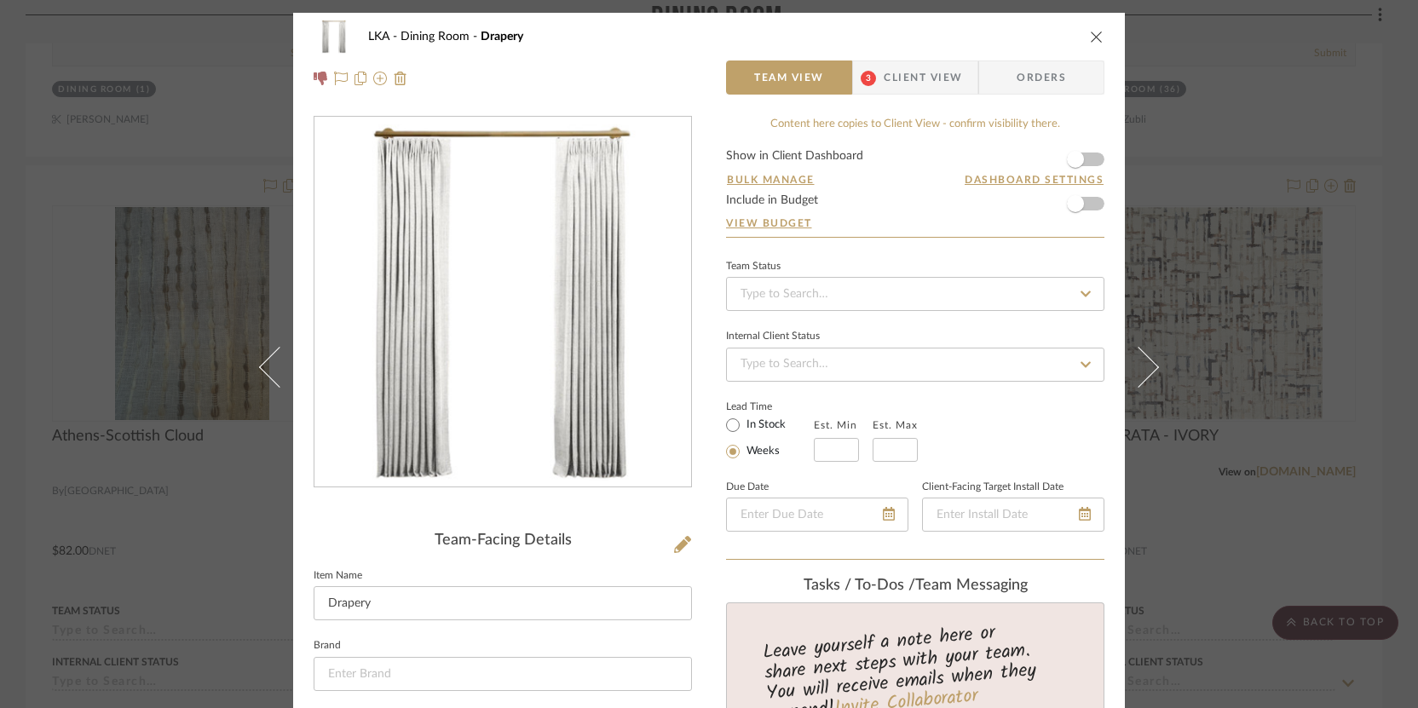
click at [891, 87] on span "Client View" at bounding box center [923, 78] width 78 height 34
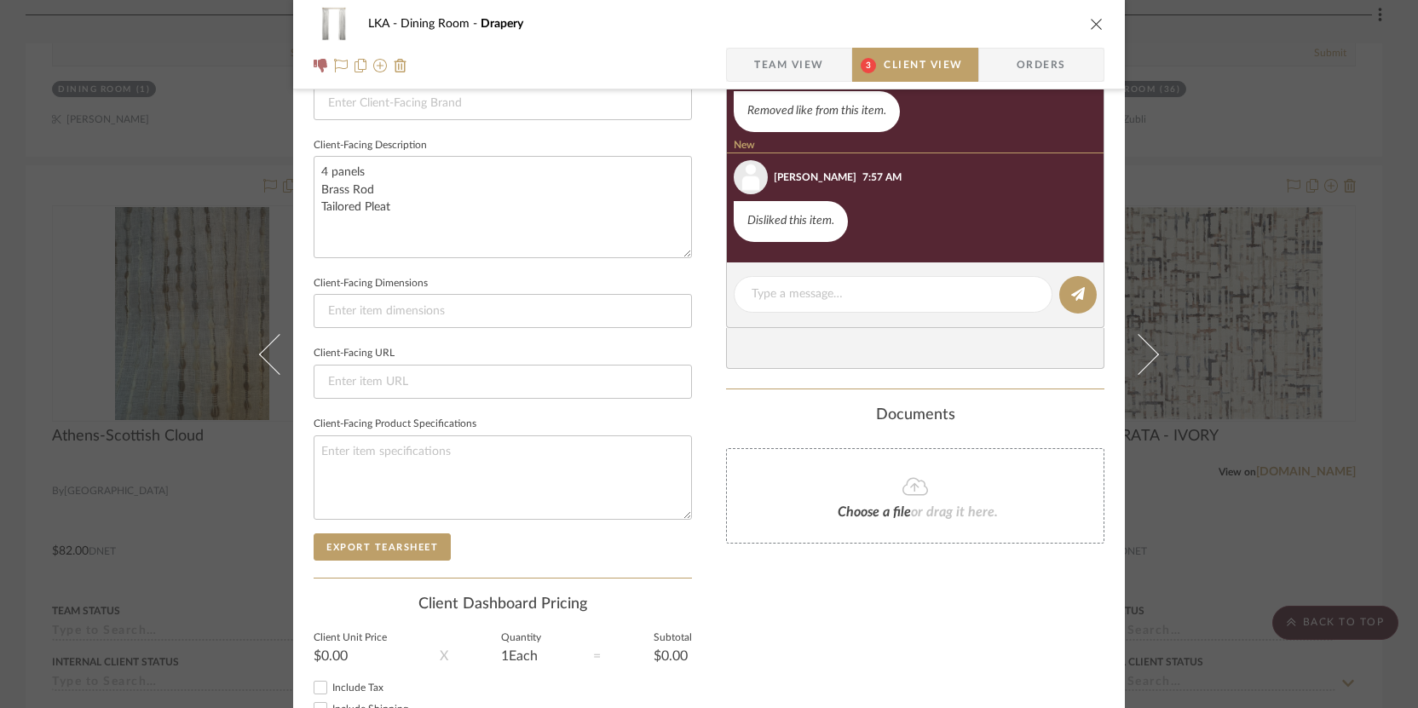
scroll to position [340, 0]
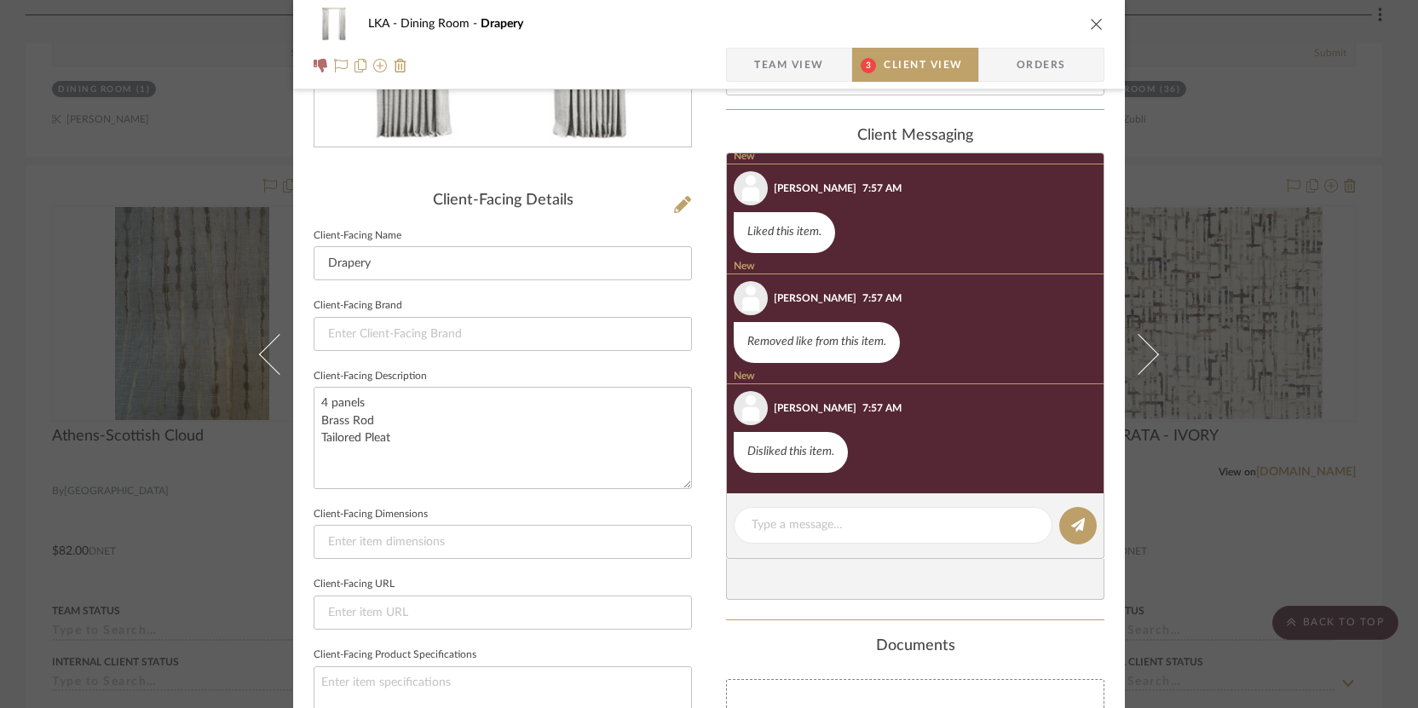
click at [970, 23] on icon "close" at bounding box center [1097, 24] width 14 height 14
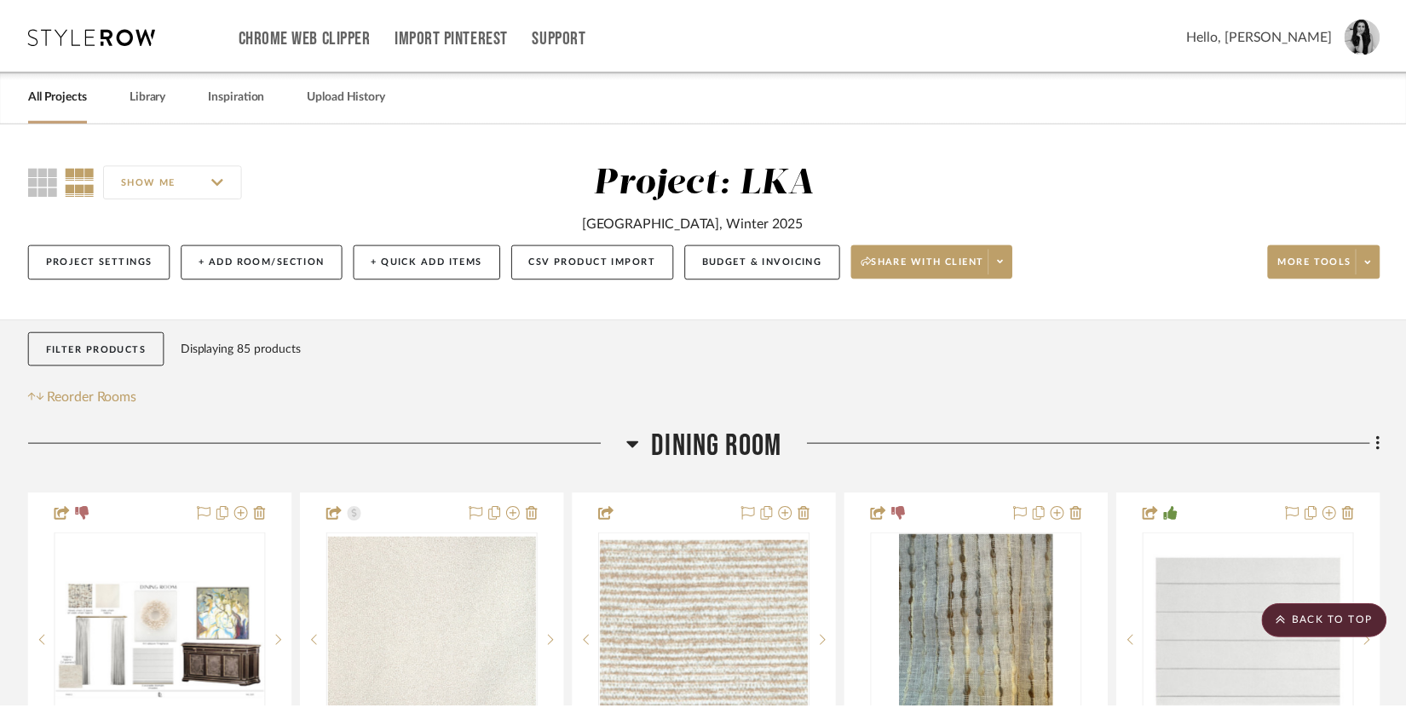
scroll to position [2600, 0]
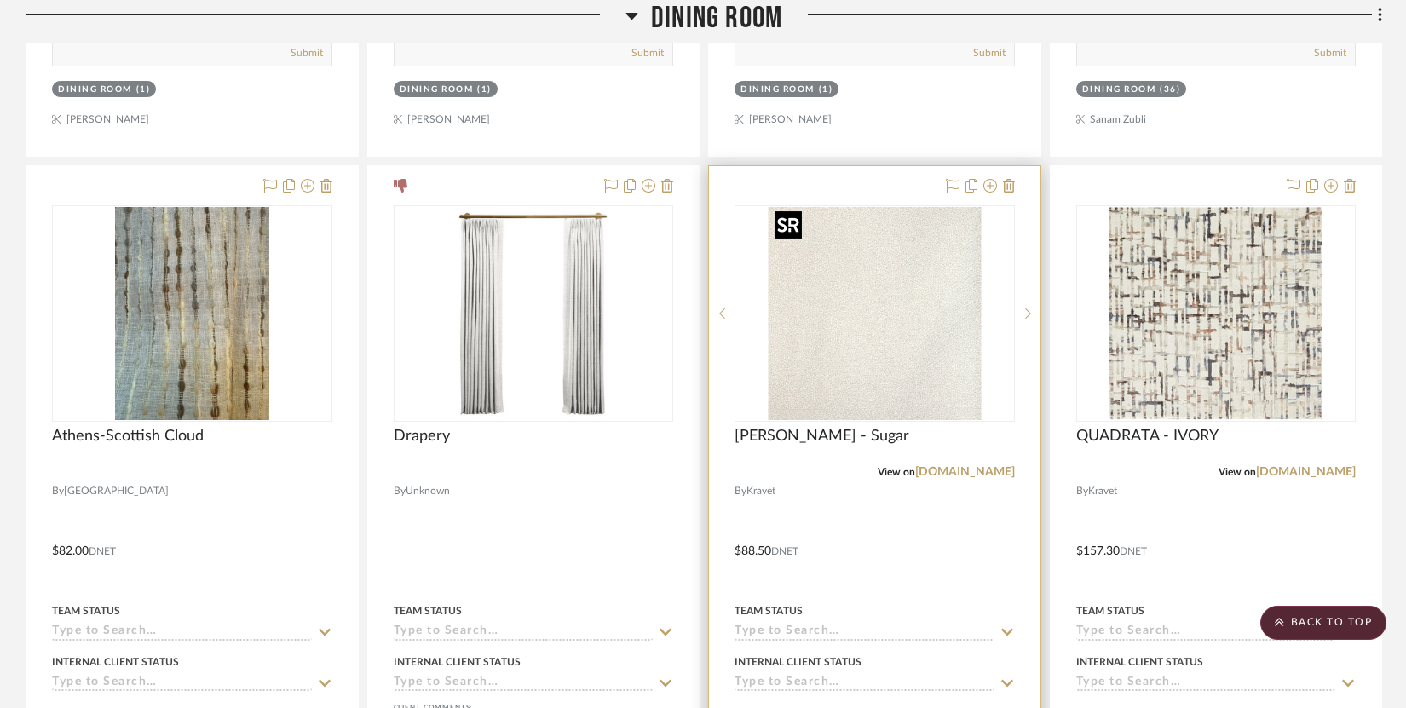
click at [808, 326] on img "0" at bounding box center [874, 313] width 213 height 213
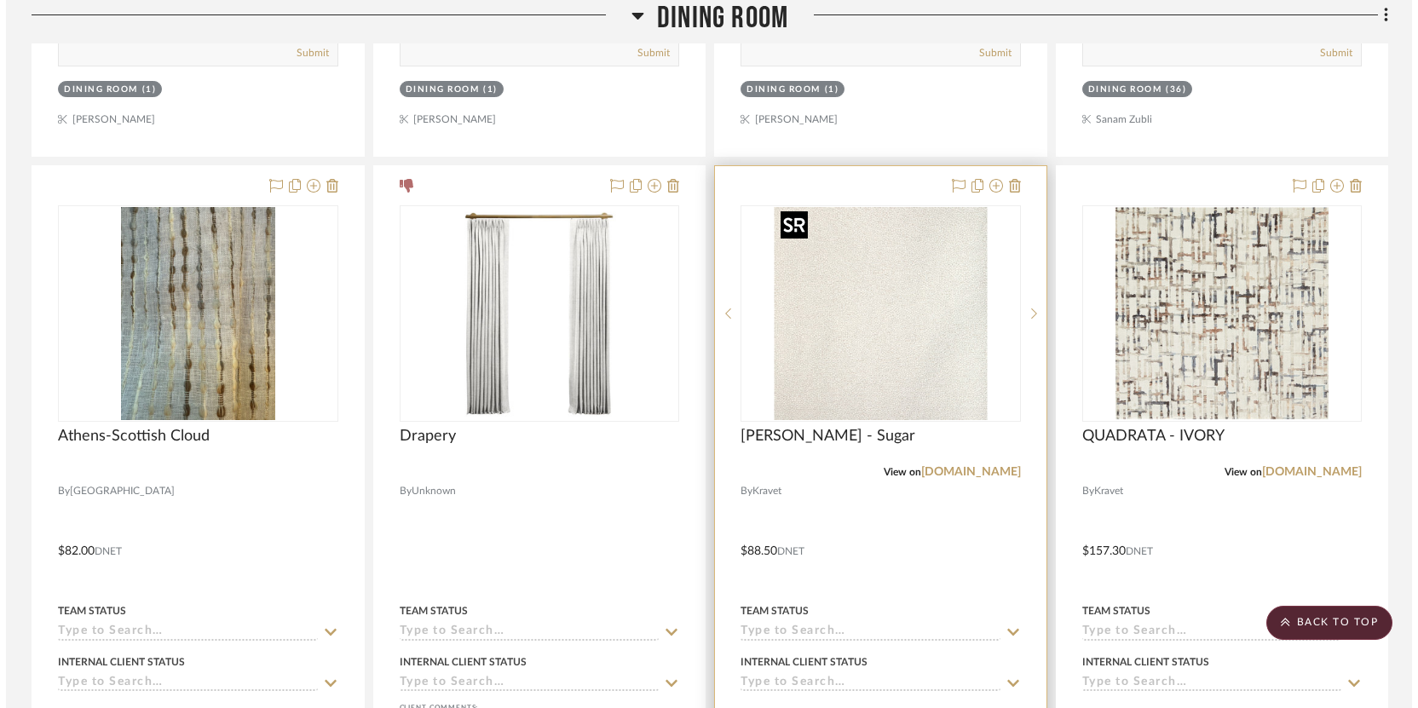
scroll to position [0, 0]
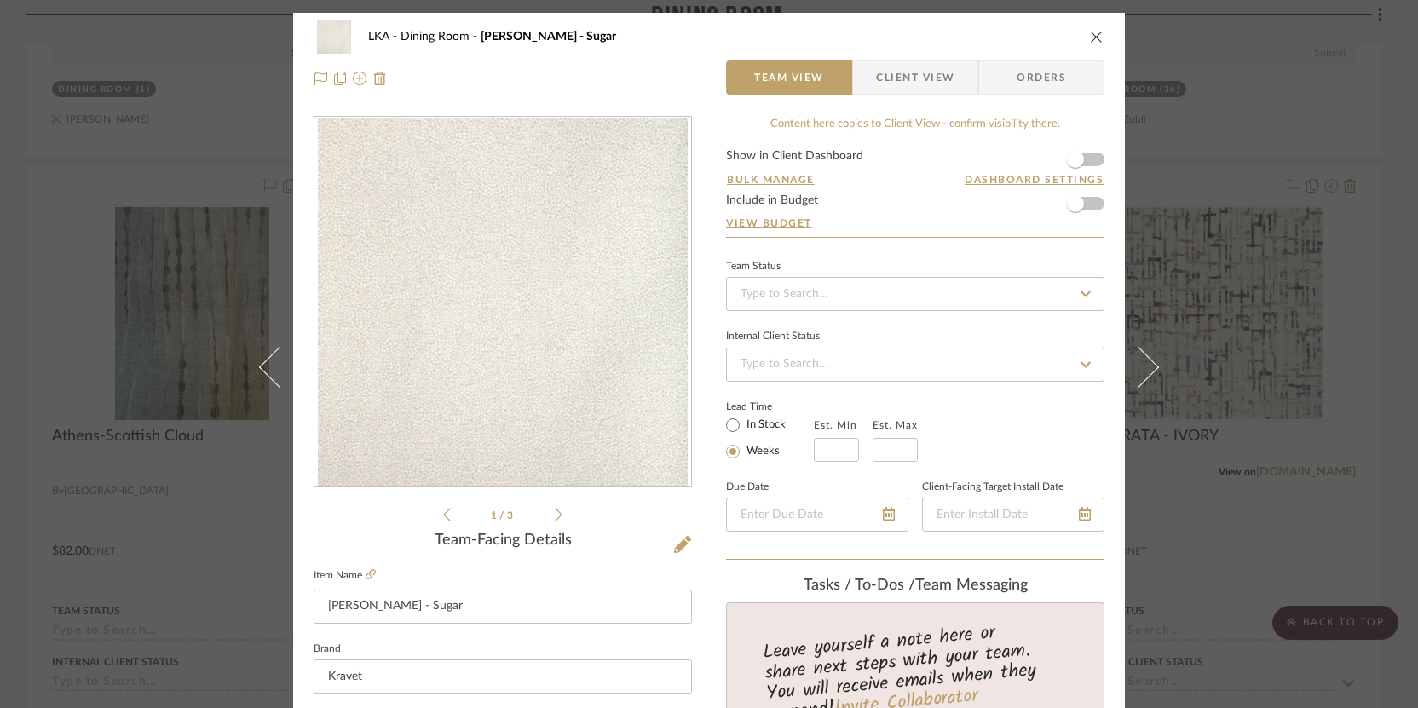
click at [904, 82] on span "Client View" at bounding box center [915, 78] width 78 height 34
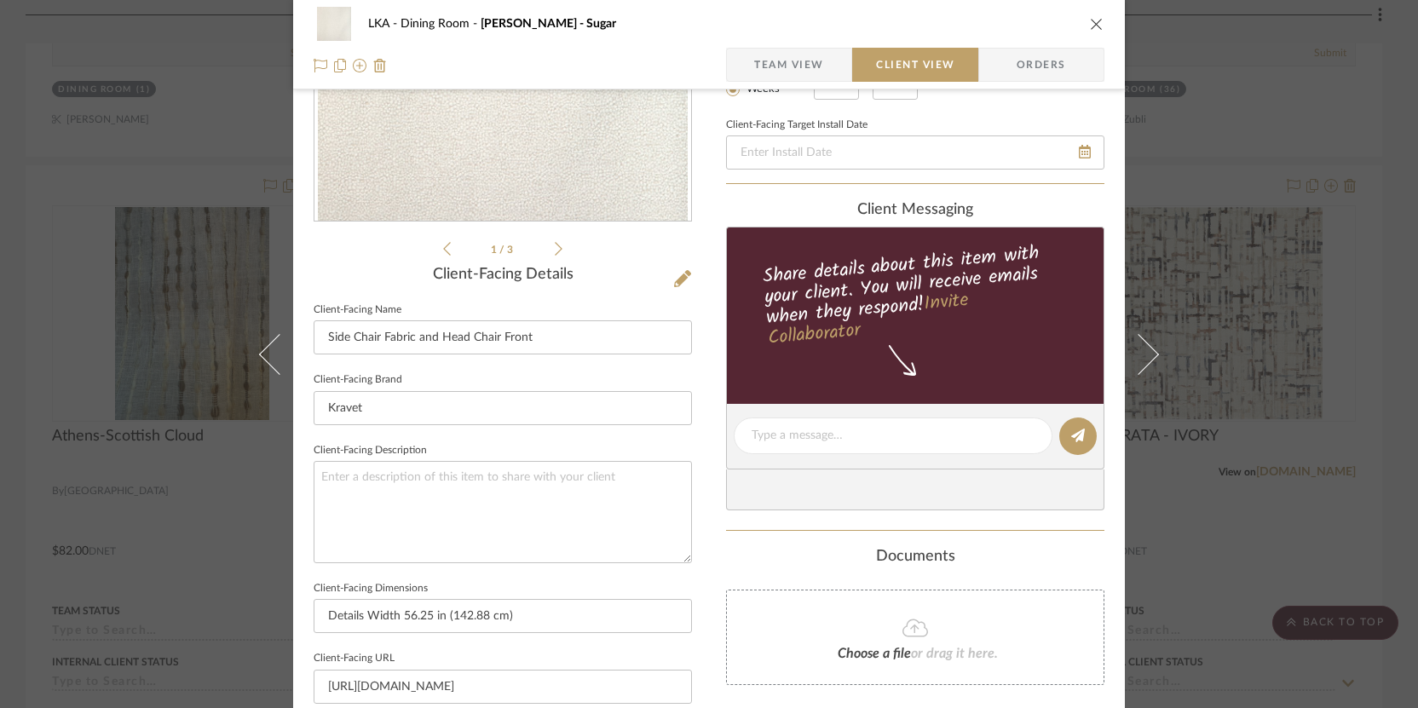
scroll to position [544, 0]
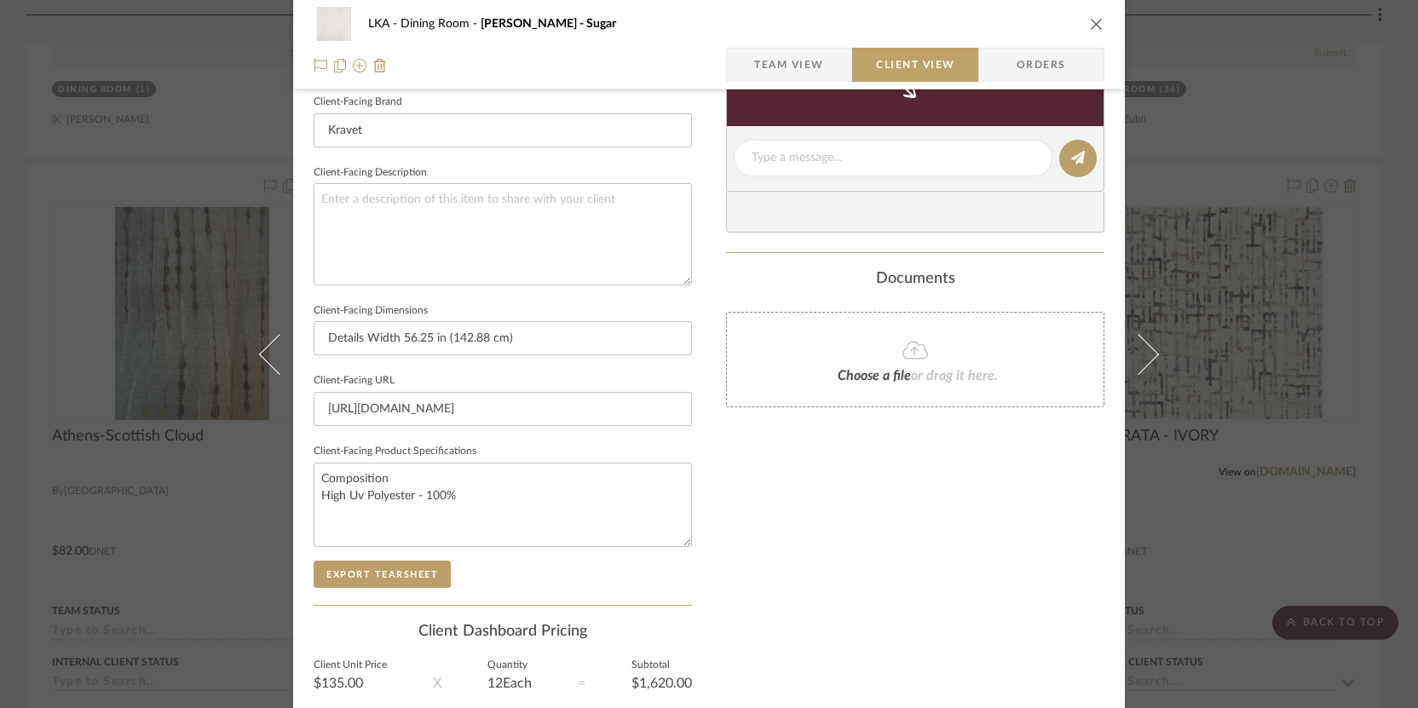
click at [970, 20] on icon "close" at bounding box center [1097, 24] width 14 height 14
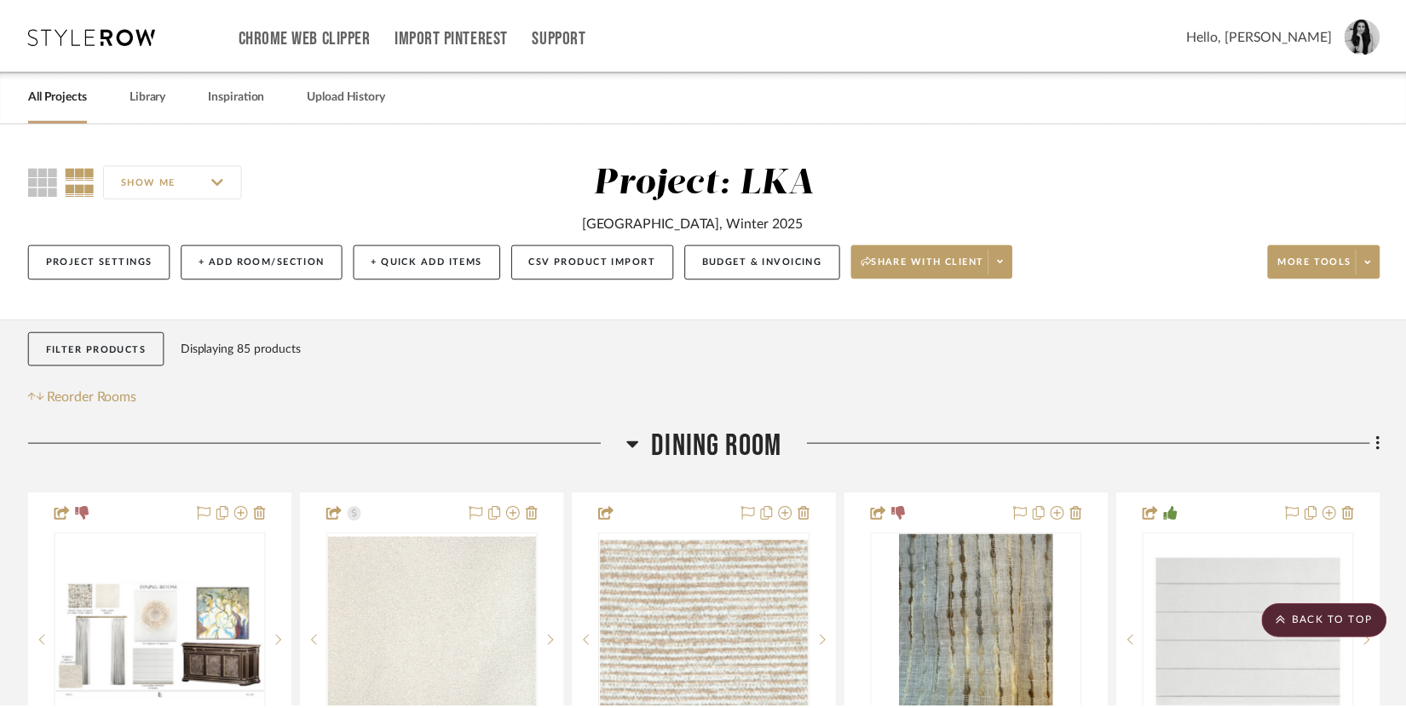
scroll to position [2600, 0]
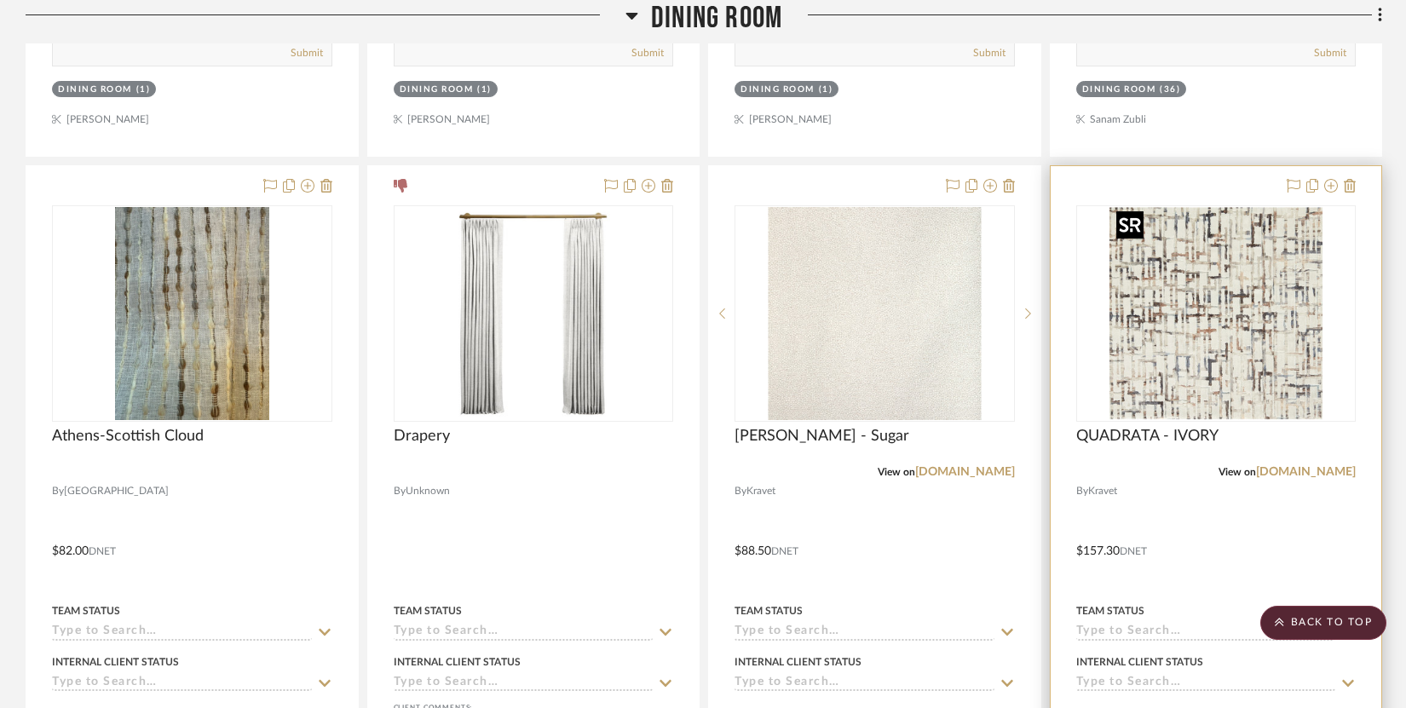
click at [970, 292] on div at bounding box center [1216, 313] width 280 height 216
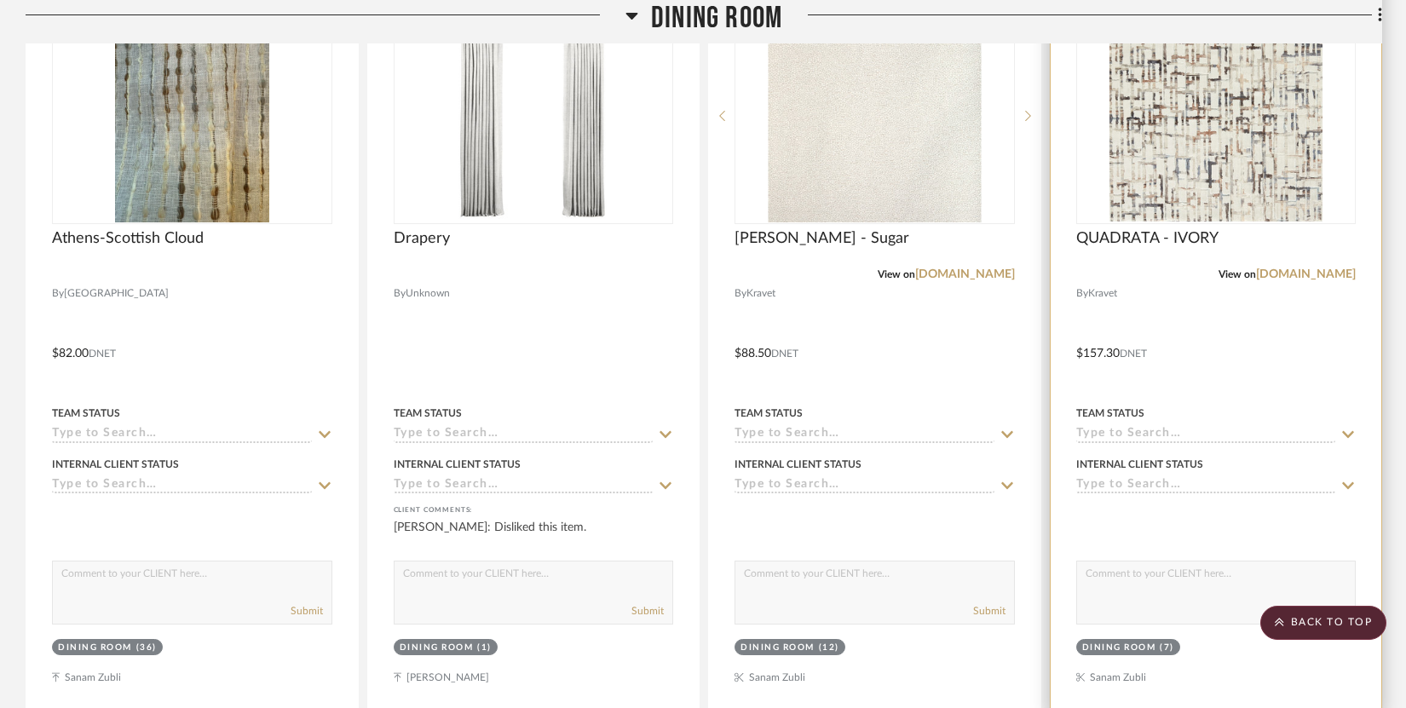
scroll to position [2765, 0]
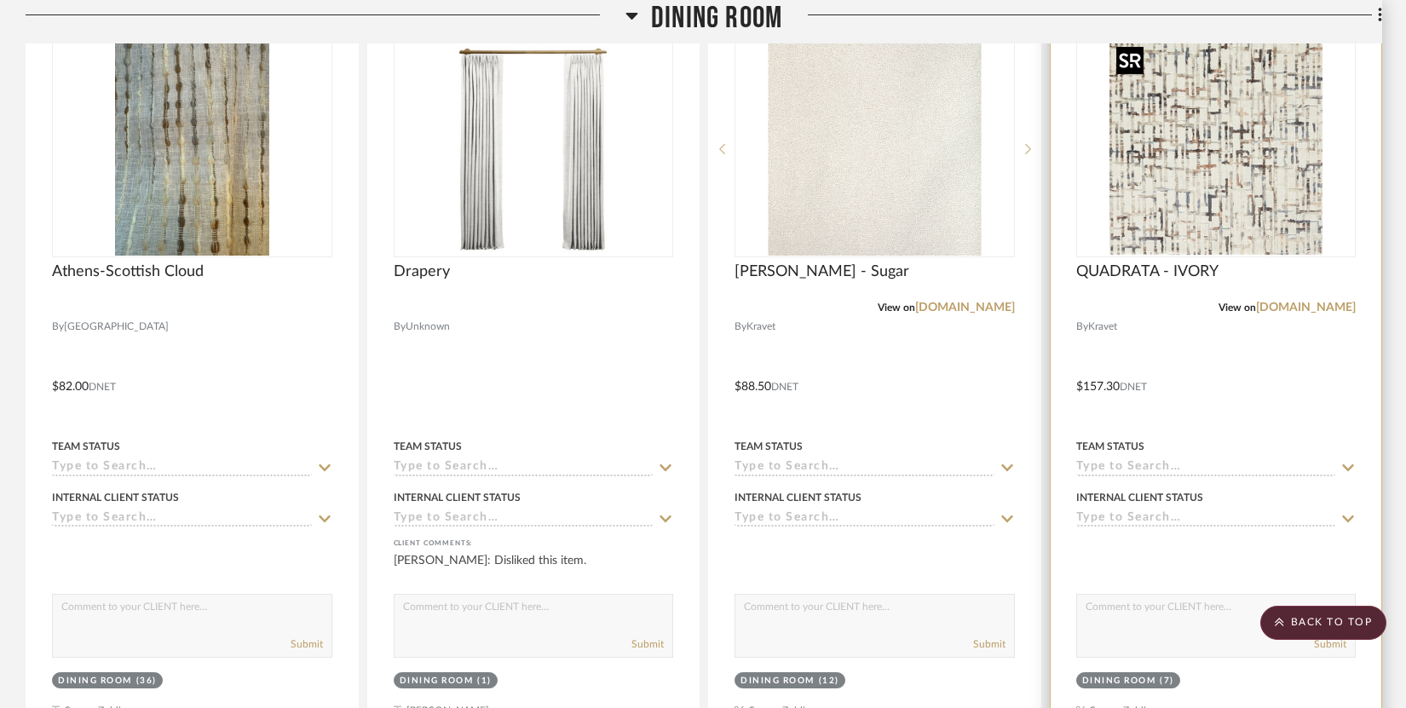
click at [970, 148] on img "0" at bounding box center [1216, 149] width 213 height 213
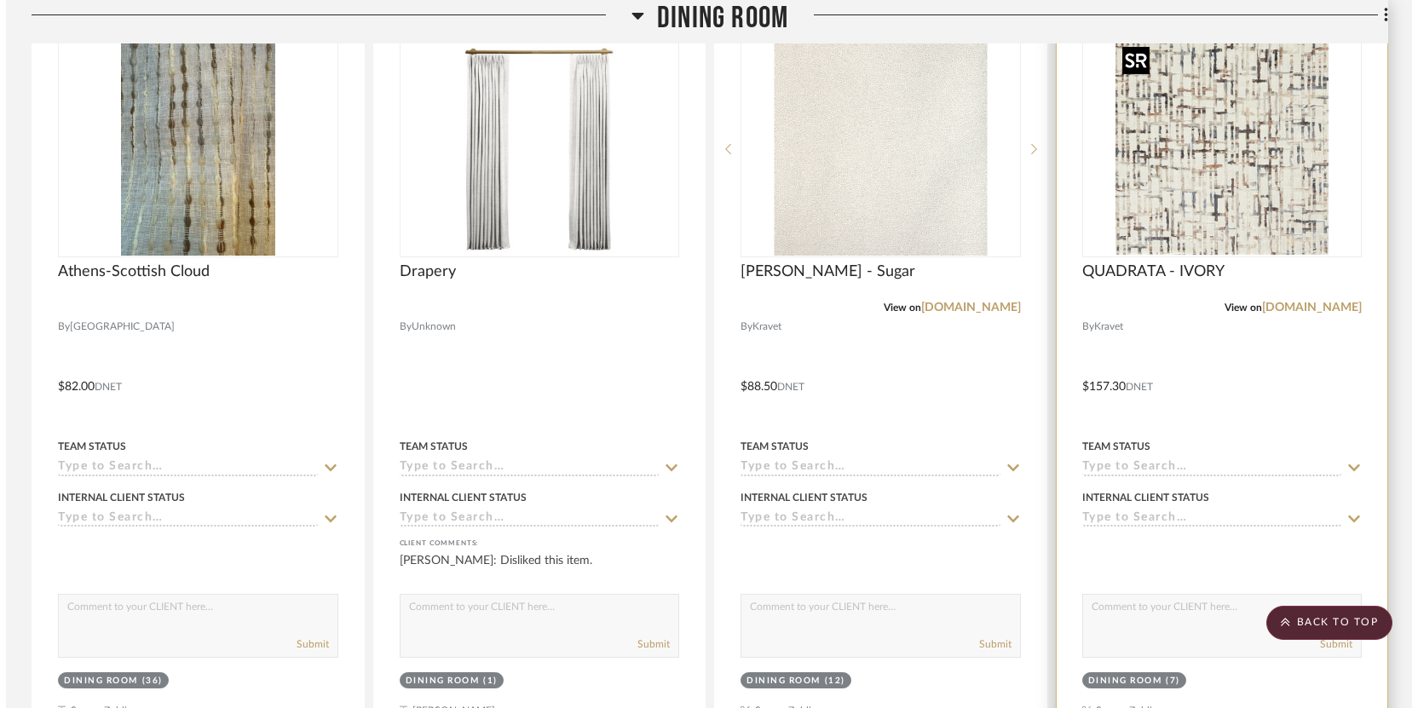
scroll to position [0, 0]
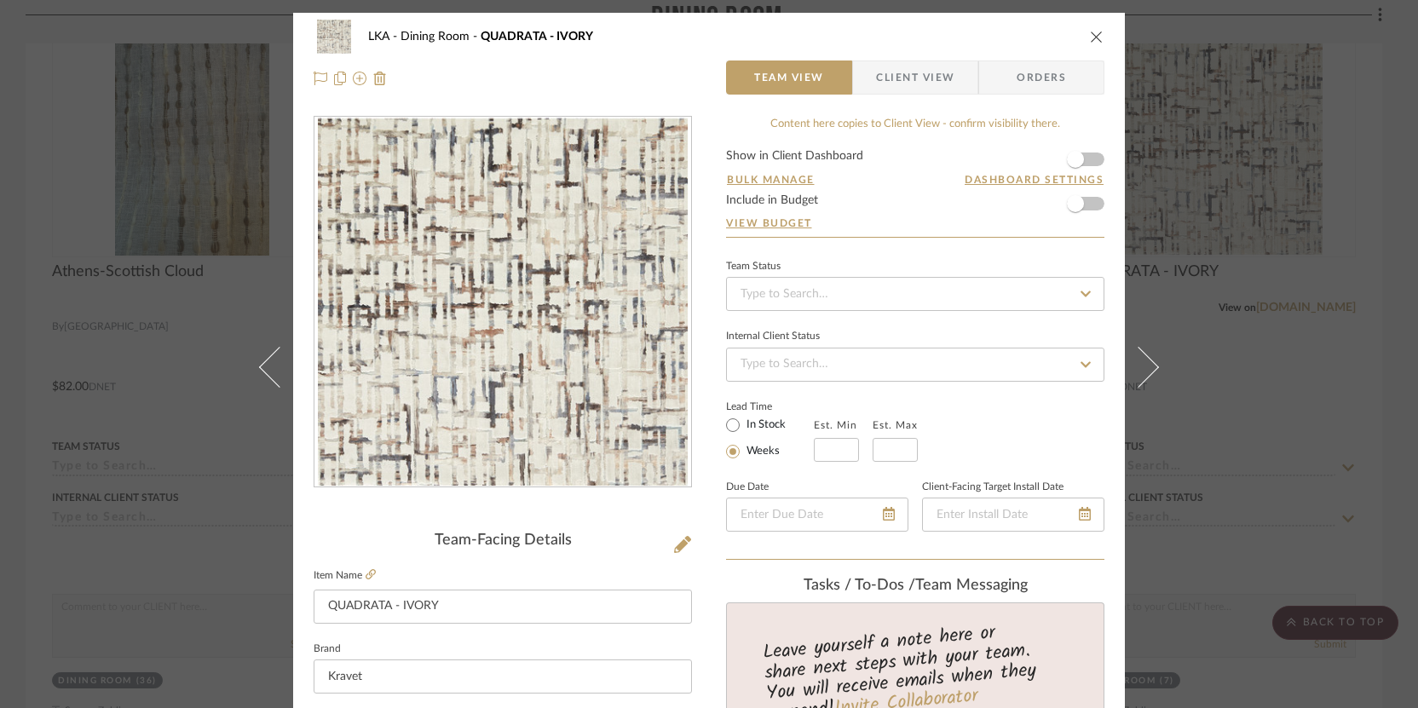
click at [934, 73] on span "Client View" at bounding box center [915, 78] width 78 height 34
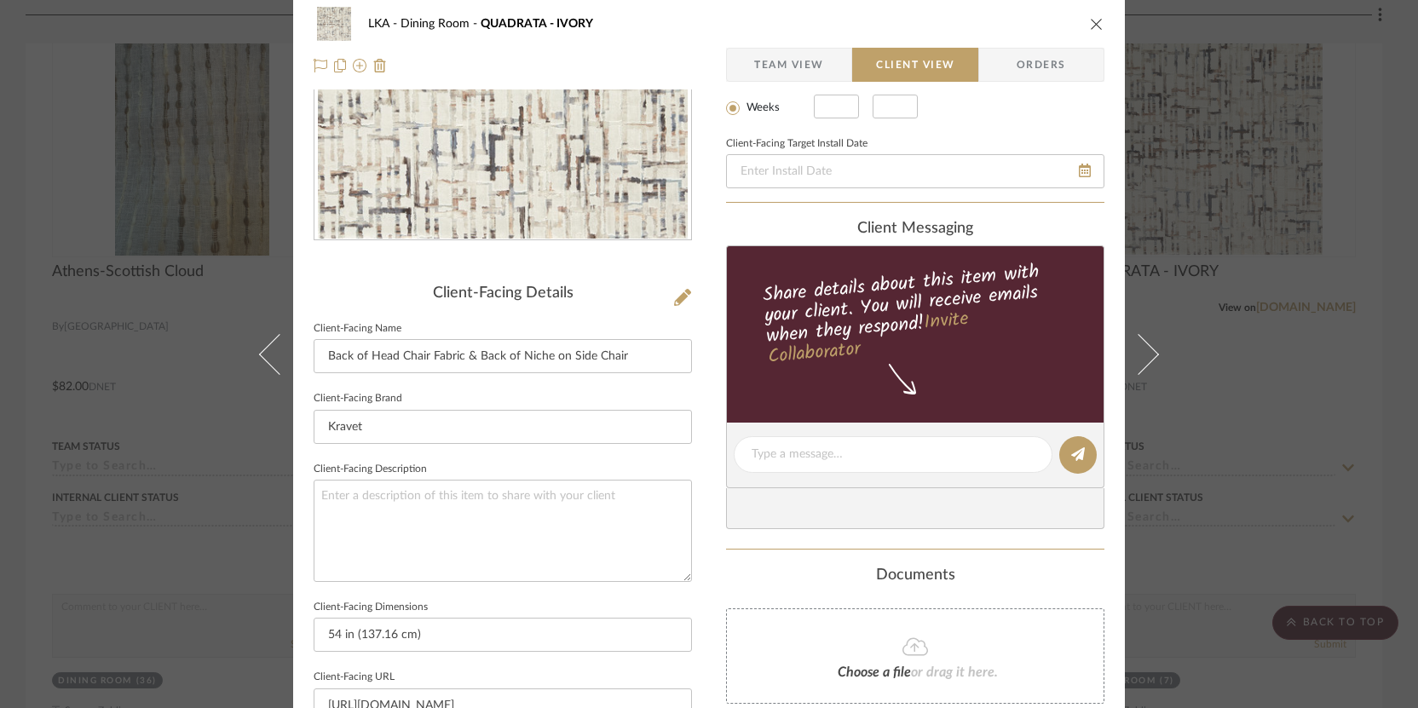
scroll to position [346, 0]
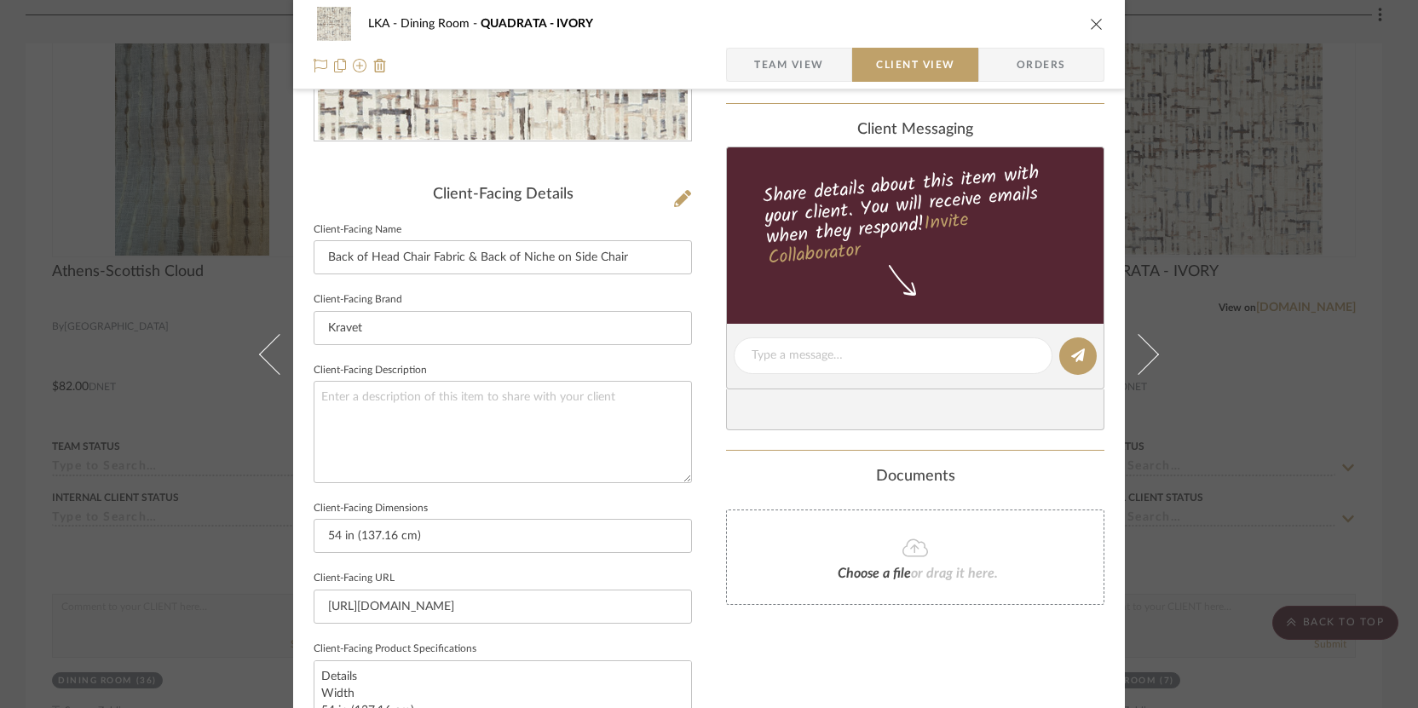
click at [970, 26] on icon "close" at bounding box center [1097, 24] width 14 height 14
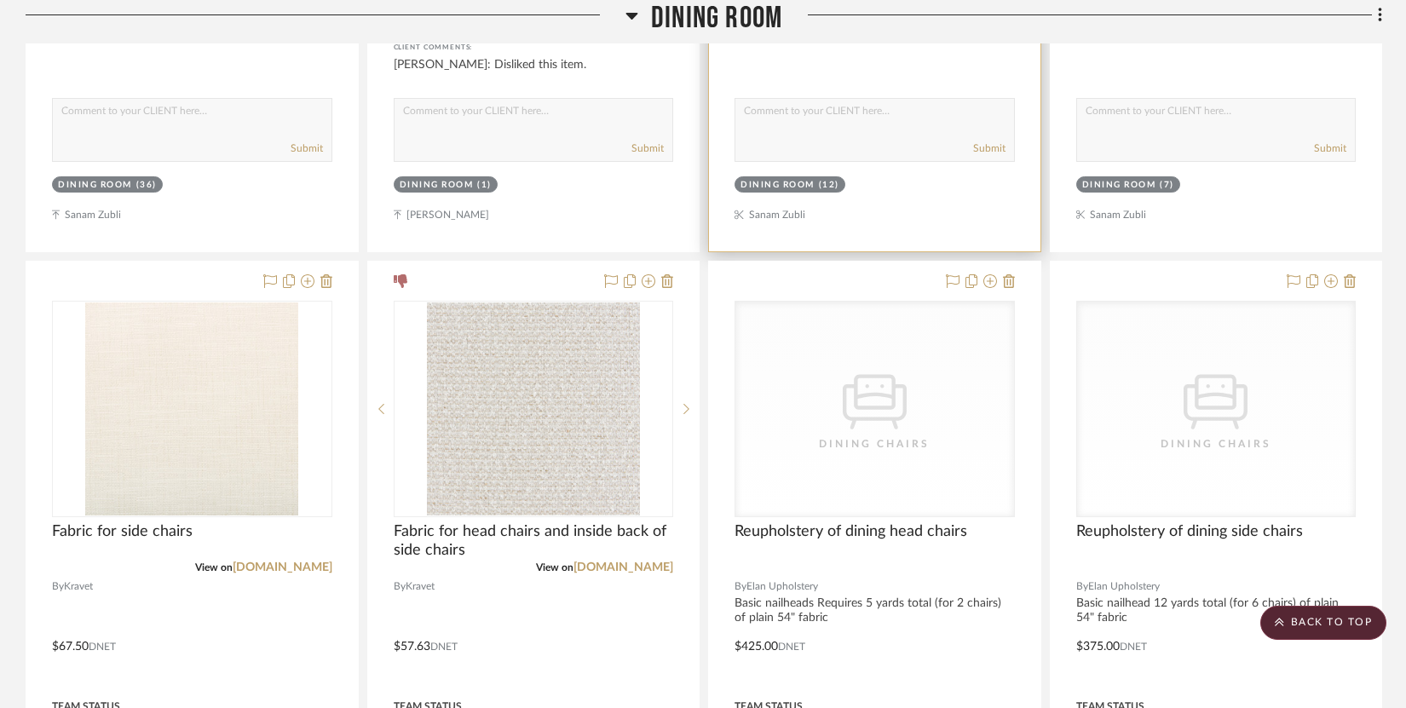
scroll to position [3328, 0]
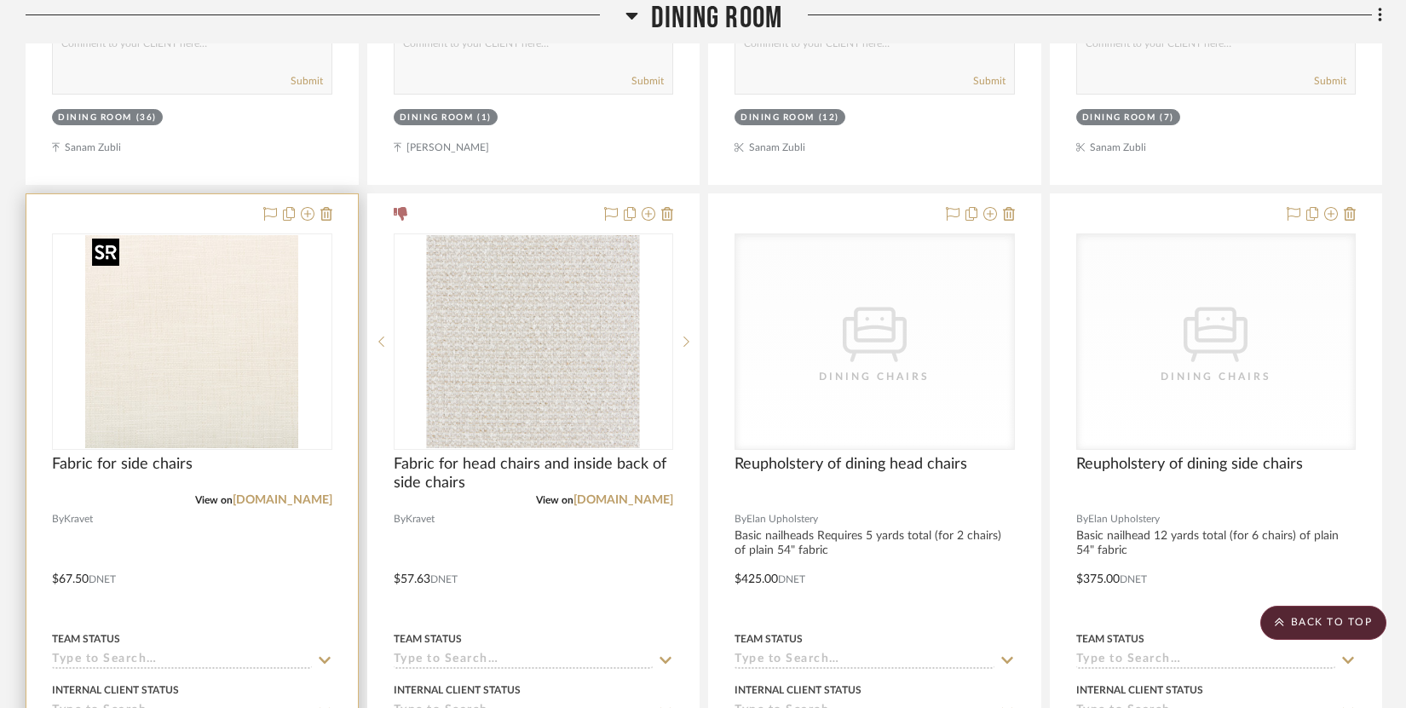
click at [265, 383] on div at bounding box center [192, 342] width 280 height 216
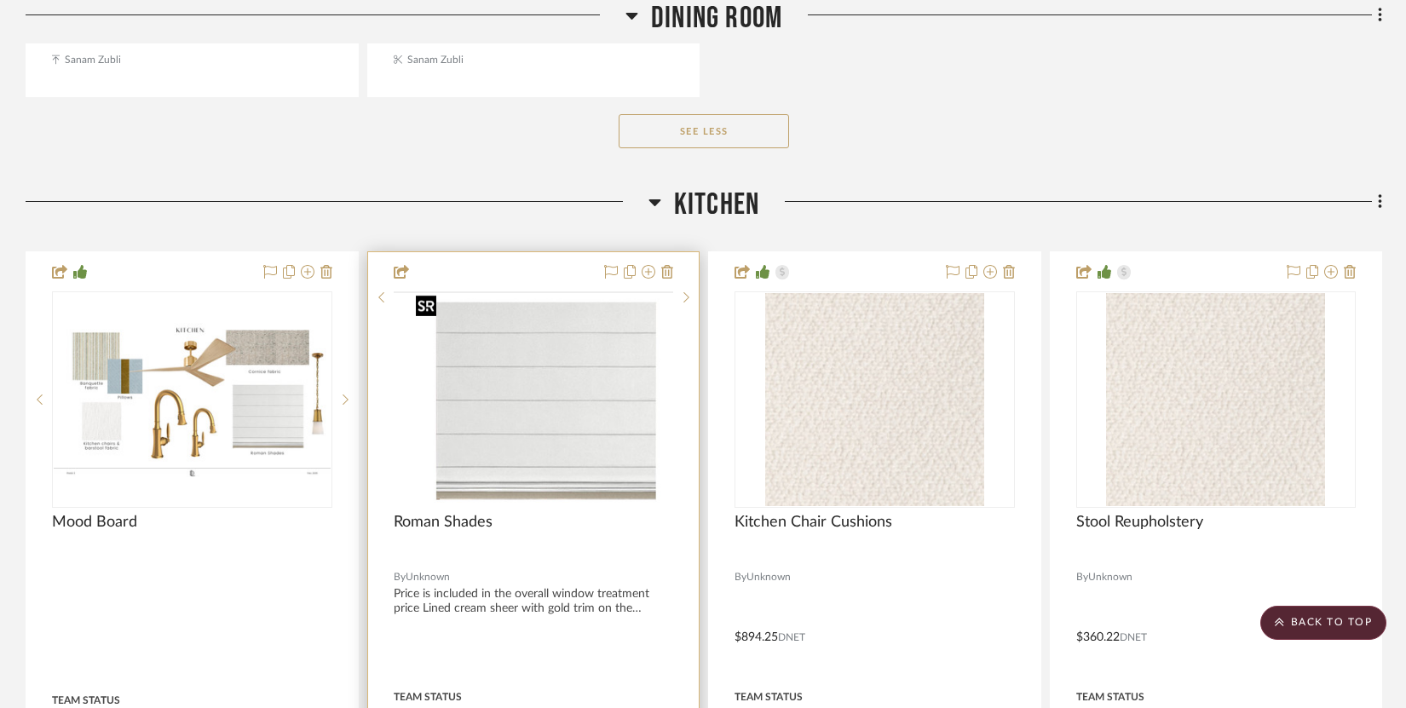
scroll to position [5829, 0]
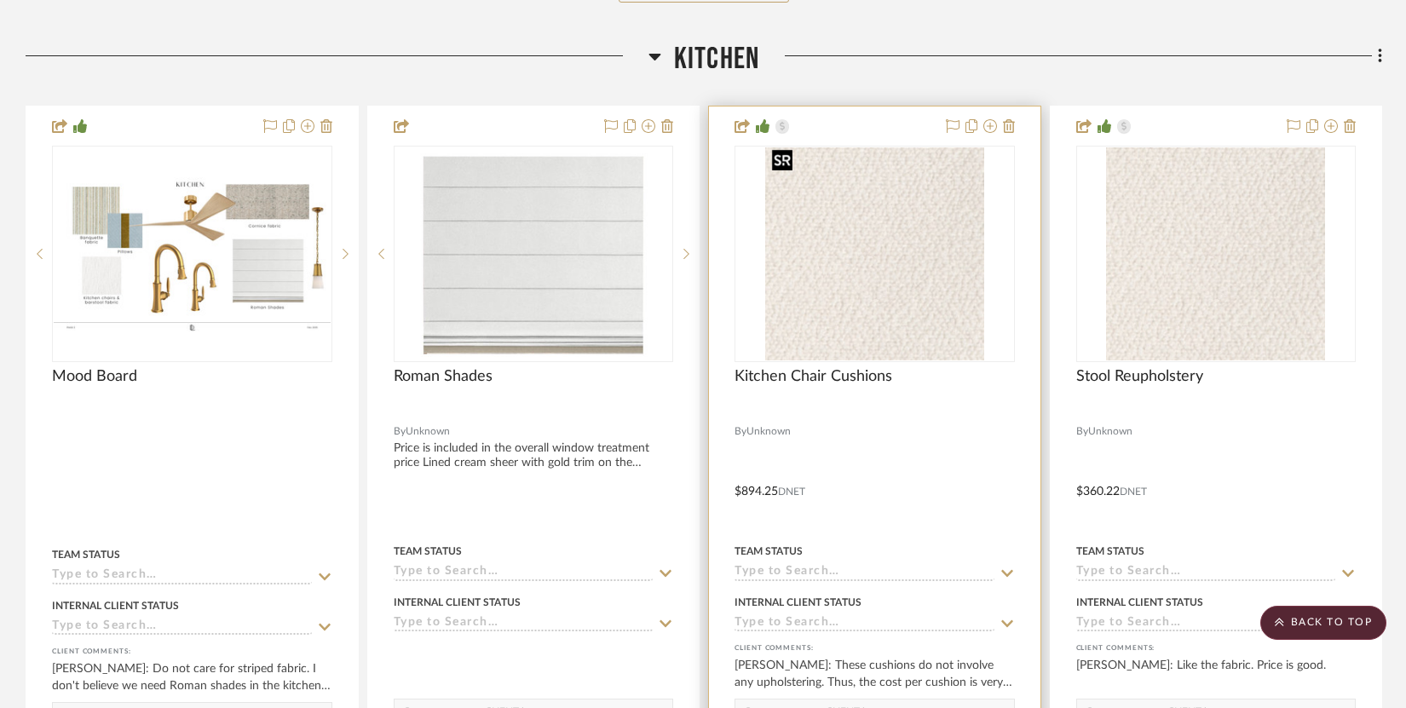
click at [0, 0] on img at bounding box center [0, 0] width 0 height 0
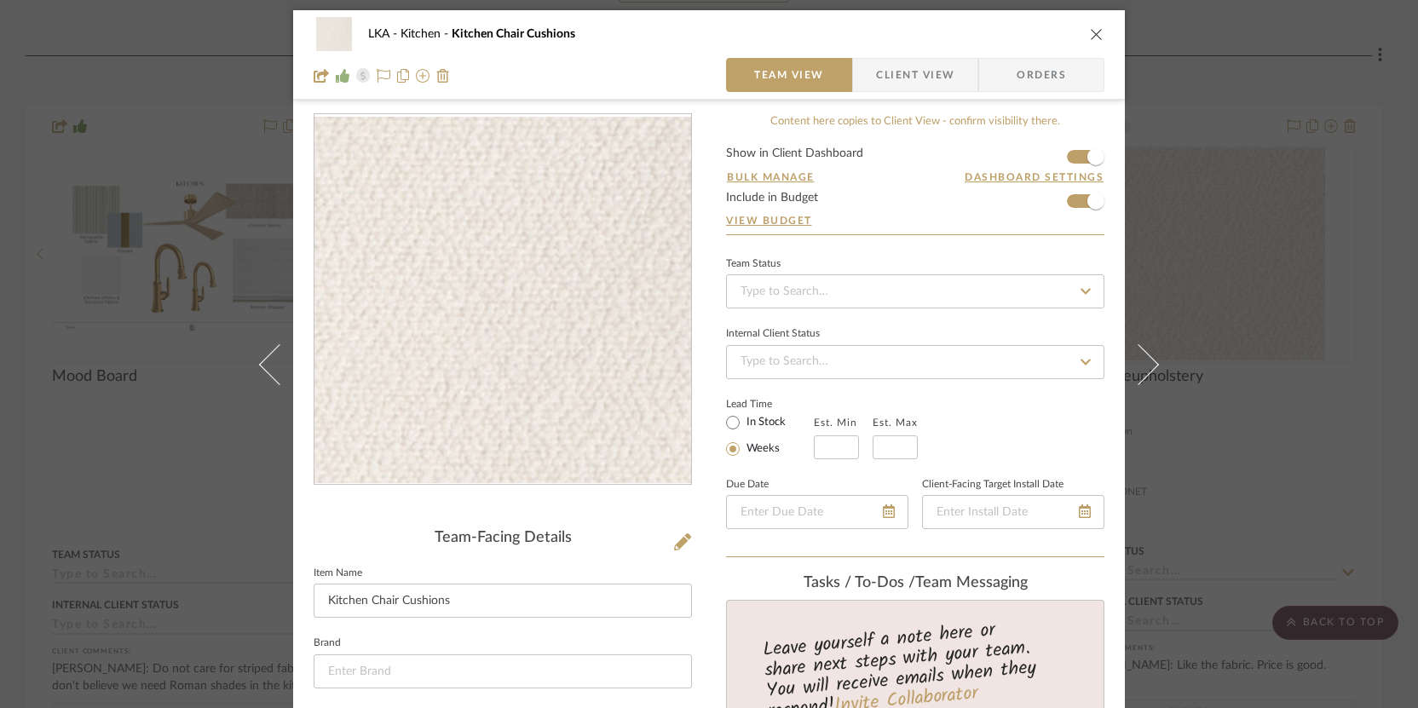
scroll to position [0, 0]
click at [893, 77] on span "Client View" at bounding box center [915, 74] width 78 height 34
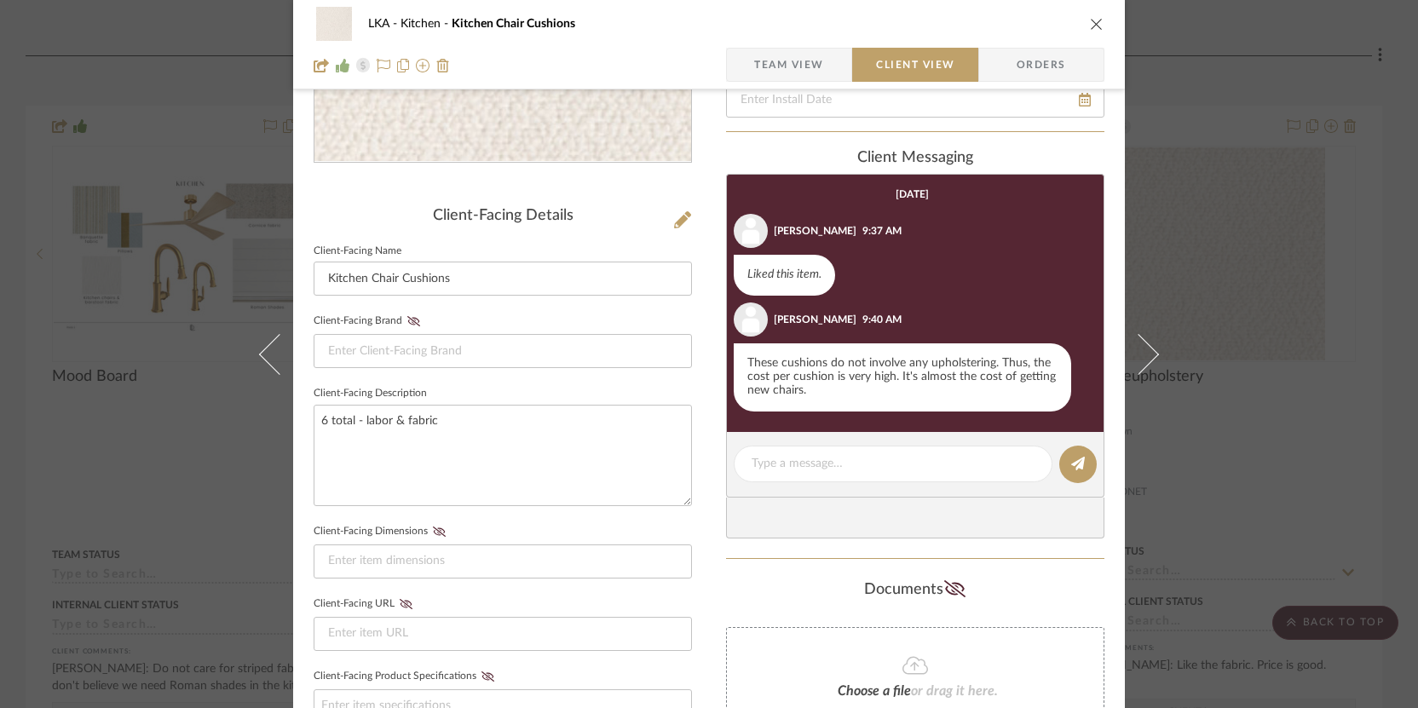
scroll to position [322, 0]
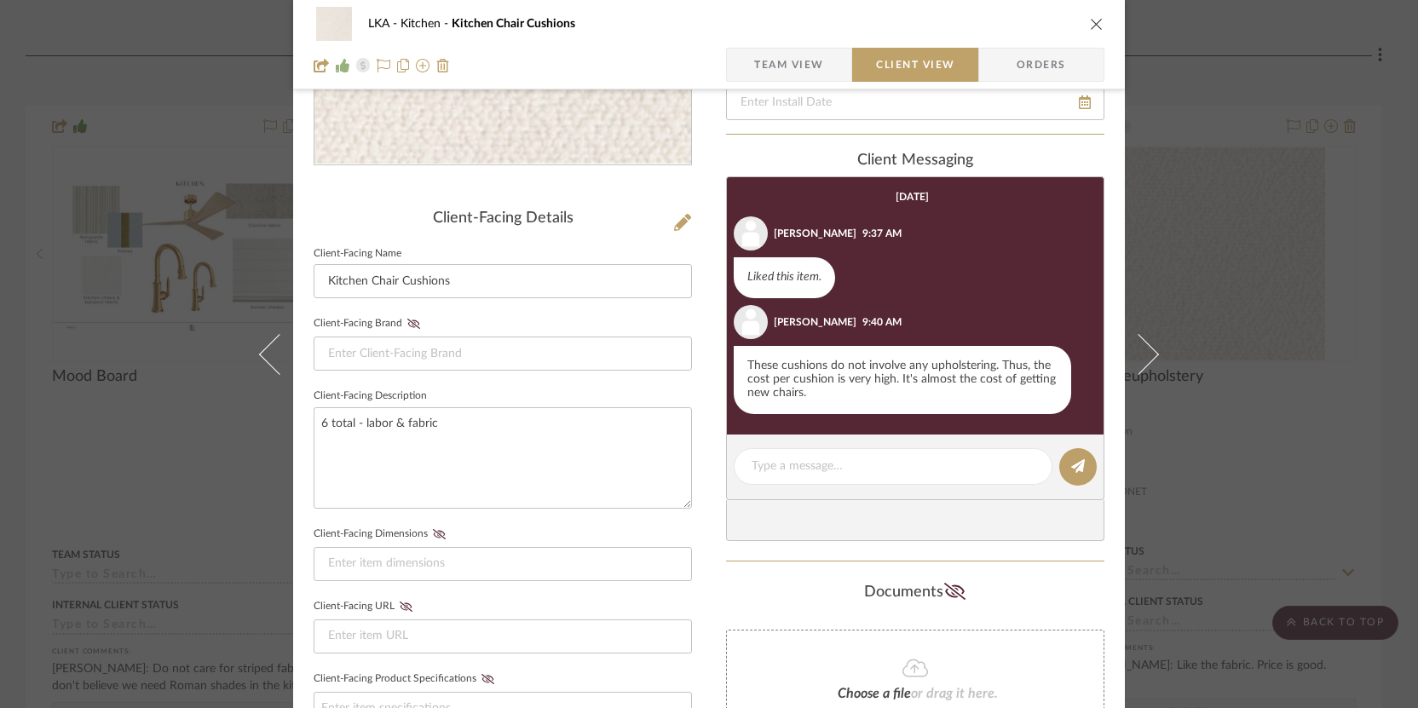
click at [970, 28] on icon "close" at bounding box center [1097, 24] width 14 height 14
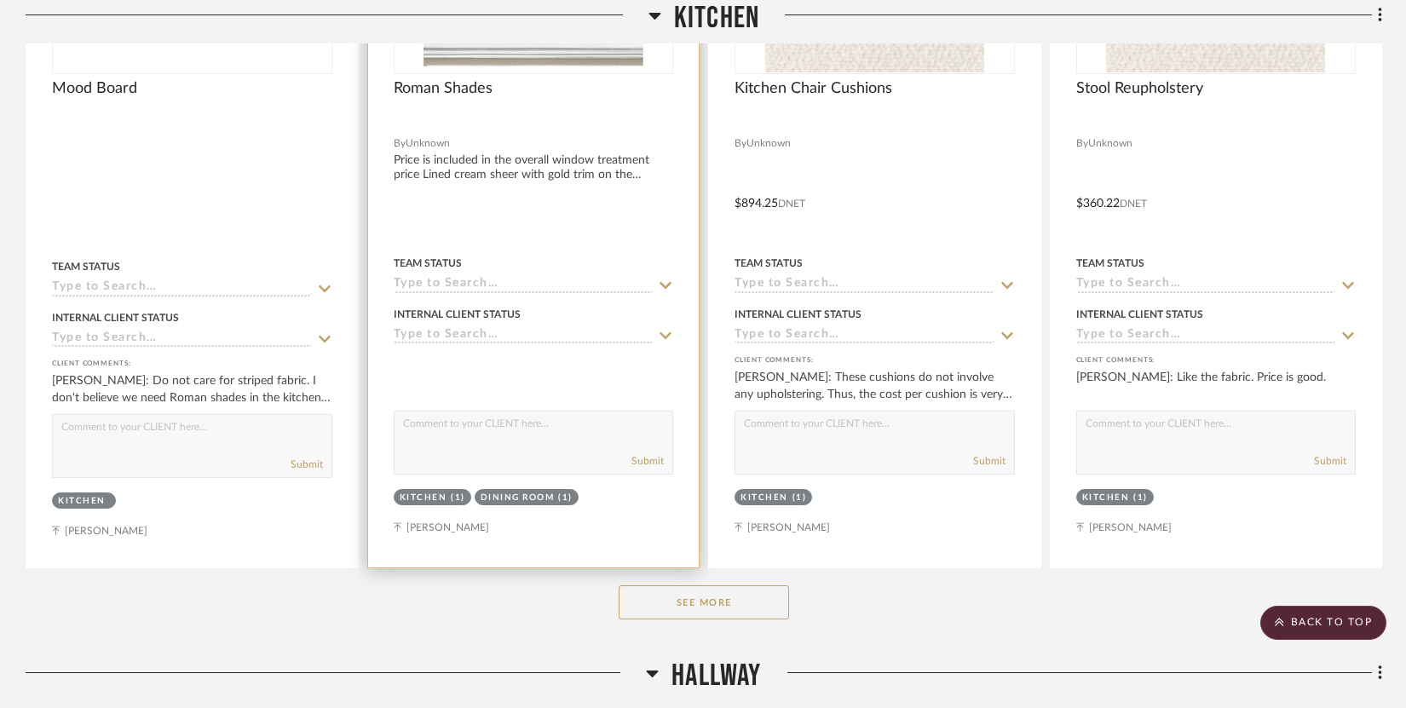
scroll to position [6321, 0]
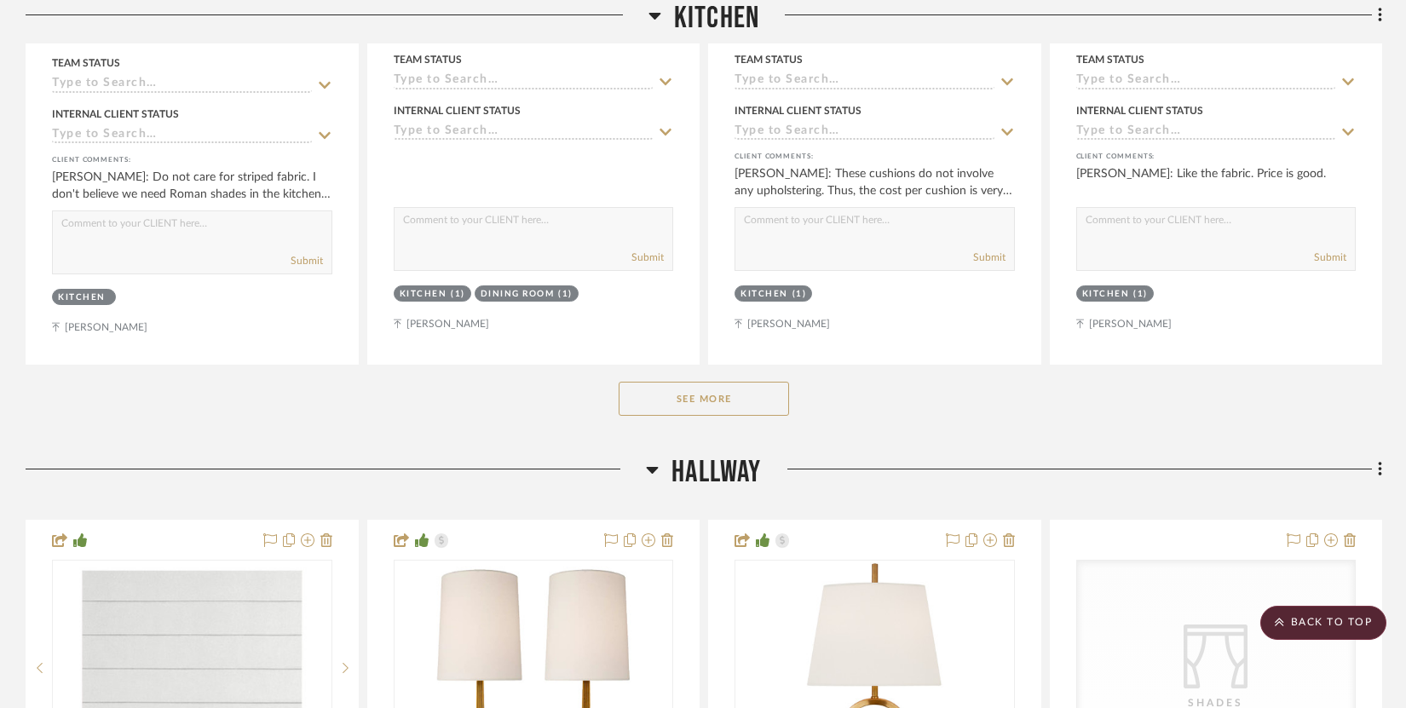
click at [671, 395] on button "See More" at bounding box center [704, 399] width 170 height 34
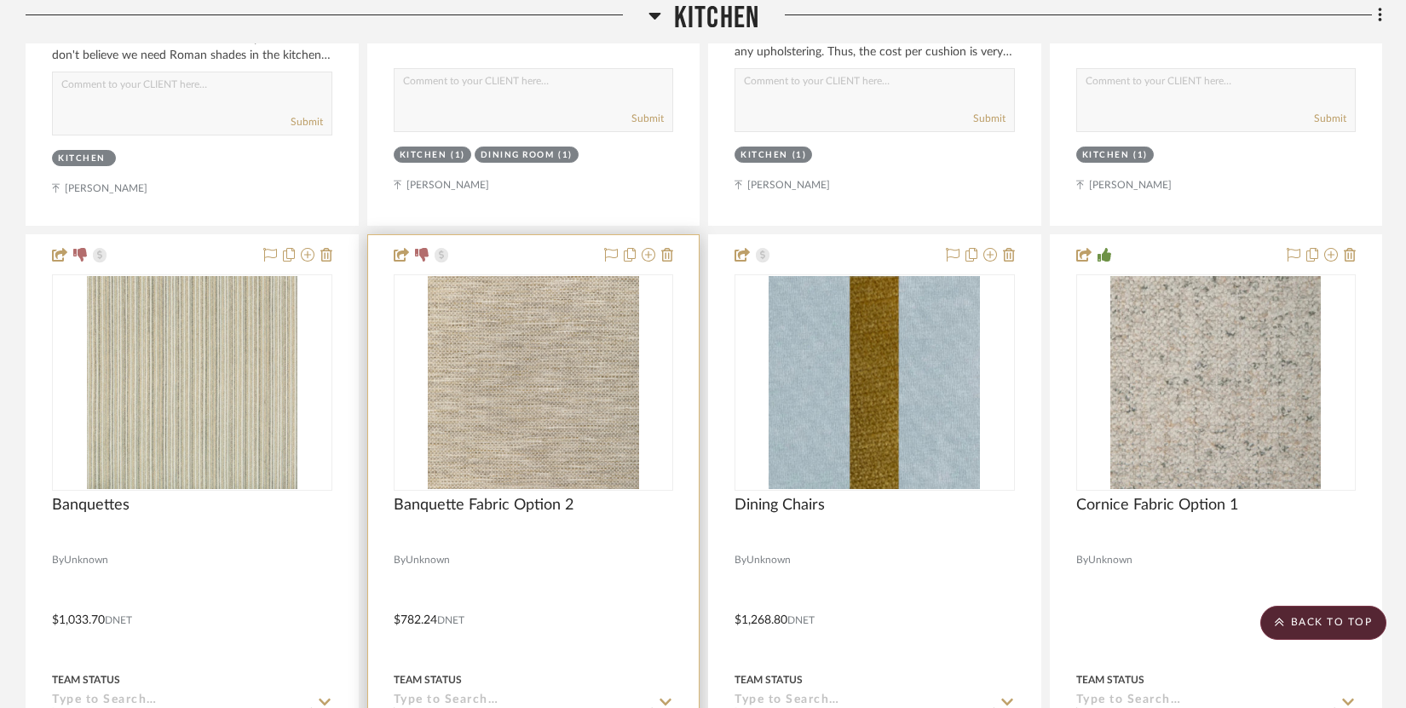
scroll to position [6462, 0]
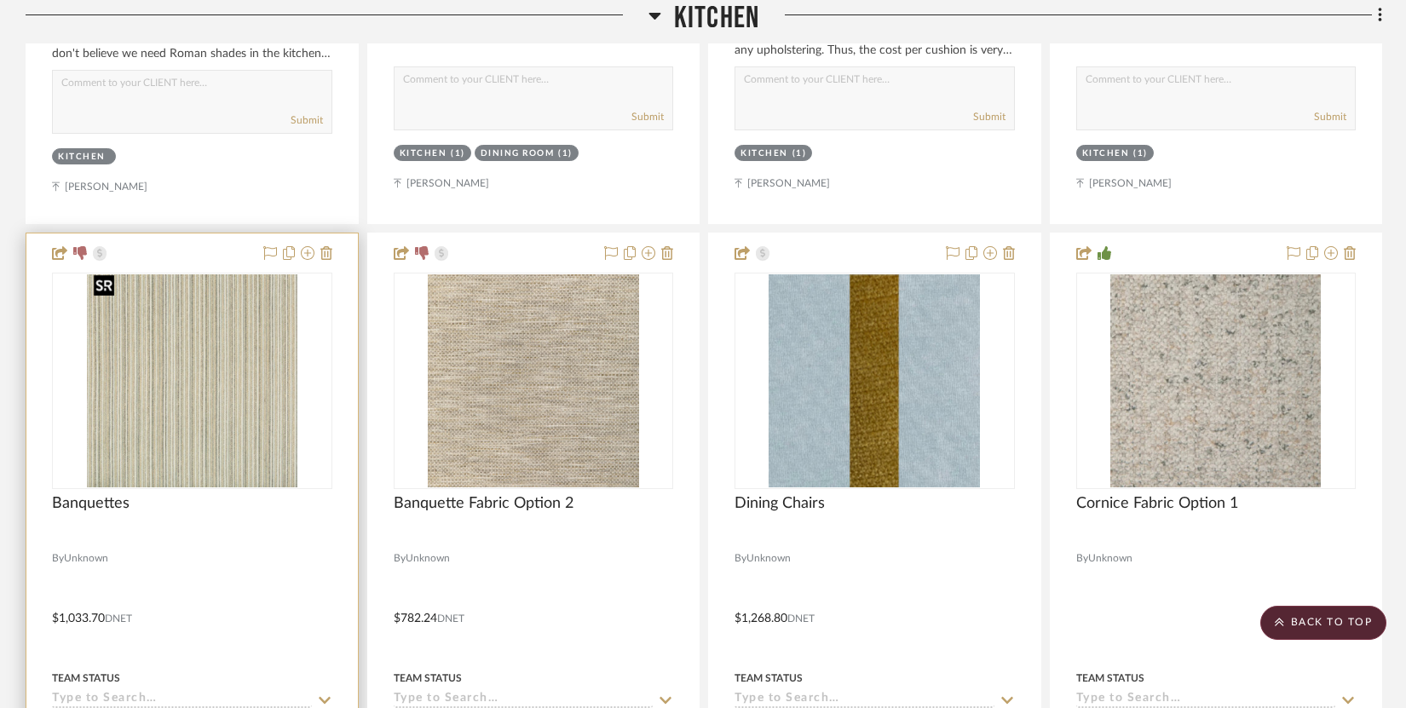
click at [0, 0] on img at bounding box center [0, 0] width 0 height 0
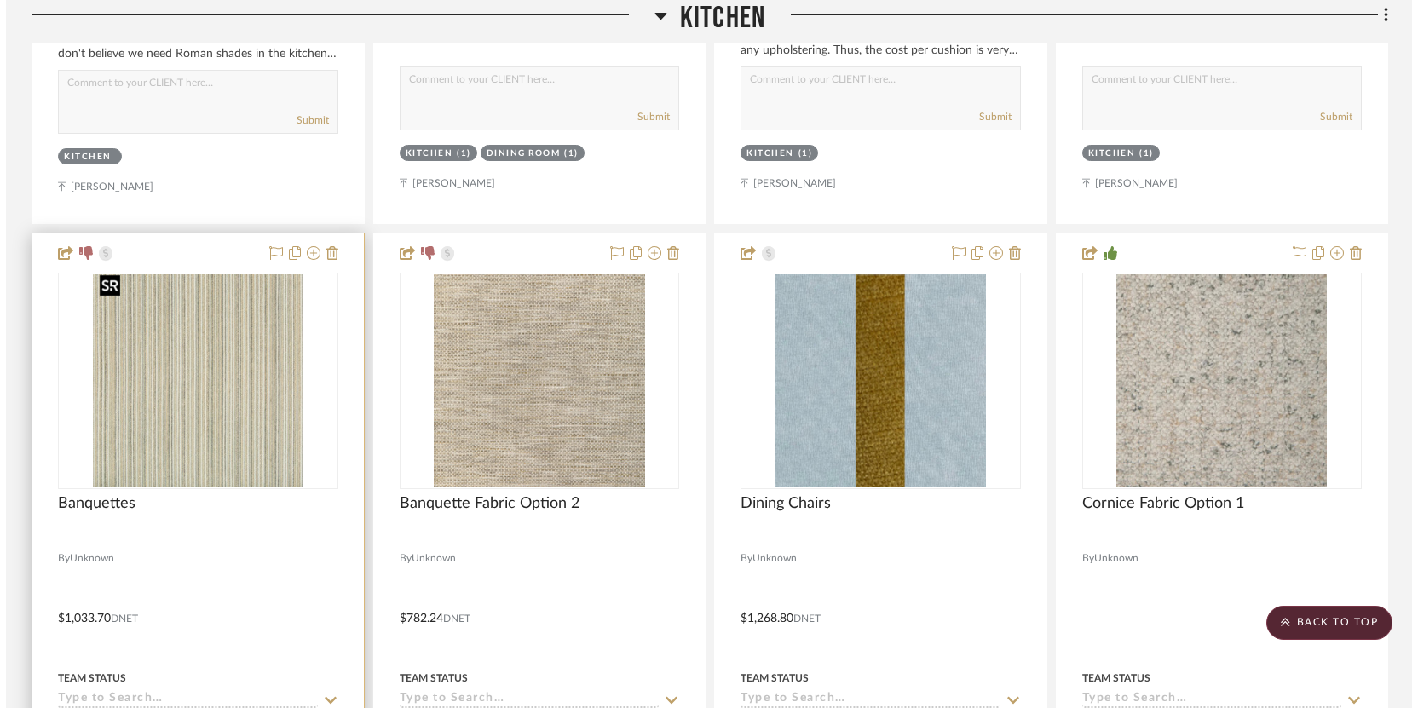
scroll to position [0, 0]
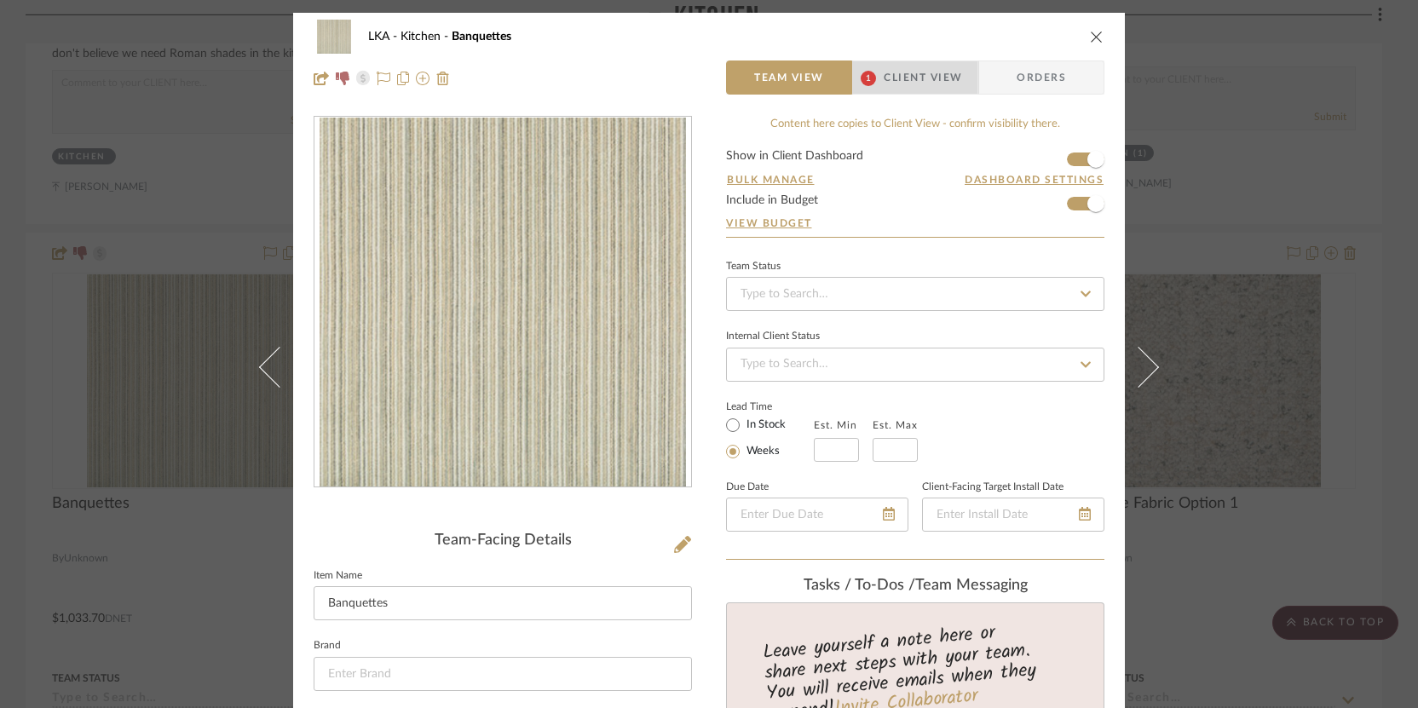
click at [918, 84] on span "Client View" at bounding box center [923, 78] width 78 height 34
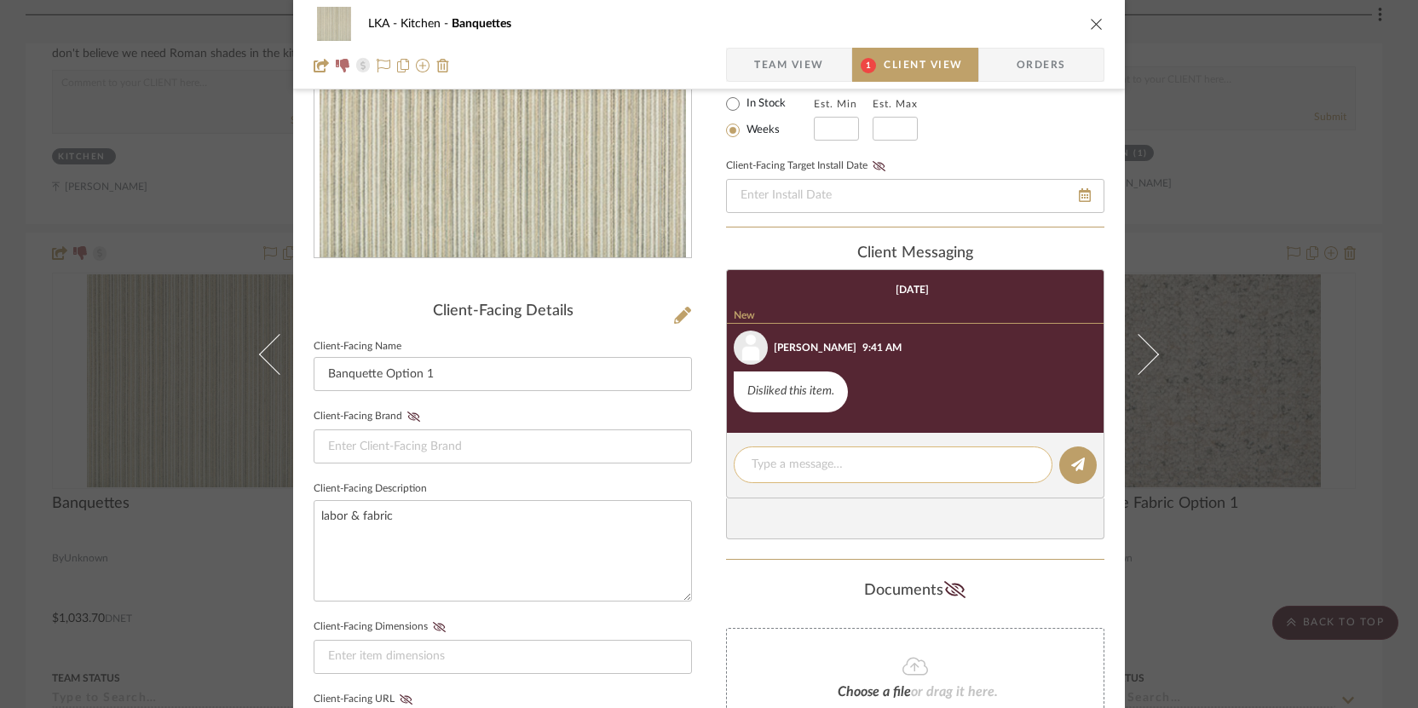
scroll to position [543, 0]
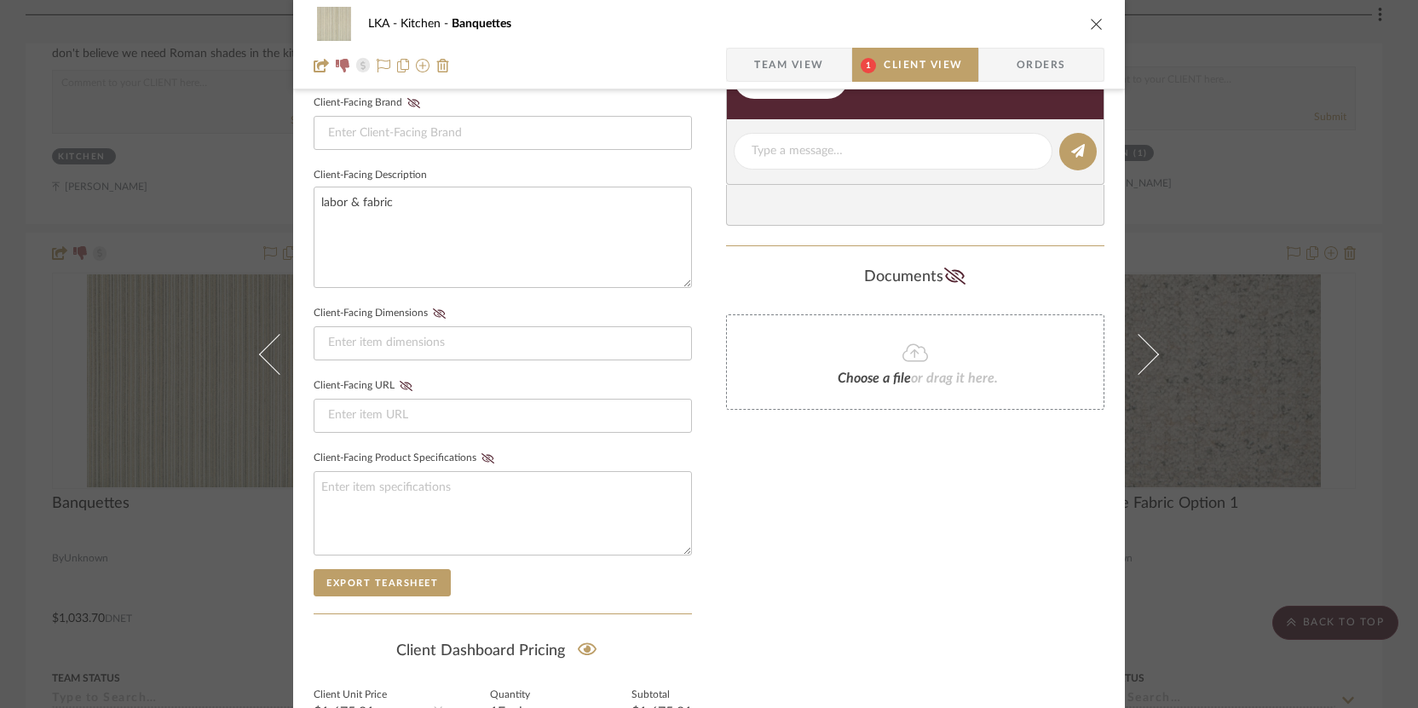
click at [915, 63] on span "Client View" at bounding box center [923, 65] width 78 height 34
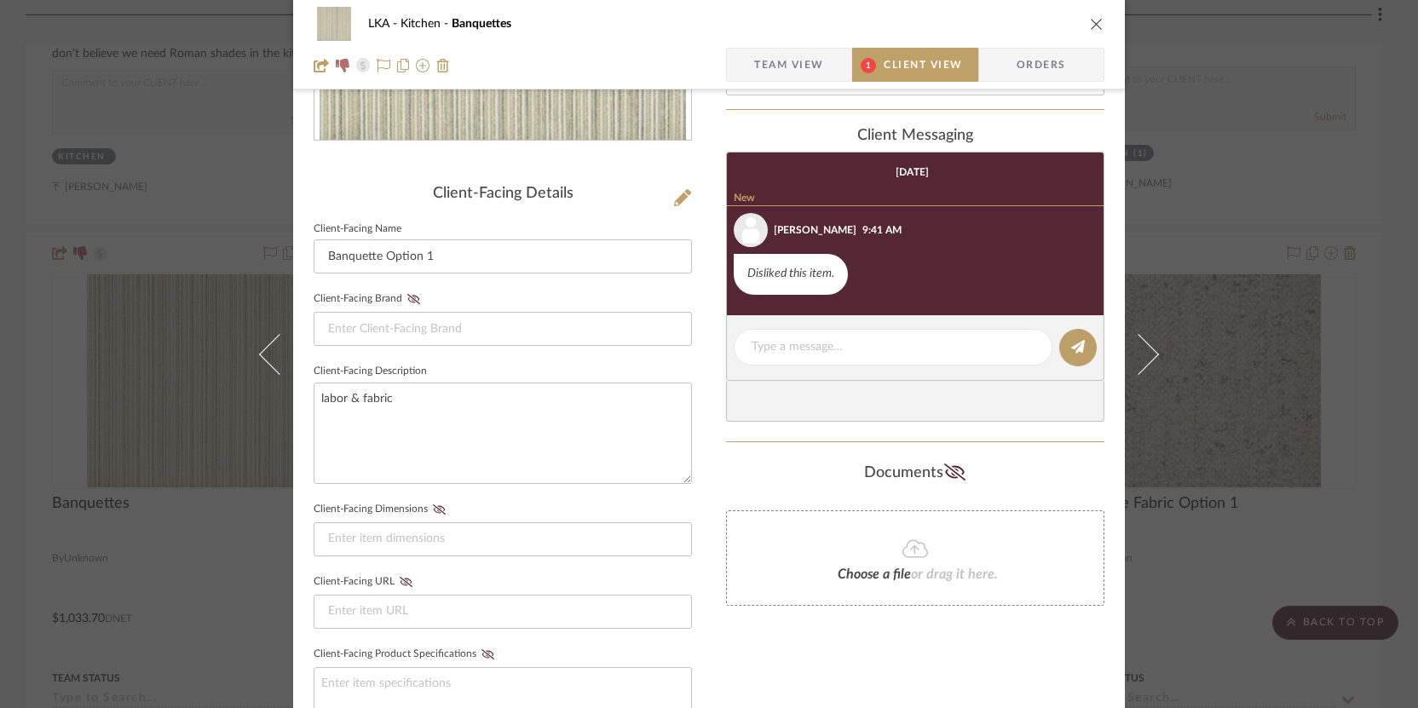
scroll to position [377, 0]
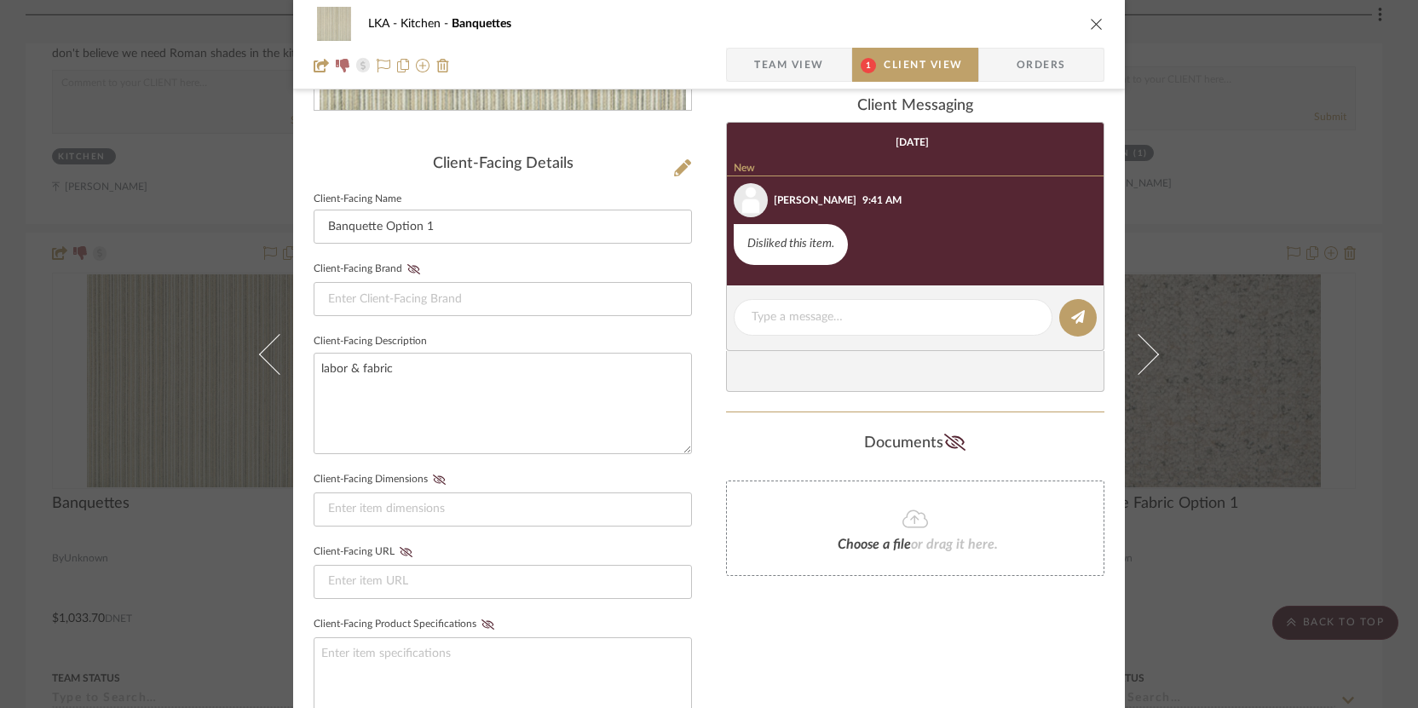
click at [970, 22] on icon "close" at bounding box center [1097, 24] width 14 height 14
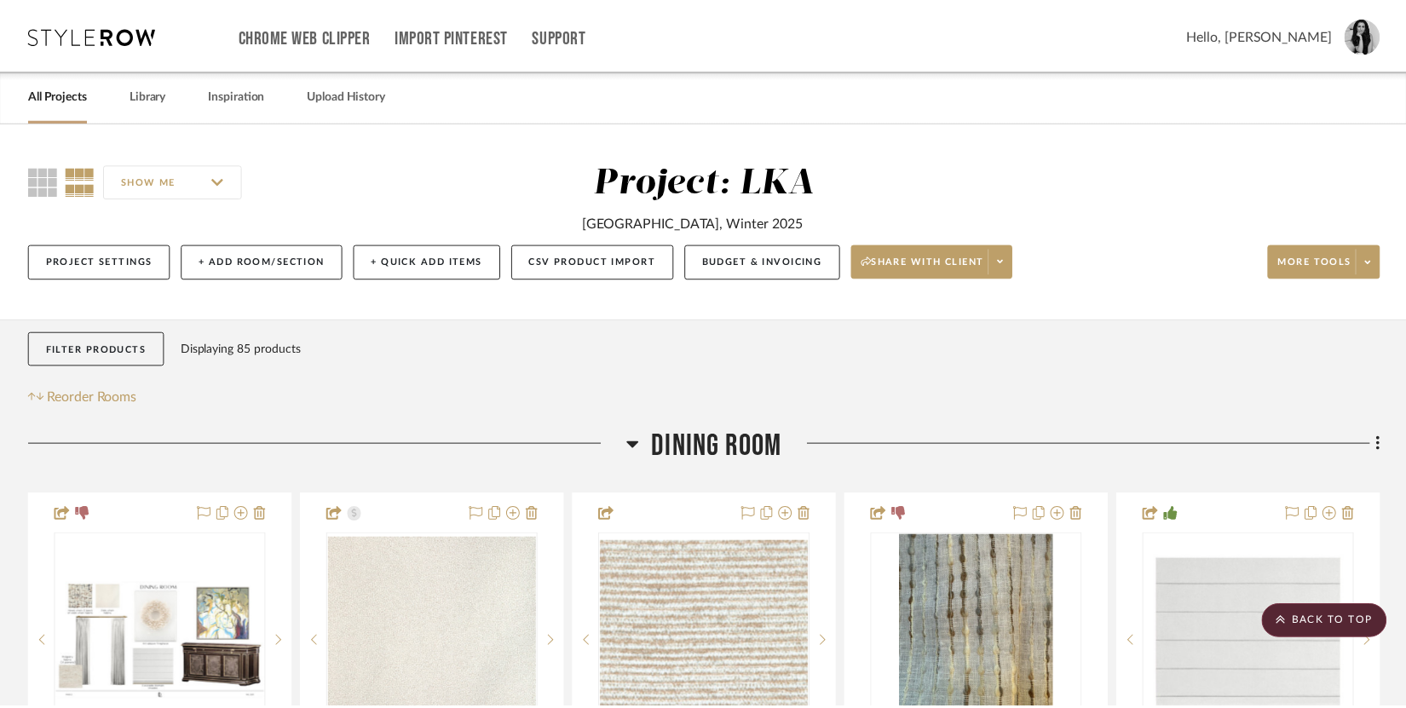
scroll to position [6462, 0]
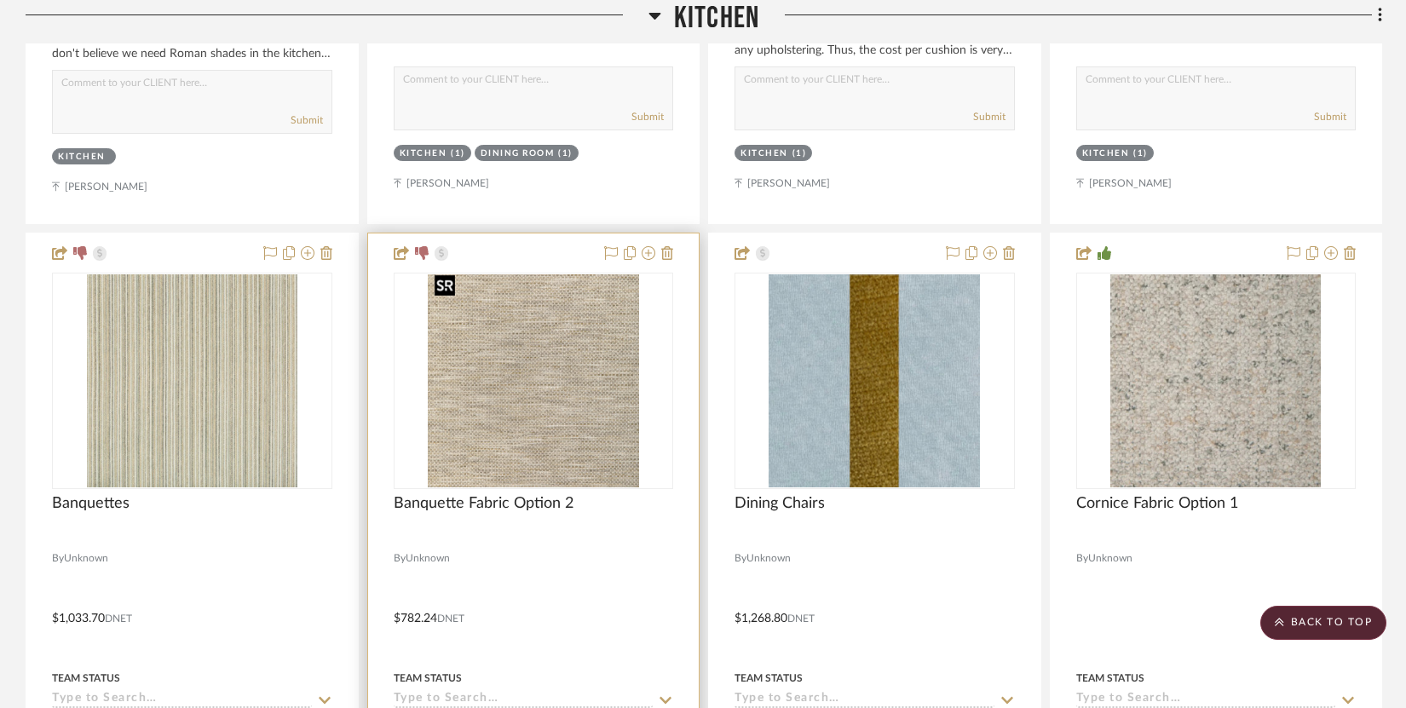
click at [604, 344] on img "0" at bounding box center [533, 380] width 211 height 213
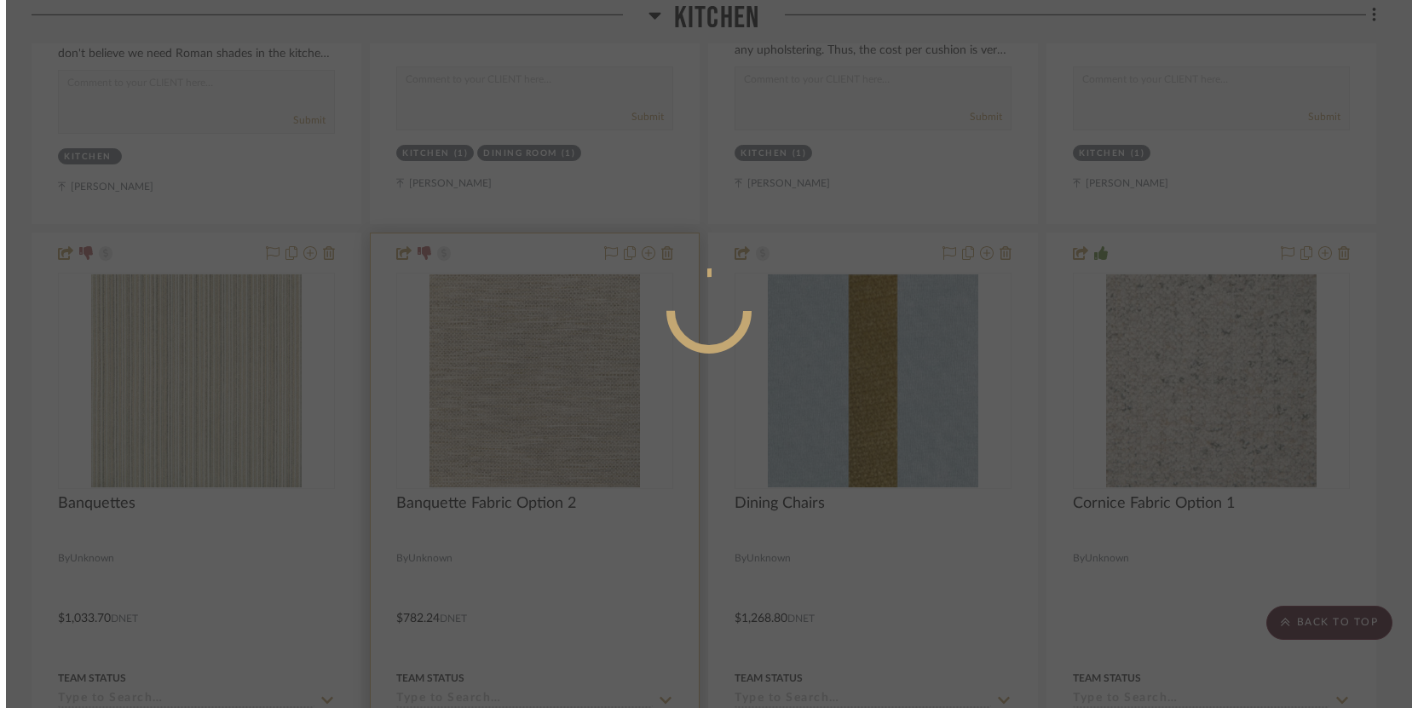
scroll to position [0, 0]
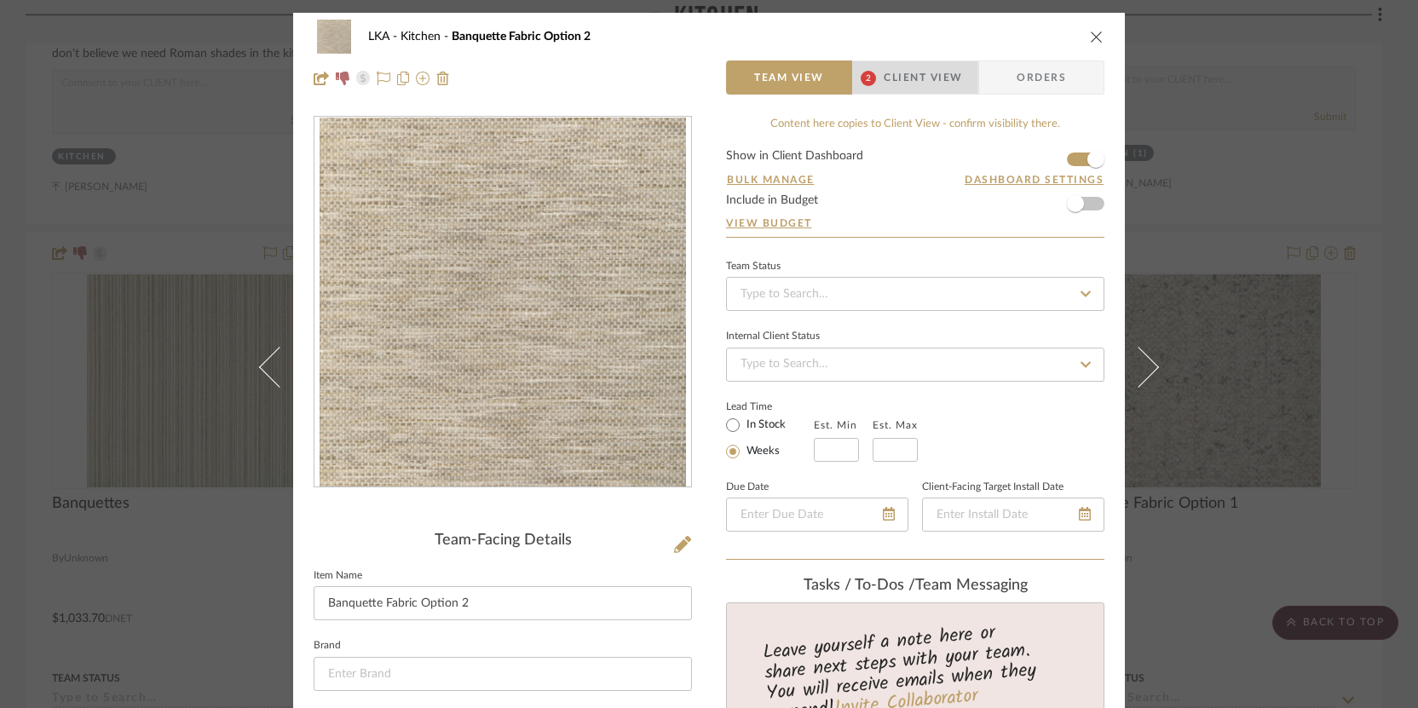
click at [894, 88] on span "Client View" at bounding box center [923, 78] width 78 height 34
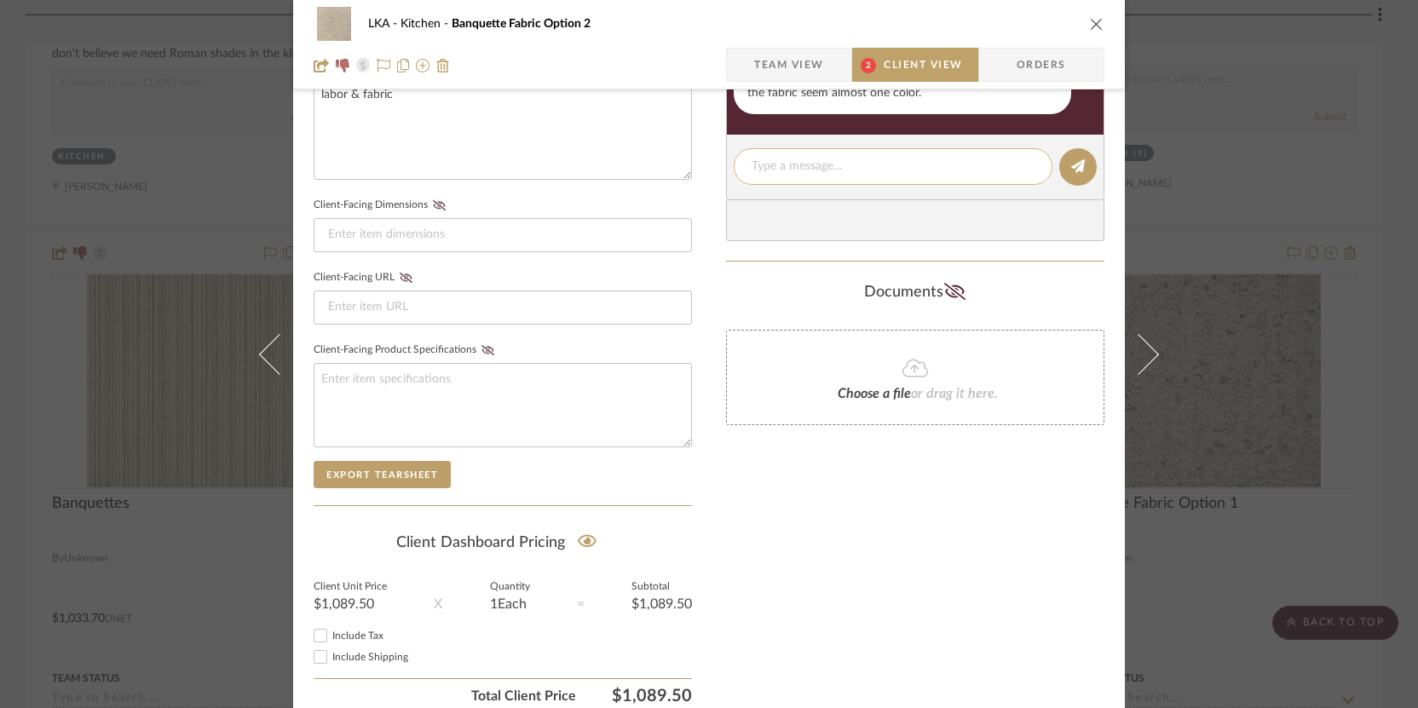
scroll to position [580, 0]
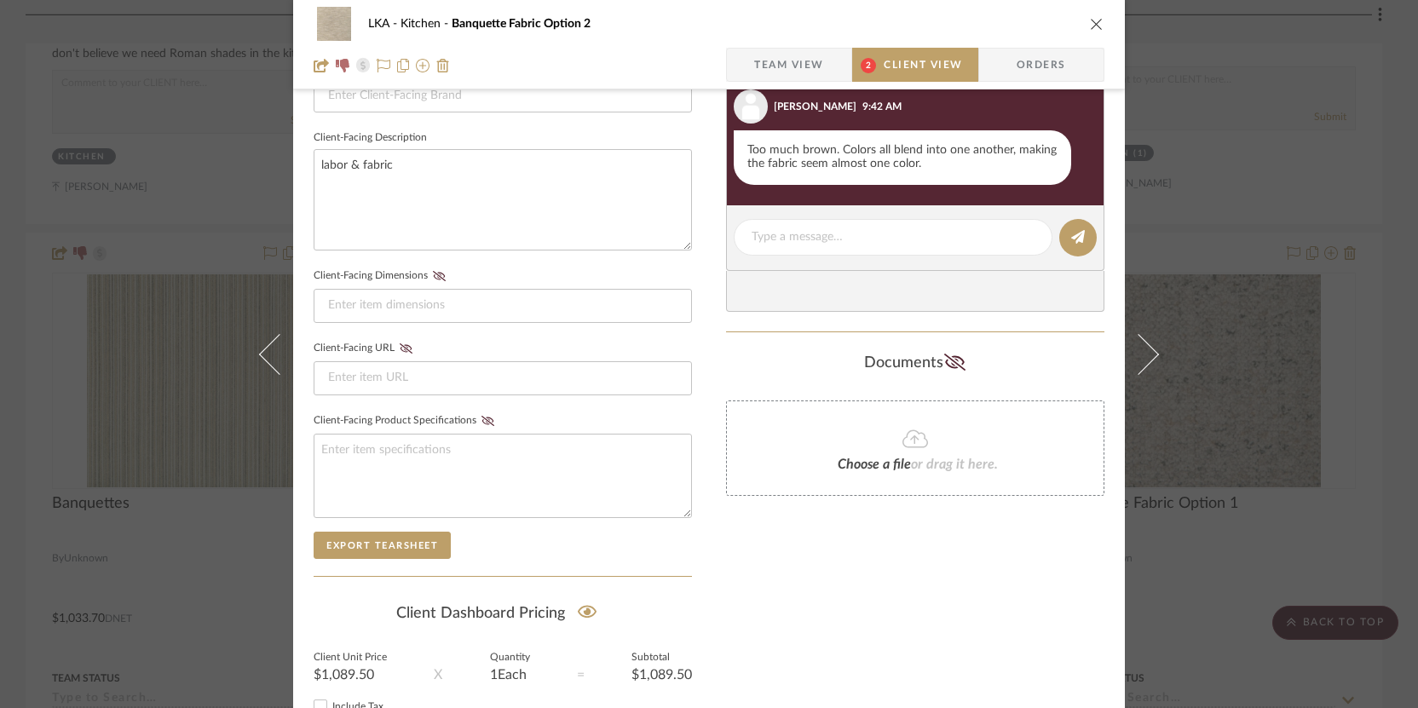
click at [970, 26] on icon "close" at bounding box center [1097, 24] width 14 height 14
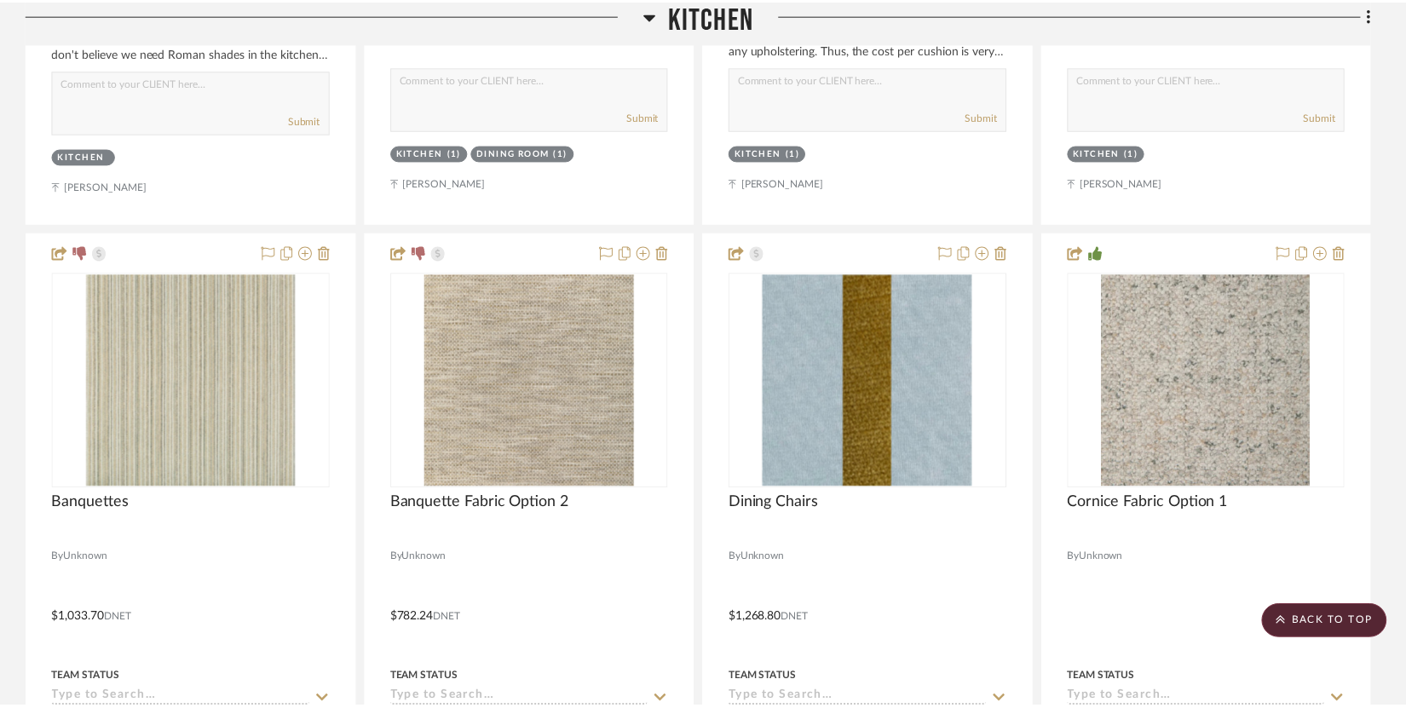
scroll to position [6462, 0]
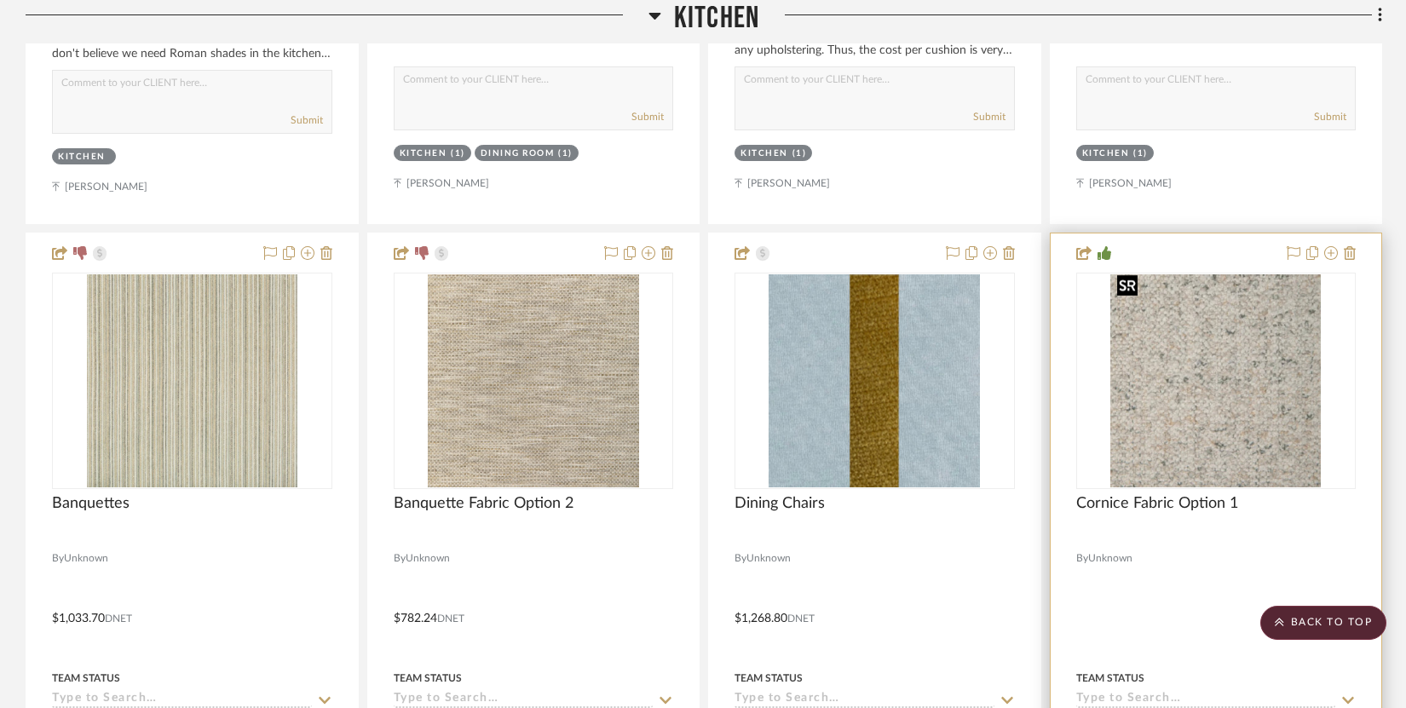
click at [0, 0] on img at bounding box center [0, 0] width 0 height 0
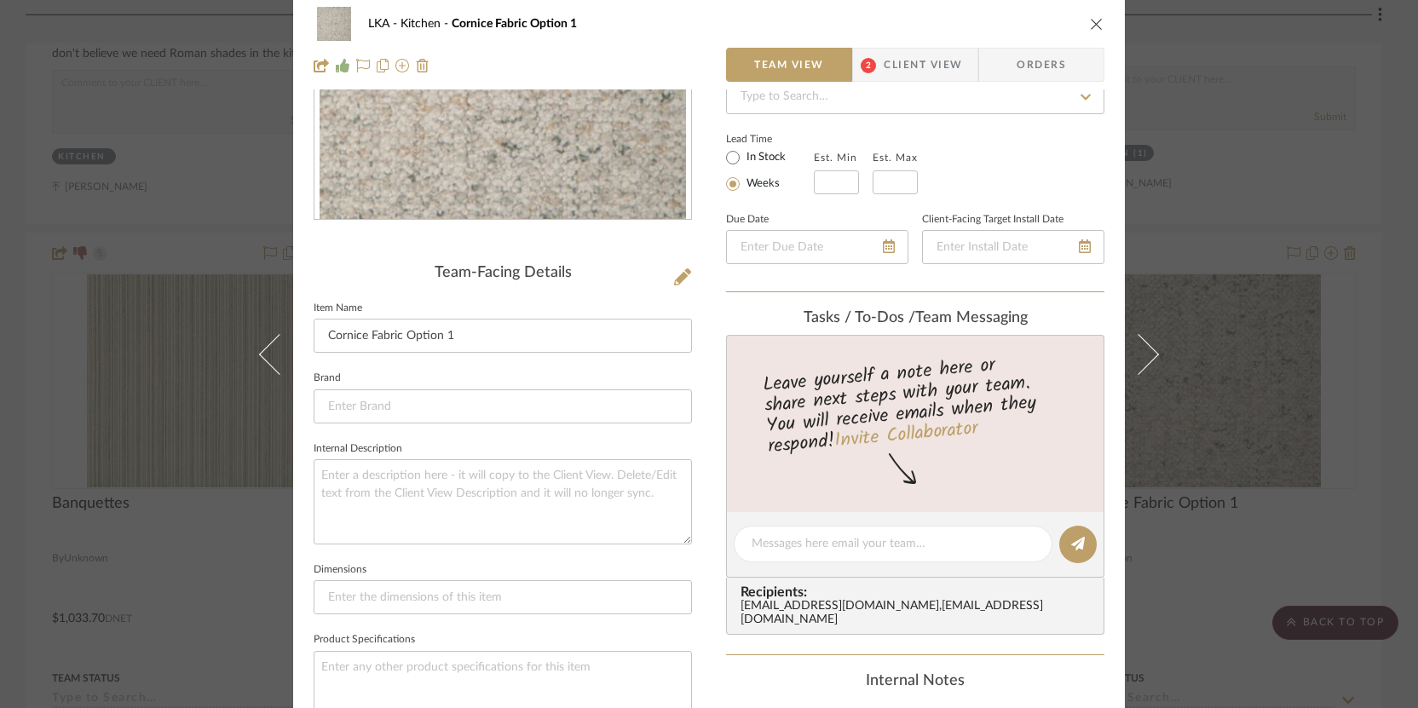
scroll to position [323, 0]
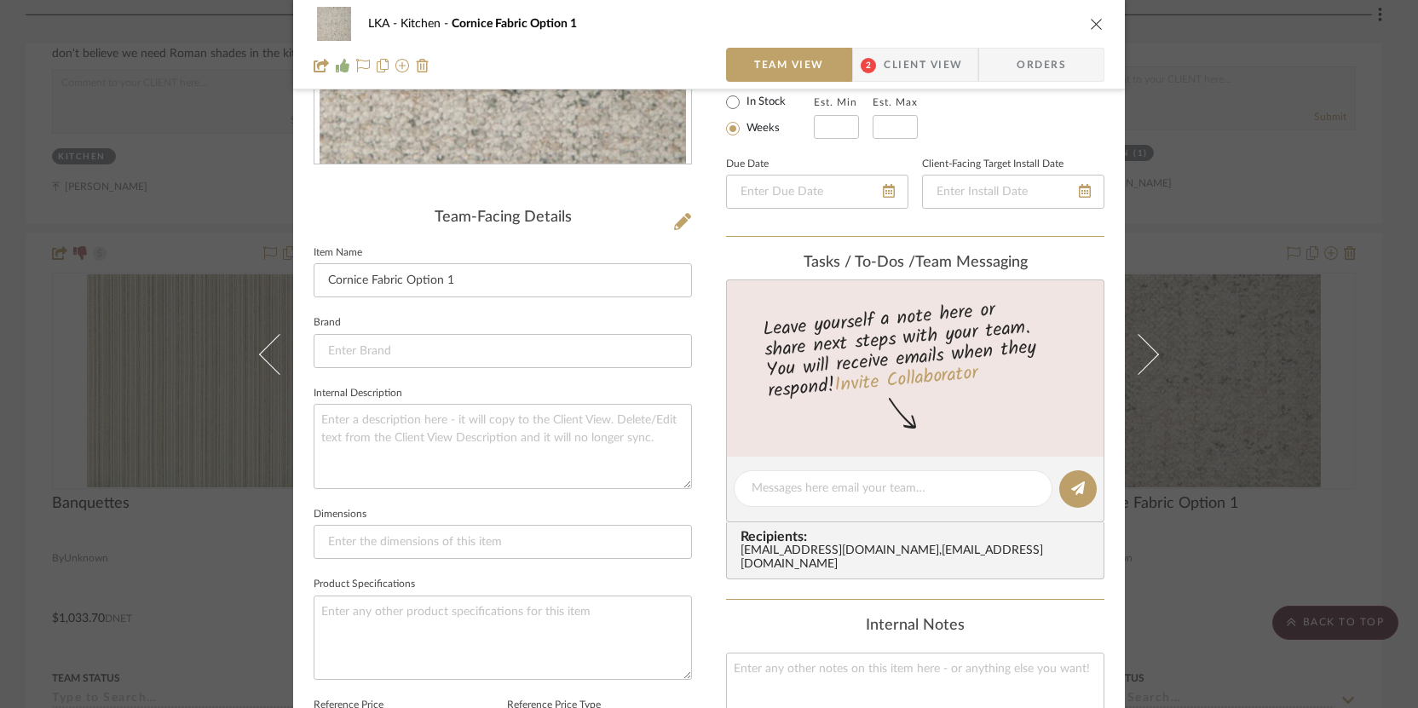
click at [928, 64] on span "Client View" at bounding box center [923, 65] width 78 height 34
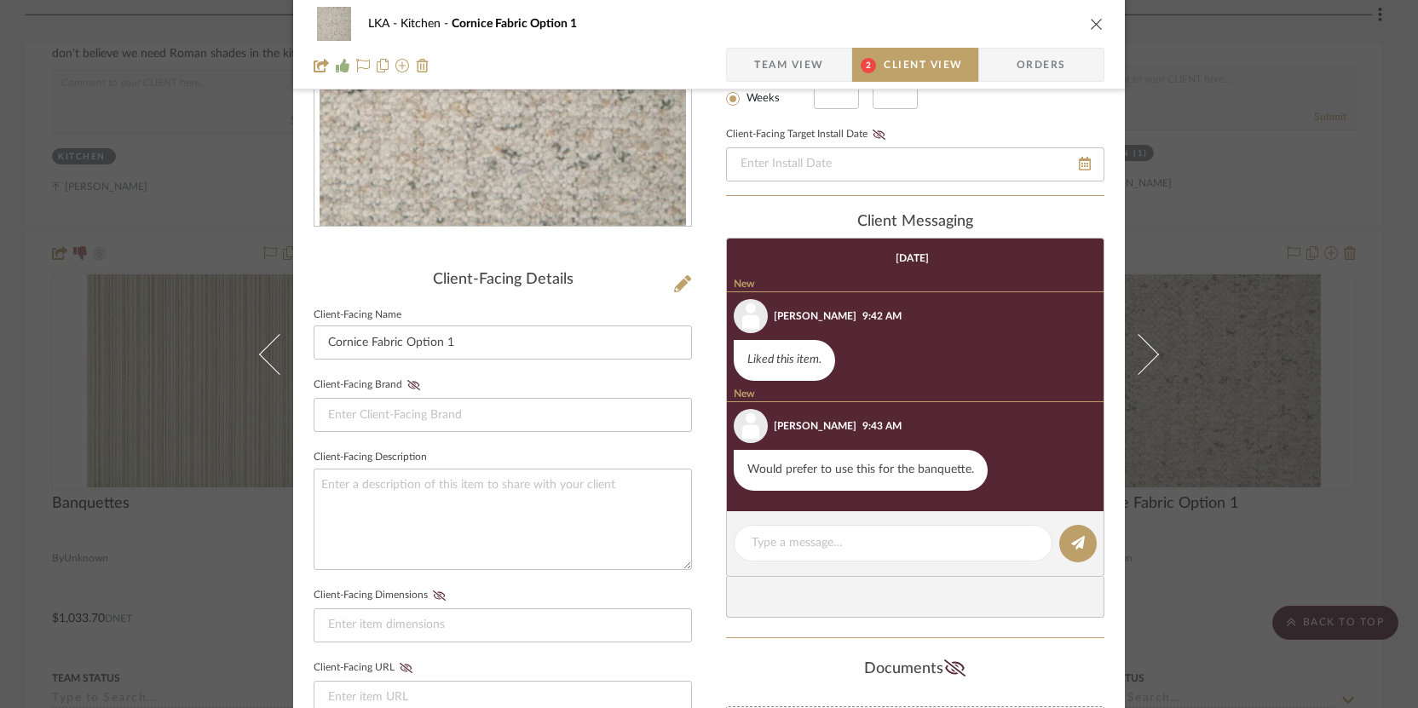
scroll to position [247, 0]
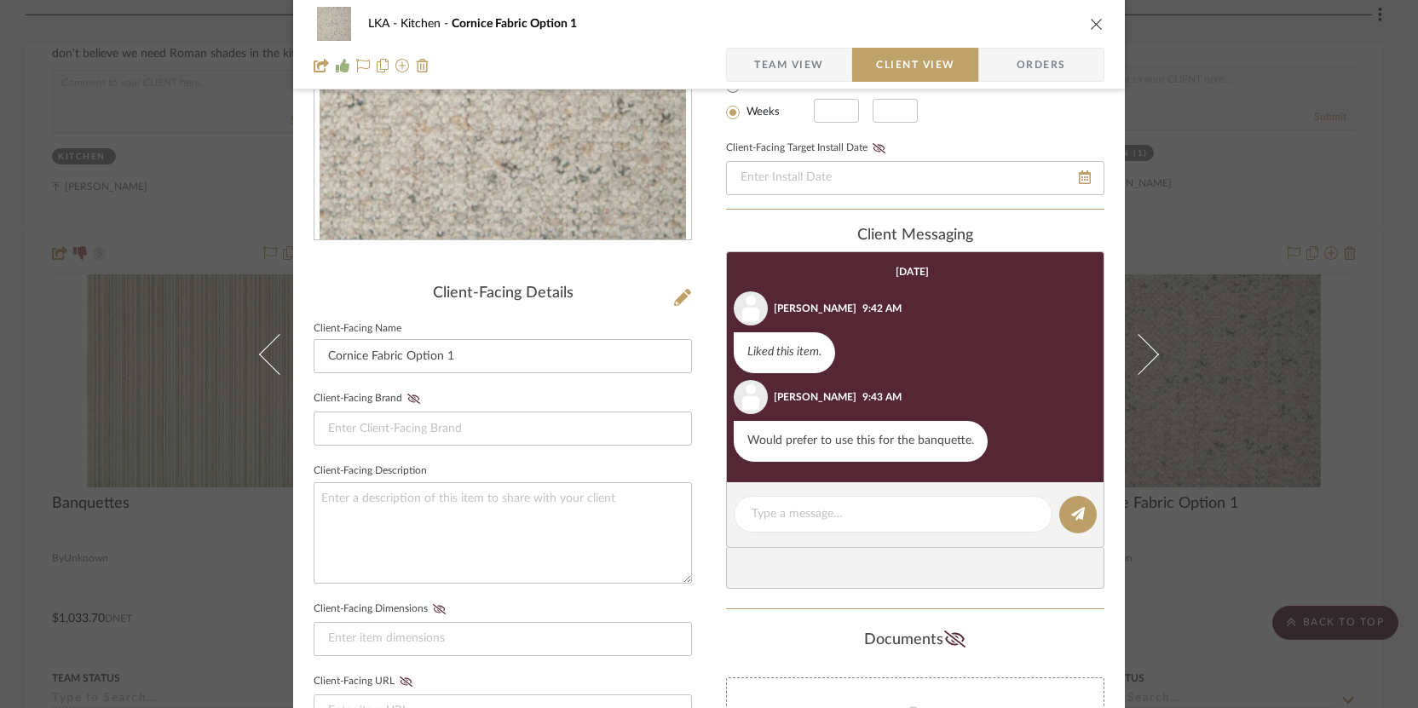
click at [970, 24] on icon "close" at bounding box center [1097, 24] width 14 height 14
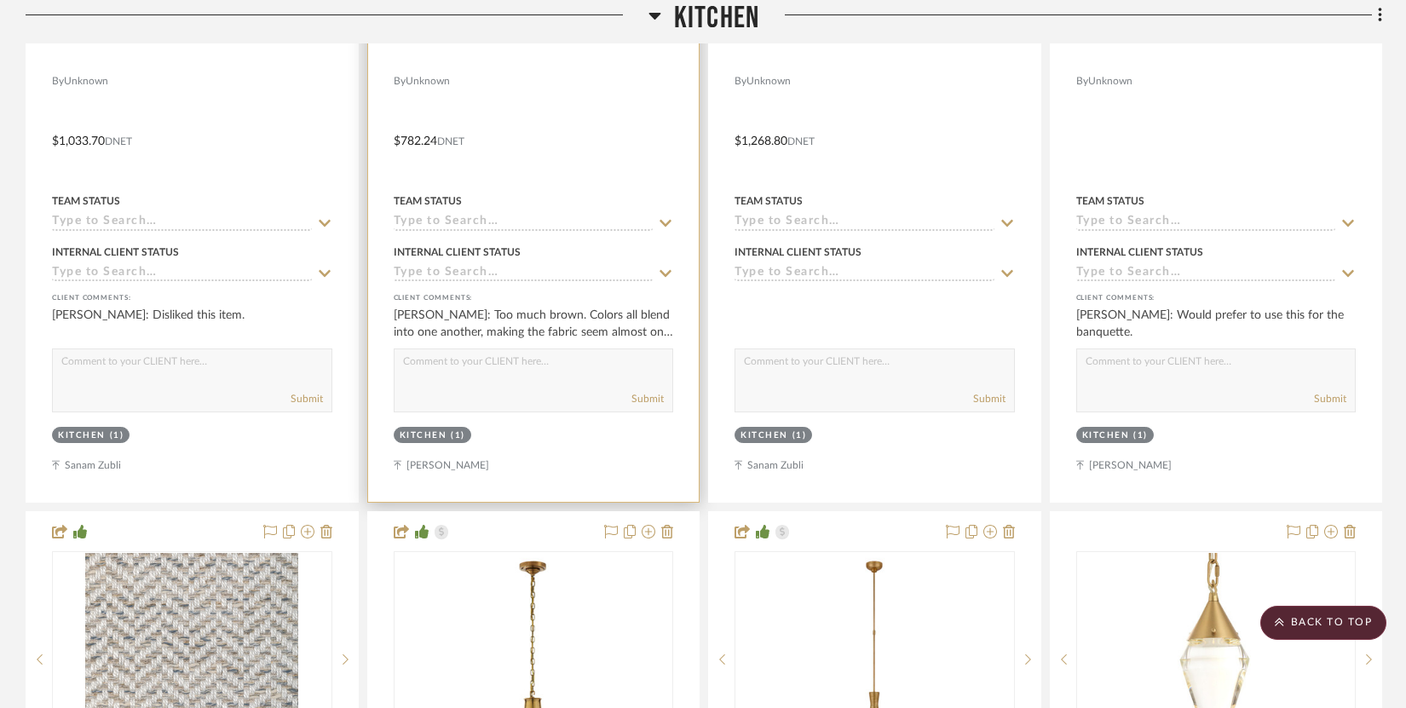
scroll to position [7265, 0]
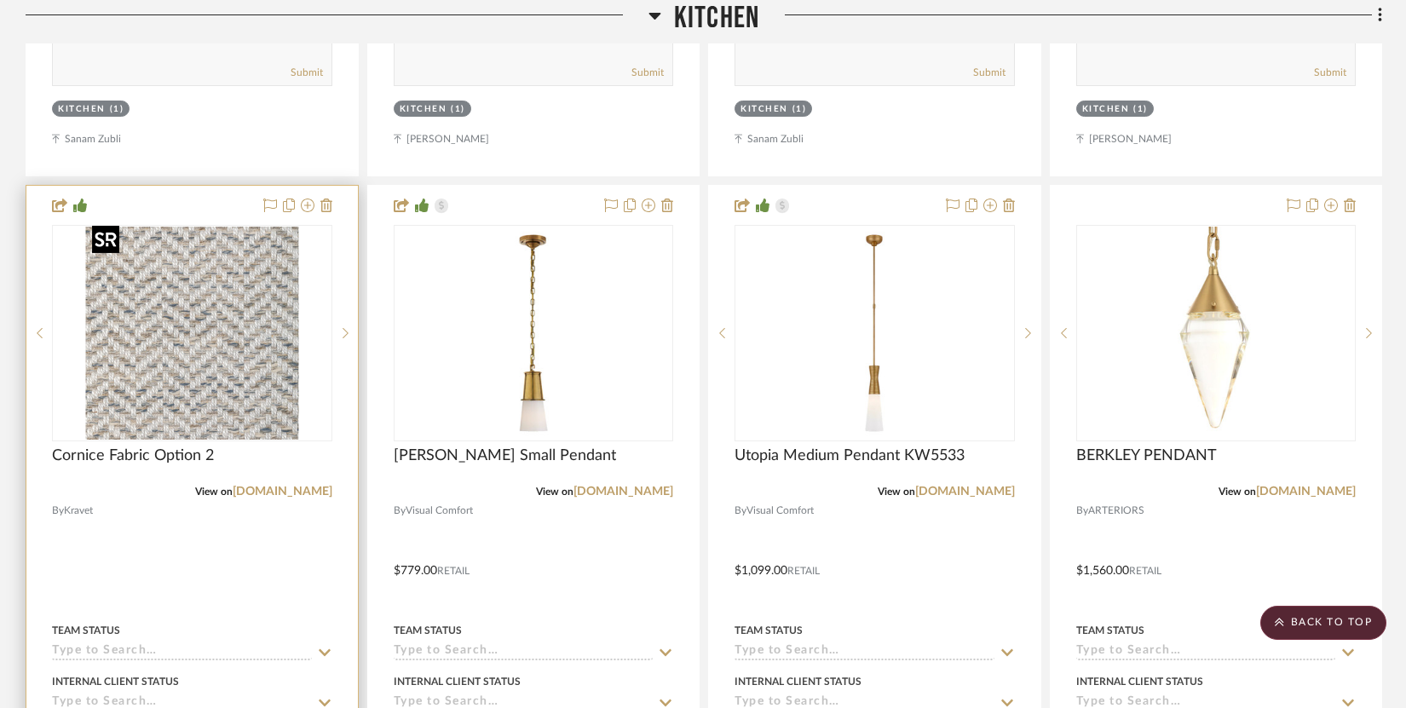
click at [0, 0] on img at bounding box center [0, 0] width 0 height 0
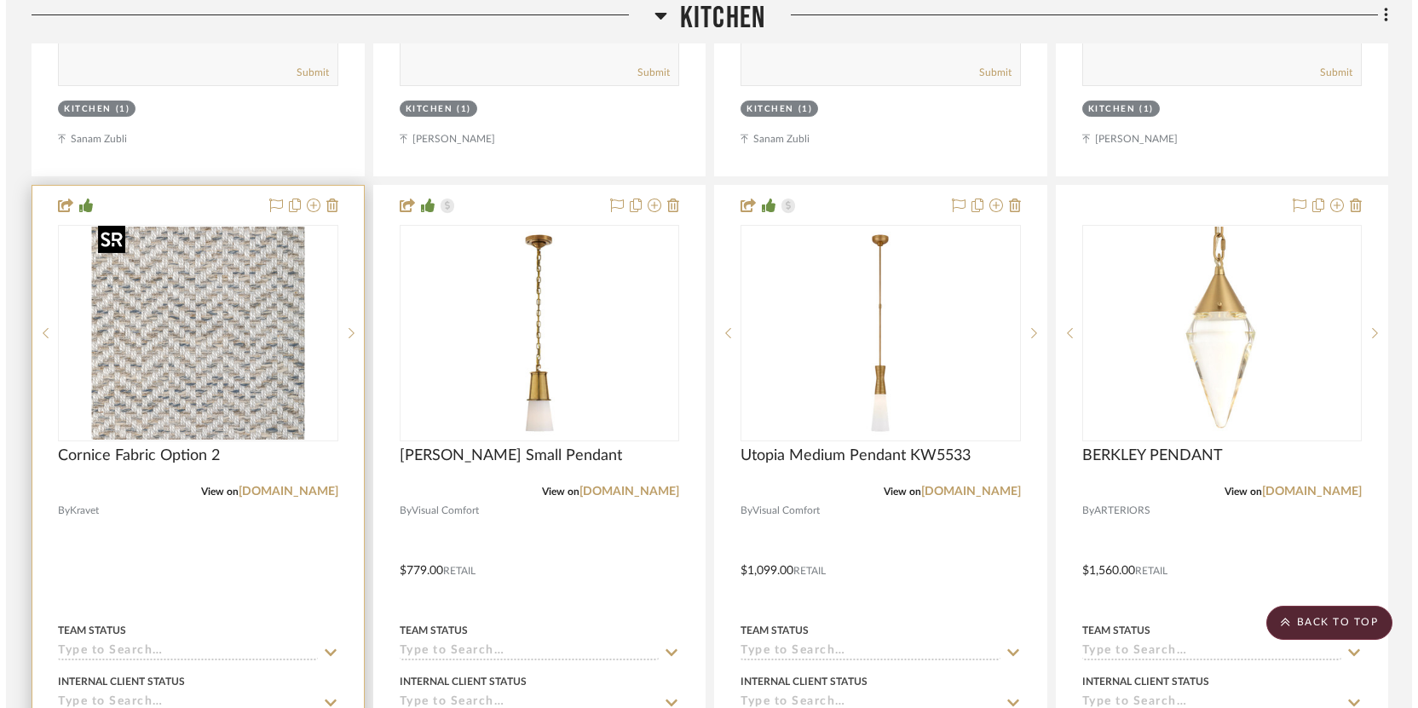
scroll to position [0, 0]
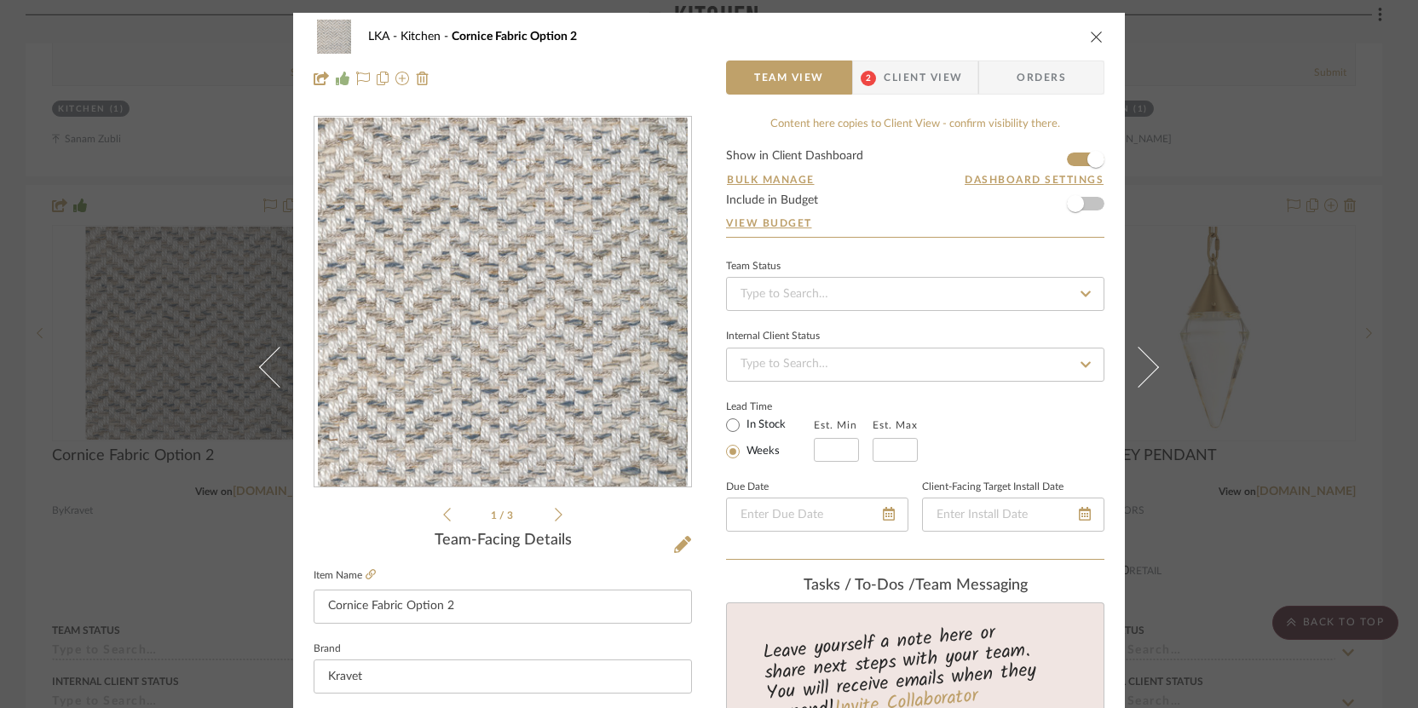
click at [934, 79] on span "Client View" at bounding box center [923, 78] width 78 height 34
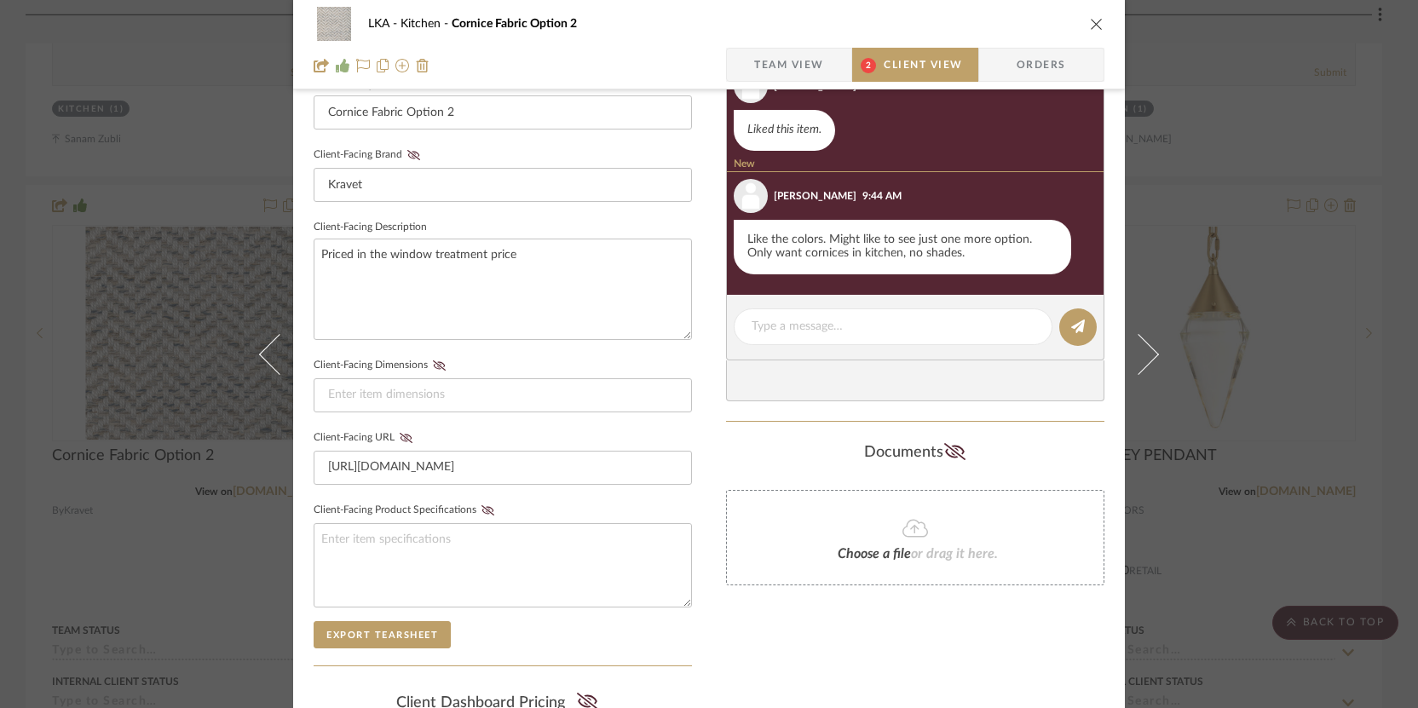
scroll to position [368, 0]
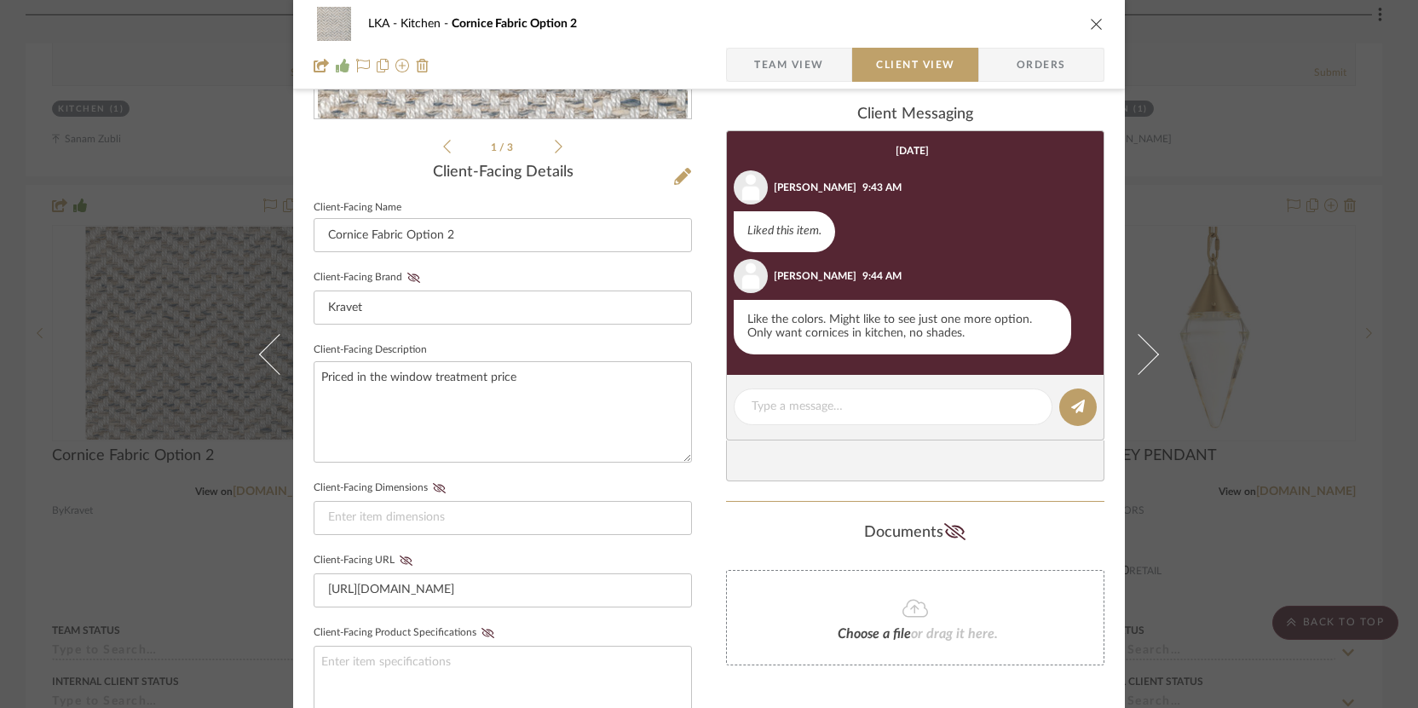
click at [970, 25] on icon "close" at bounding box center [1097, 24] width 14 height 14
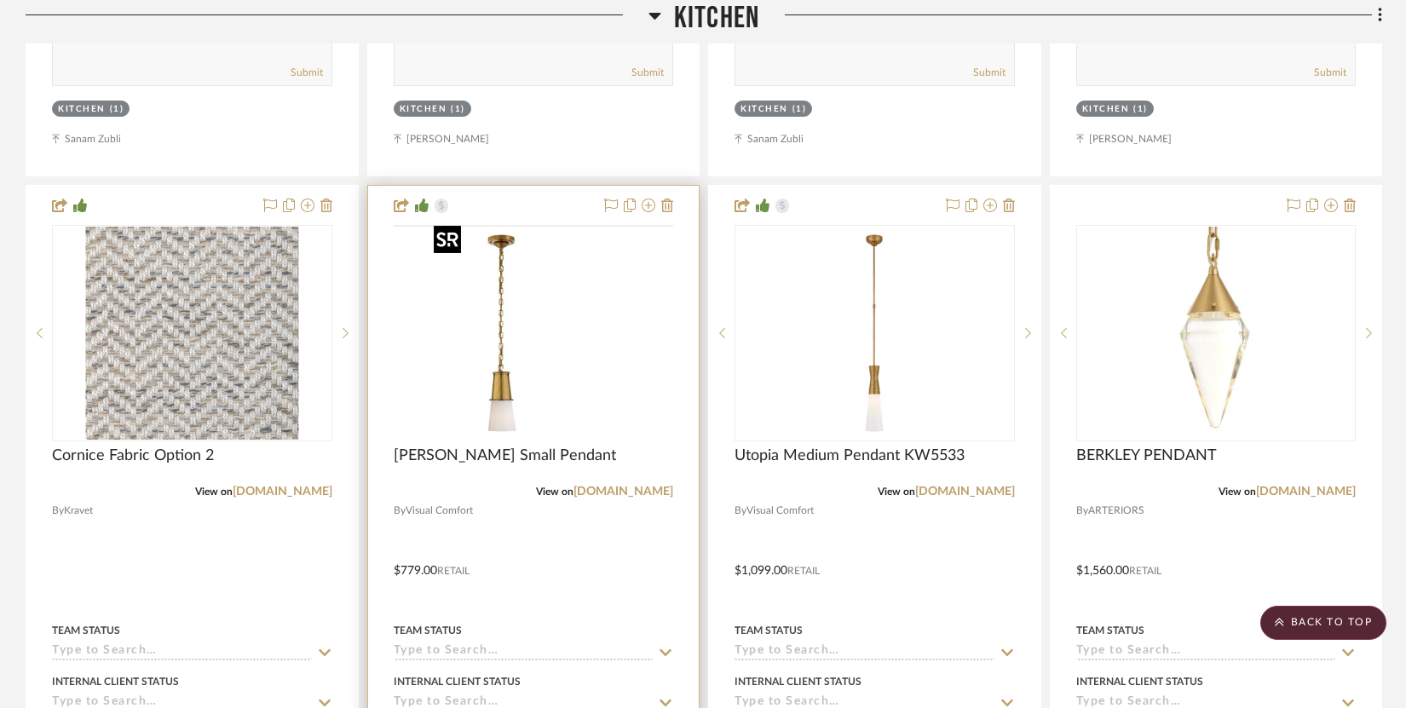
scroll to position [7406, 0]
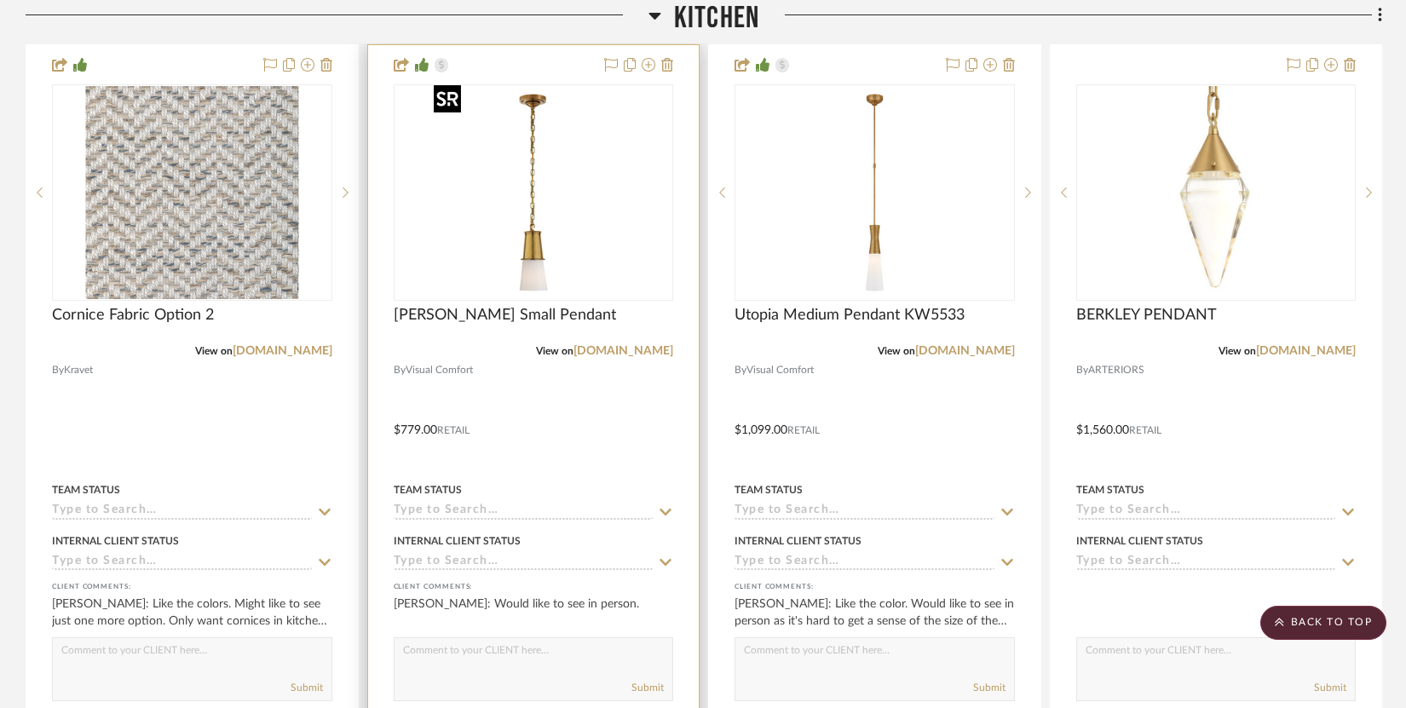
click at [580, 237] on img "0" at bounding box center [533, 192] width 213 height 213
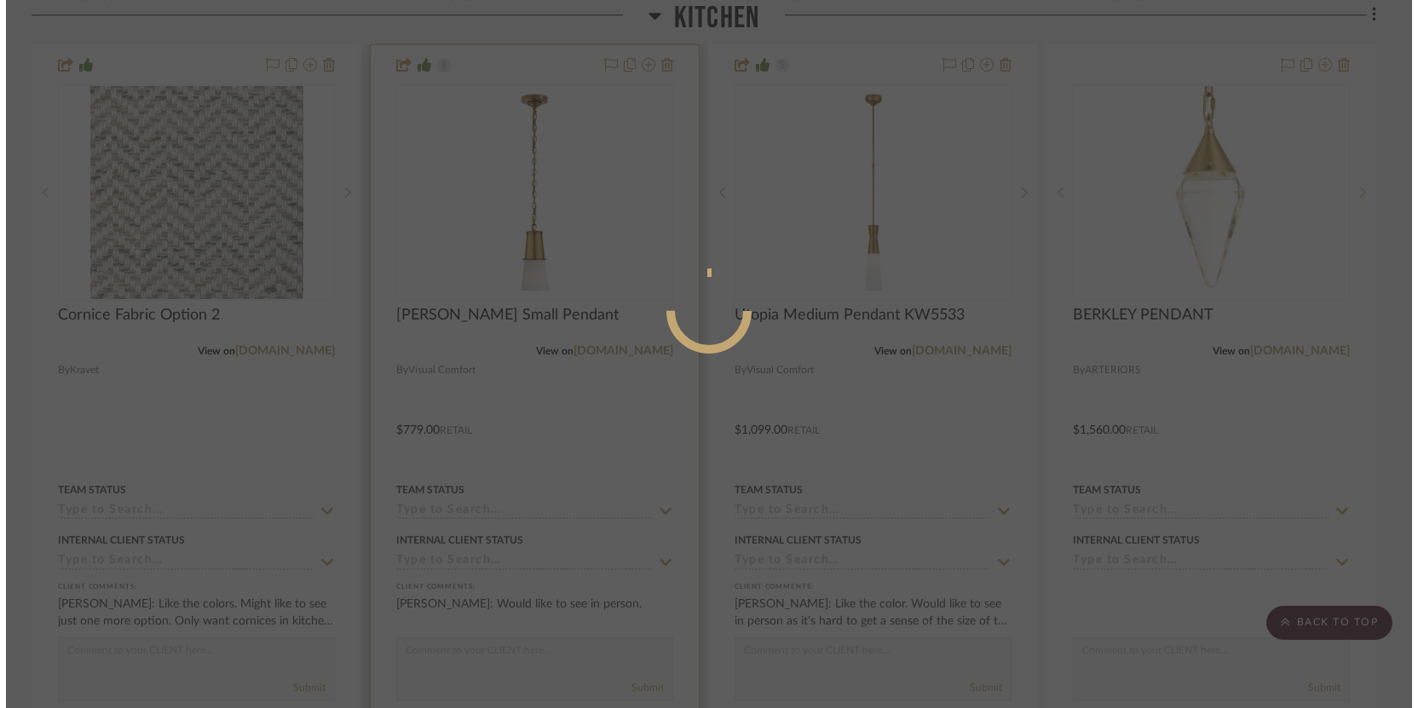
scroll to position [0, 0]
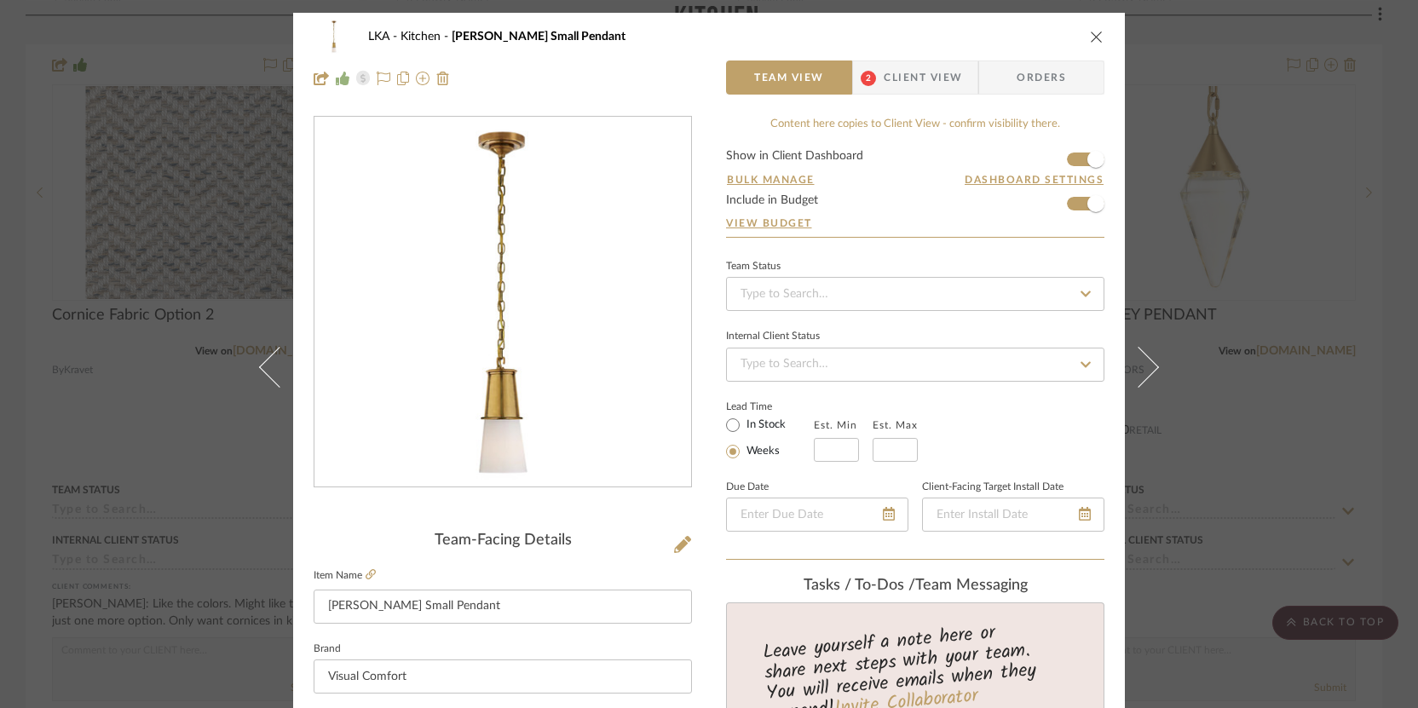
click at [884, 84] on span "Client View" at bounding box center [923, 78] width 78 height 34
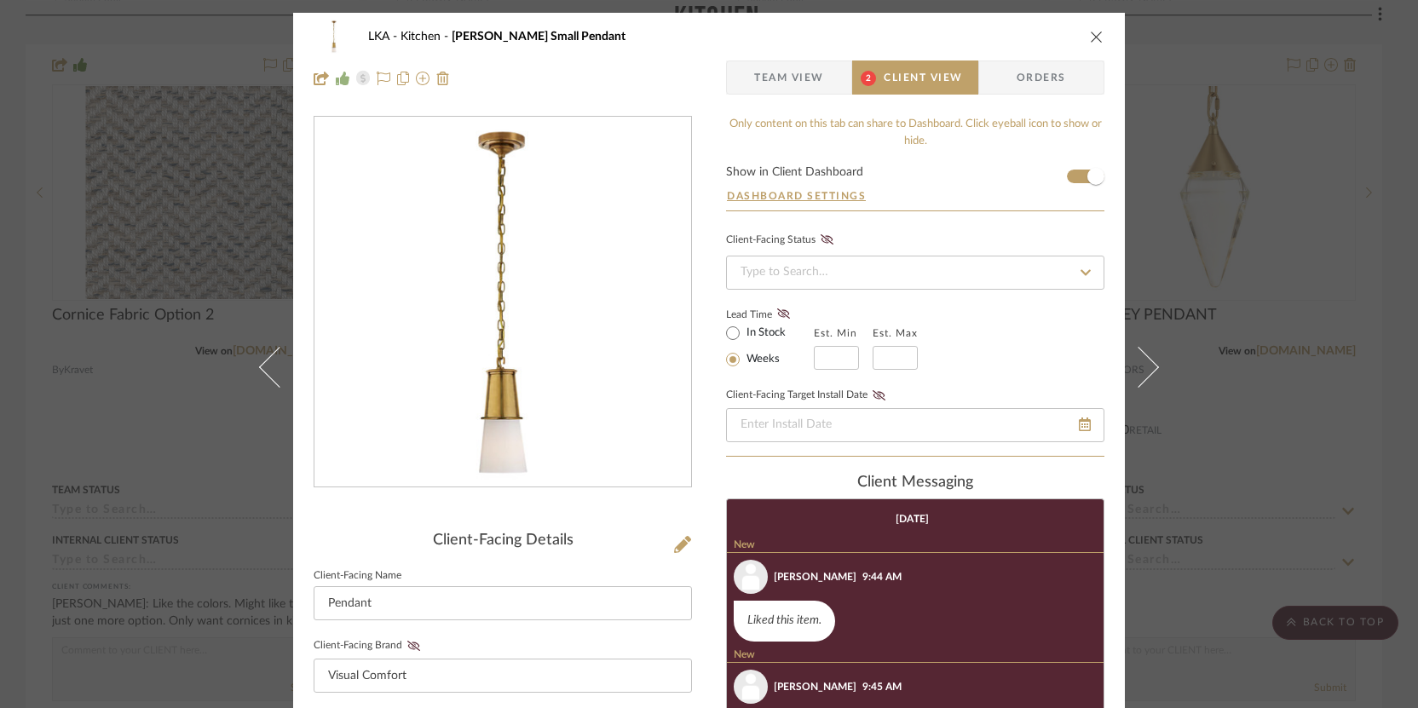
click at [970, 33] on icon "close" at bounding box center [1097, 37] width 14 height 14
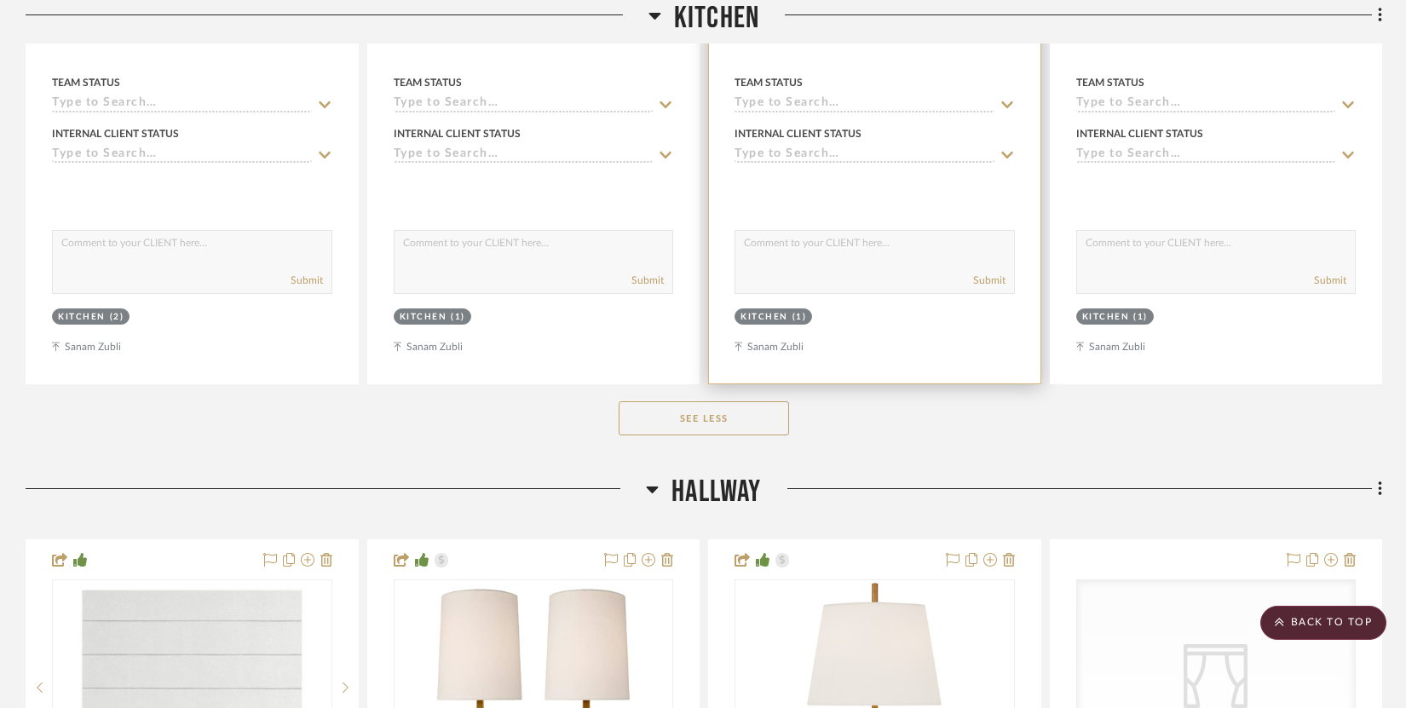
scroll to position [10751, 0]
